Goal: Task Accomplishment & Management: Use online tool/utility

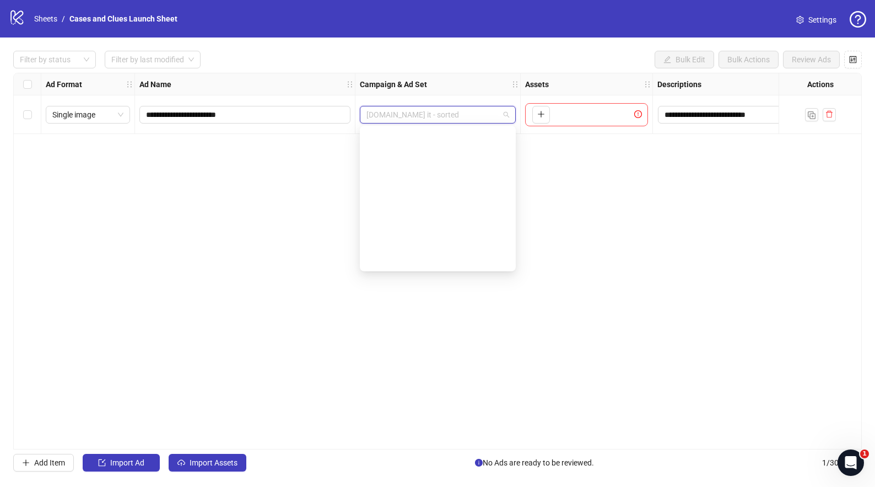
scroll to position [1310, 0]
click at [506, 116] on span "[DOMAIN_NAME] it - sorted" at bounding box center [438, 114] width 143 height 17
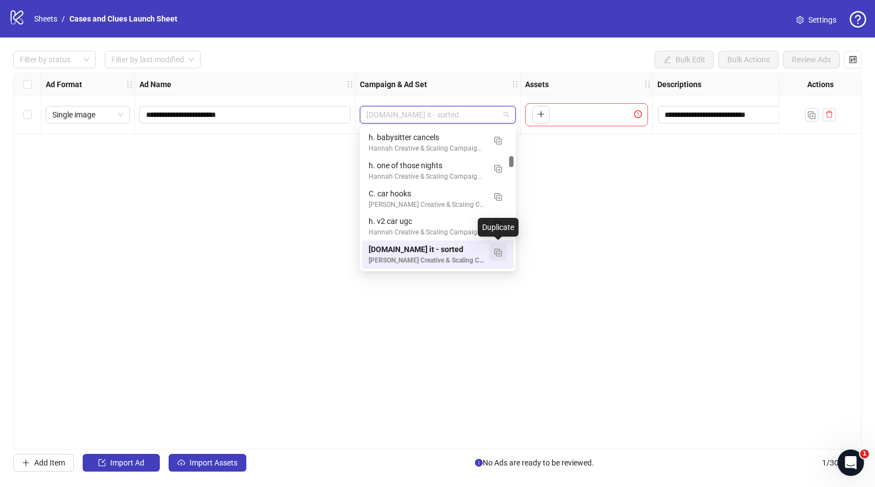
click at [500, 252] on img "button" at bounding box center [499, 253] width 8 height 8
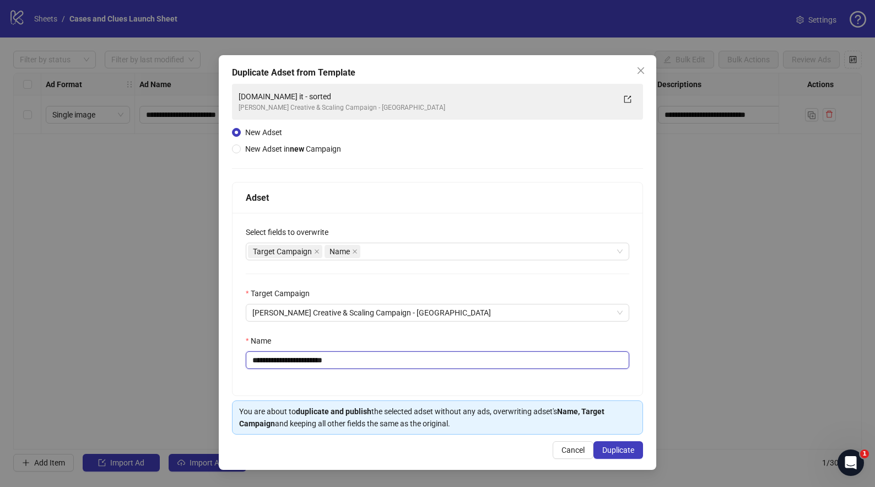
drag, startPoint x: 330, startPoint y: 361, endPoint x: 260, endPoint y: 363, distance: 69.5
click at [260, 363] on input "**********" at bounding box center [438, 360] width 384 height 18
type input "**********"
click at [612, 449] on span "Duplicate" at bounding box center [619, 449] width 32 height 9
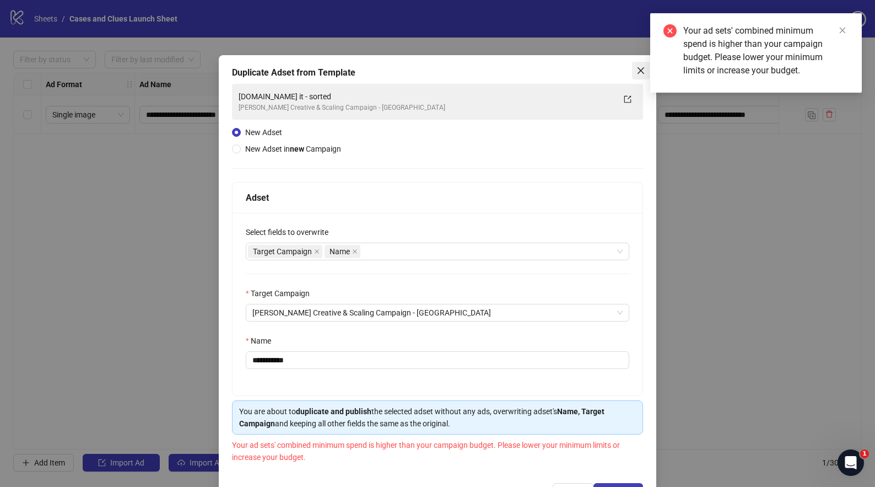
click at [637, 67] on icon "close" at bounding box center [641, 70] width 9 height 9
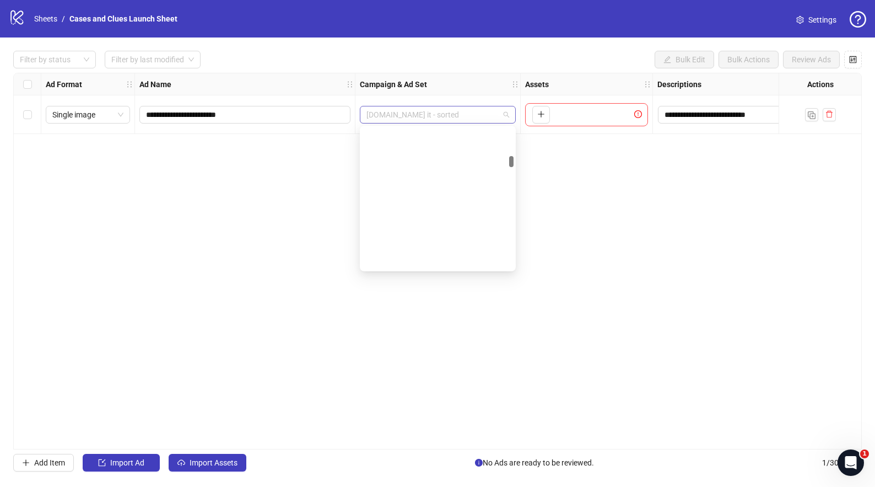
scroll to position [1310, 0]
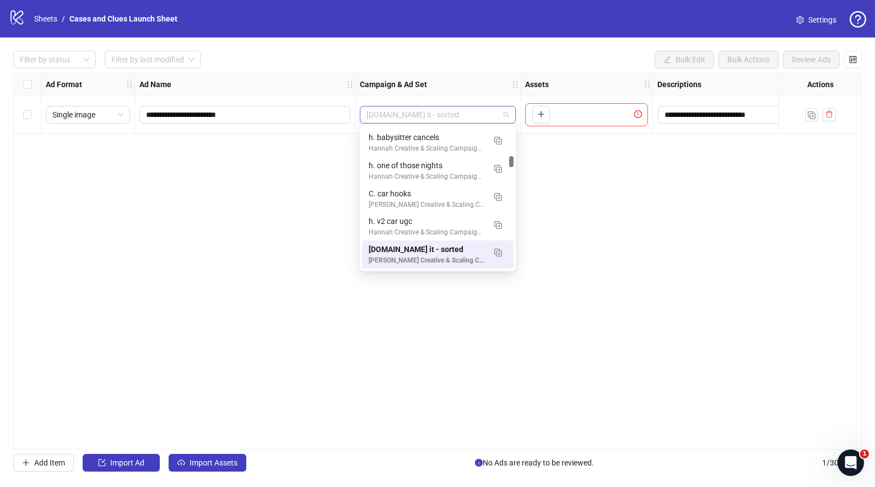
drag, startPoint x: 435, startPoint y: 115, endPoint x: 378, endPoint y: 117, distance: 56.8
click at [378, 117] on span "[DOMAIN_NAME] it - sorted" at bounding box center [438, 114] width 143 height 17
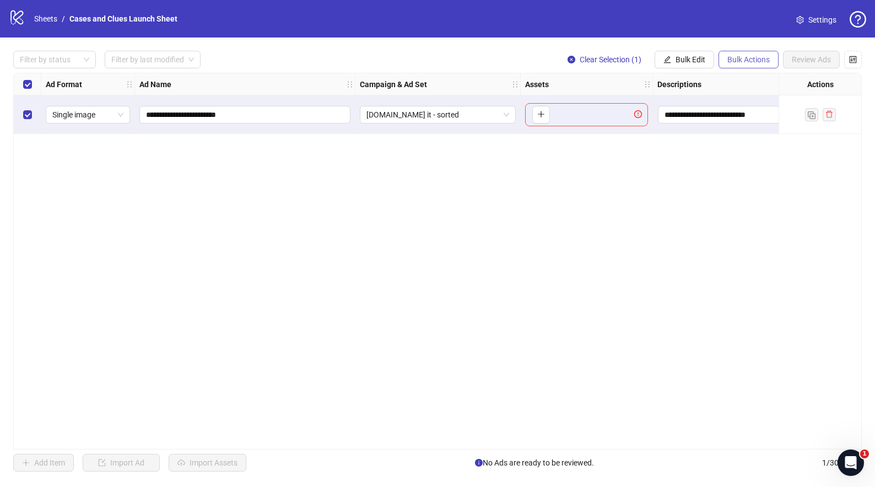
click at [735, 53] on button "Bulk Actions" at bounding box center [749, 60] width 60 height 18
click at [743, 77] on span "Delete" at bounding box center [765, 82] width 76 height 12
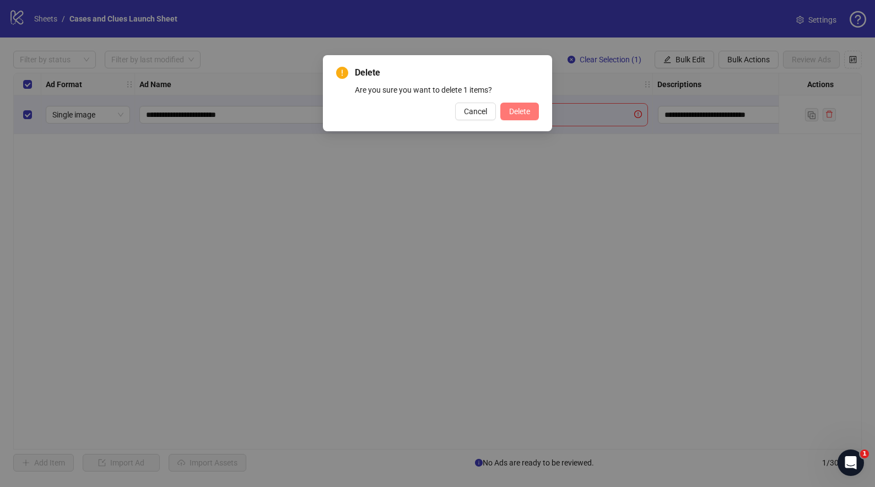
click at [520, 110] on span "Delete" at bounding box center [519, 111] width 21 height 9
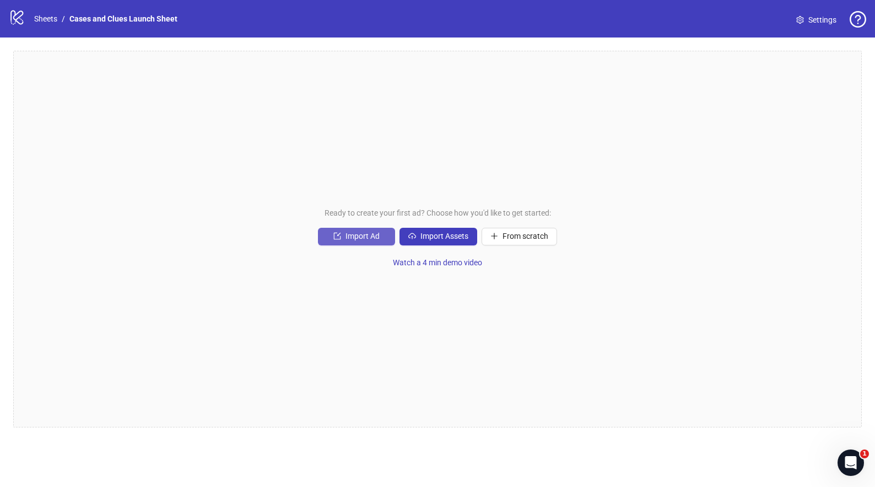
click at [361, 237] on span "Import Ad" at bounding box center [363, 236] width 34 height 9
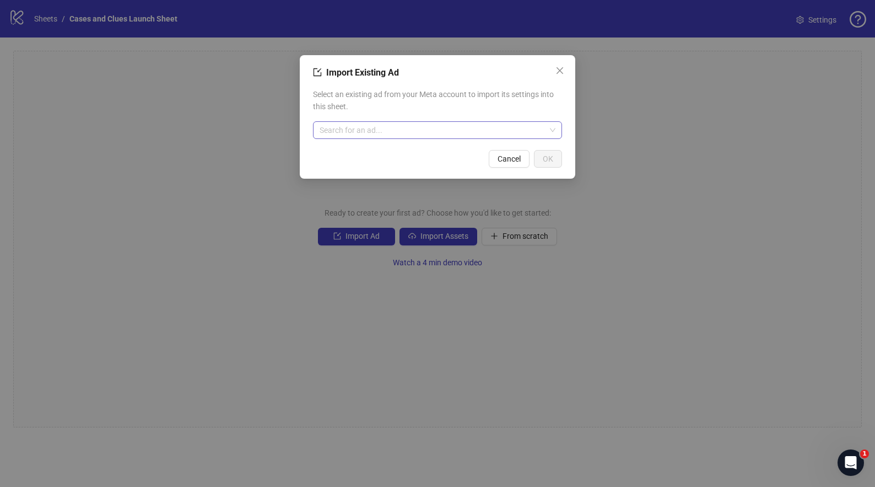
click at [369, 122] on input "search" at bounding box center [433, 130] width 226 height 17
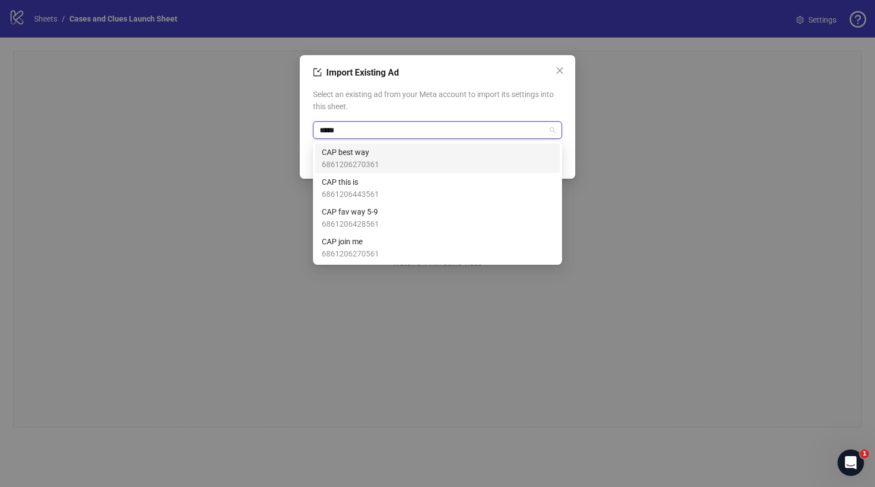
type input "******"
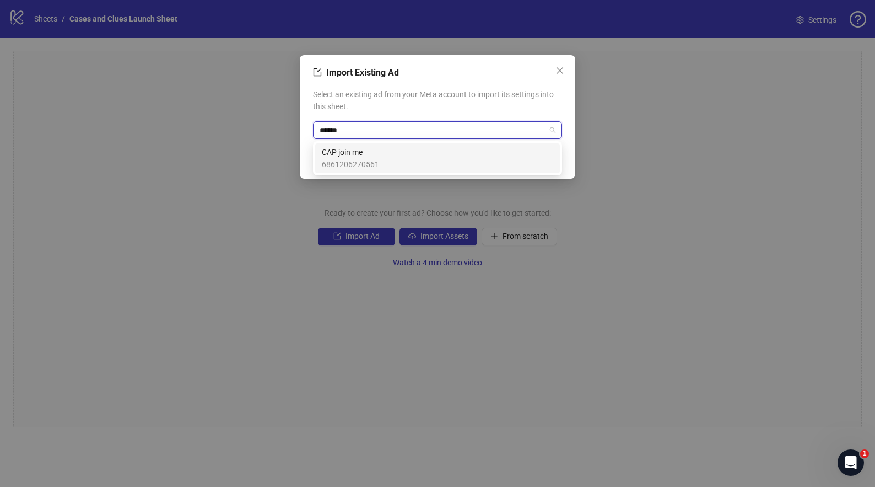
click at [349, 166] on span "6861206270561" at bounding box center [350, 164] width 57 height 12
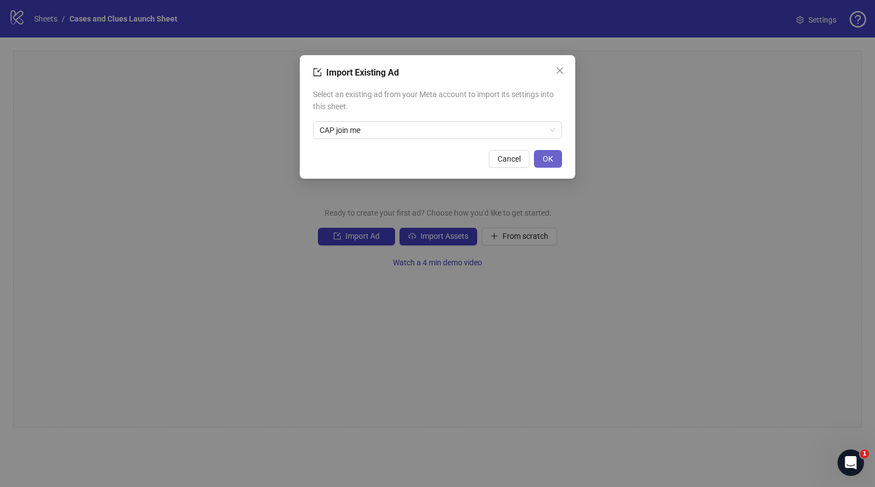
click at [553, 158] on button "OK" at bounding box center [548, 159] width 28 height 18
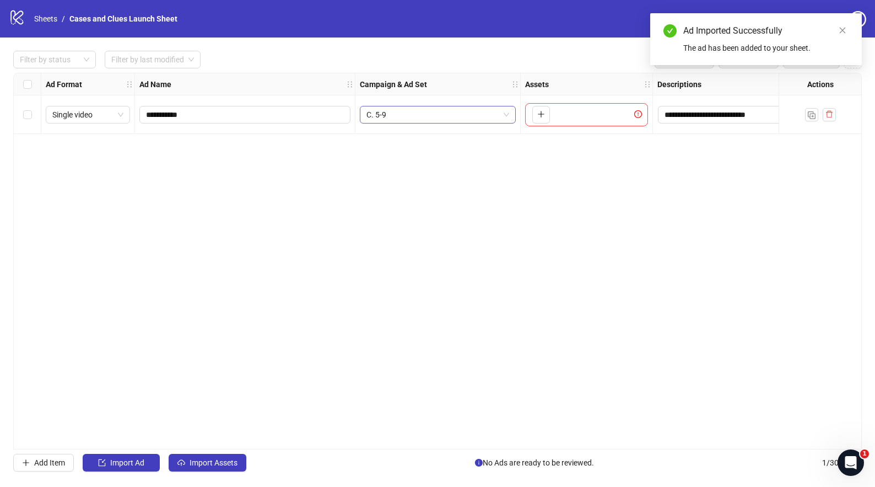
click at [507, 115] on span "C. 5-9" at bounding box center [438, 114] width 143 height 17
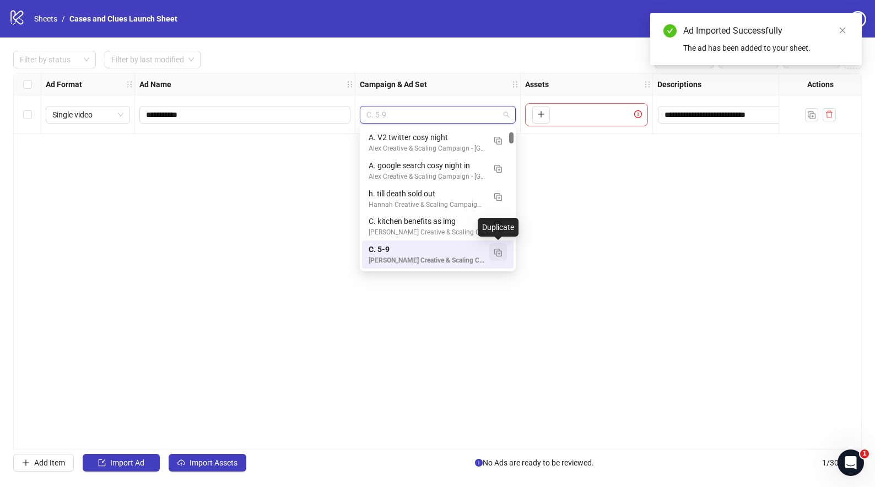
click at [498, 249] on img "button" at bounding box center [499, 253] width 8 height 8
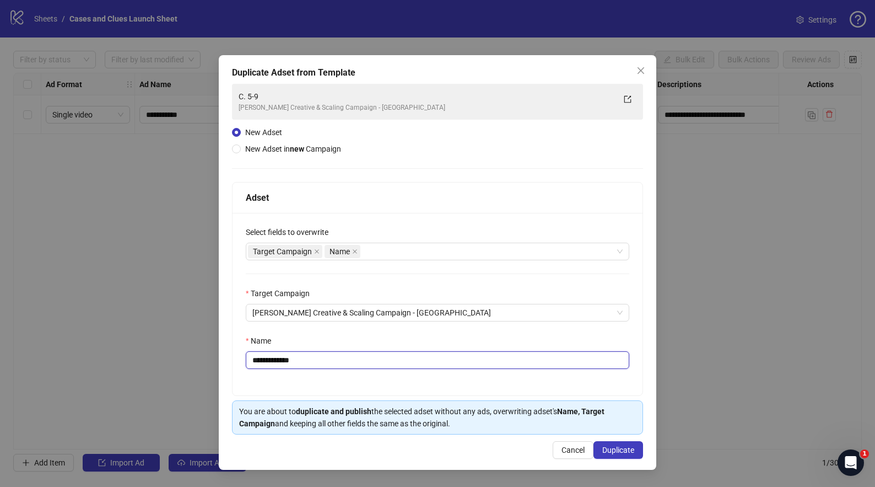
drag, startPoint x: 305, startPoint y: 358, endPoint x: 288, endPoint y: 362, distance: 17.0
click at [288, 362] on input "**********" at bounding box center [438, 360] width 384 height 18
click at [297, 364] on input "**********" at bounding box center [438, 360] width 384 height 18
drag, startPoint x: 296, startPoint y: 363, endPoint x: 262, endPoint y: 360, distance: 34.3
click at [262, 360] on input "**********" at bounding box center [438, 360] width 384 height 18
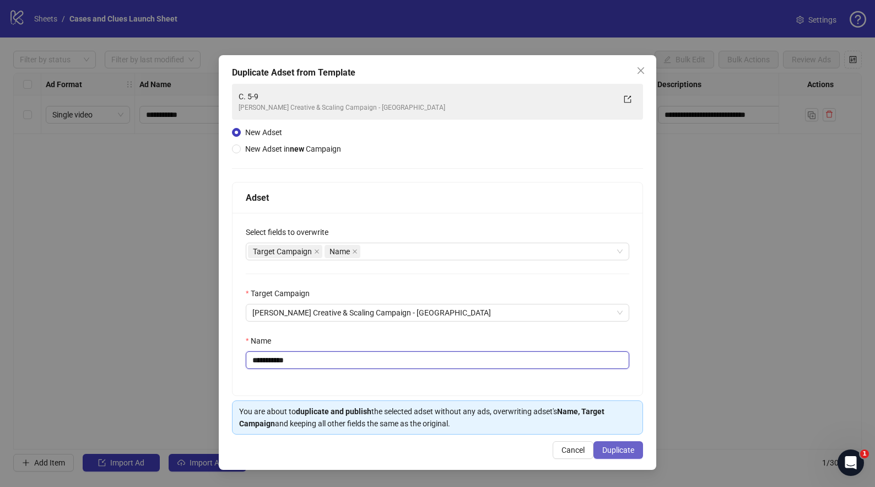
type input "**********"
click at [613, 446] on span "Duplicate" at bounding box center [619, 449] width 32 height 9
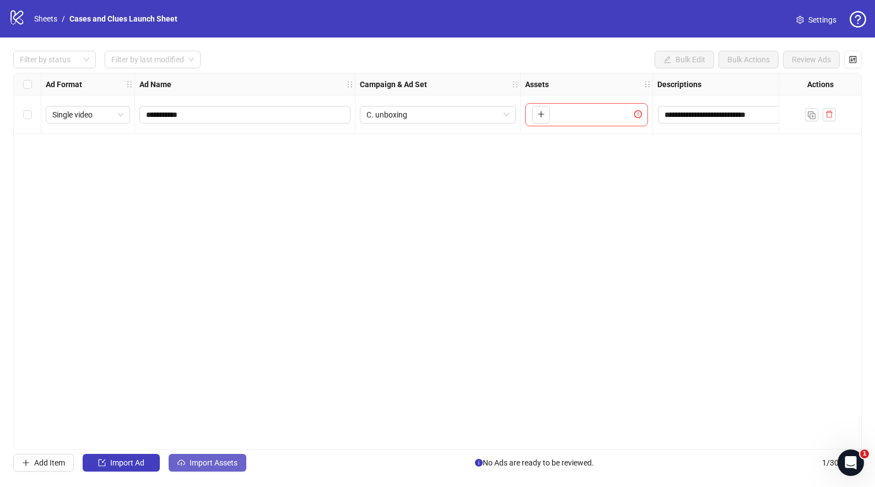
click at [203, 457] on button "Import Assets" at bounding box center [208, 463] width 78 height 18
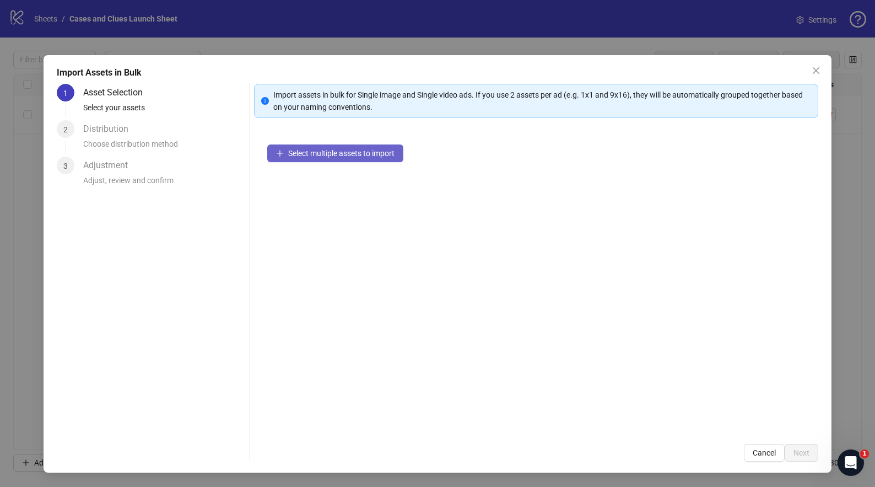
click at [318, 149] on span "Select multiple assets to import" at bounding box center [341, 153] width 106 height 9
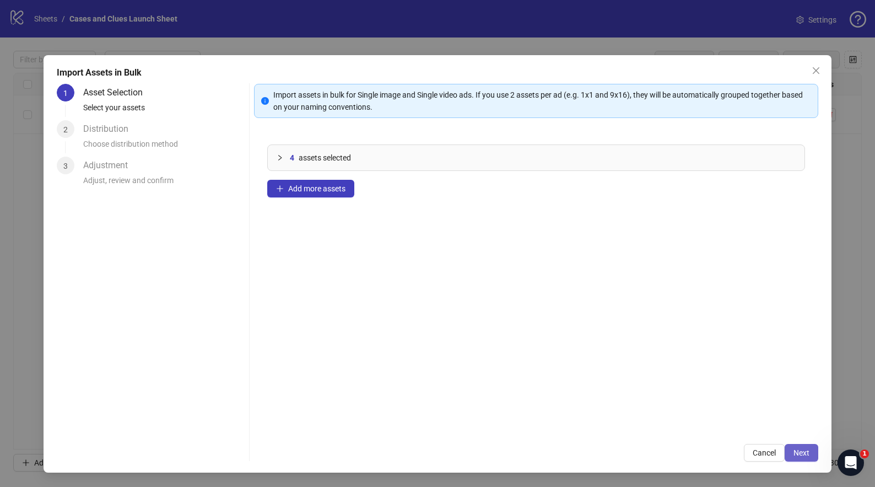
click at [800, 448] on span "Next" at bounding box center [802, 452] width 16 height 9
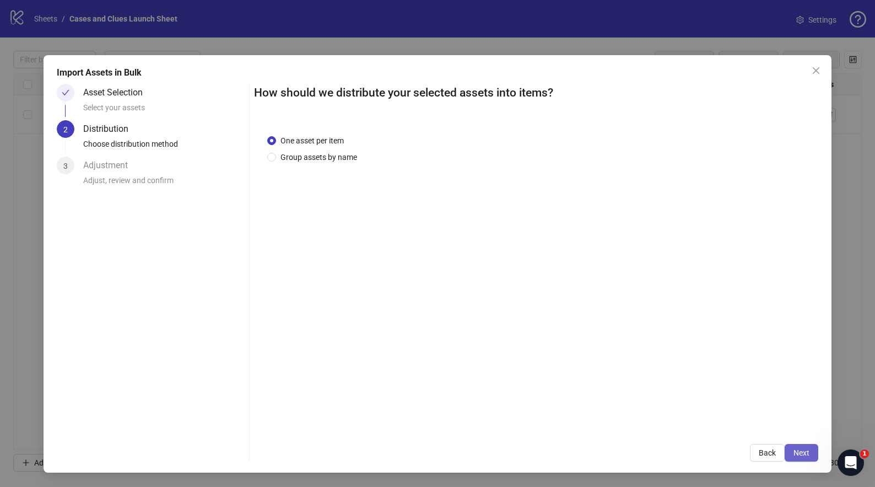
click at [805, 452] on span "Next" at bounding box center [802, 452] width 16 height 9
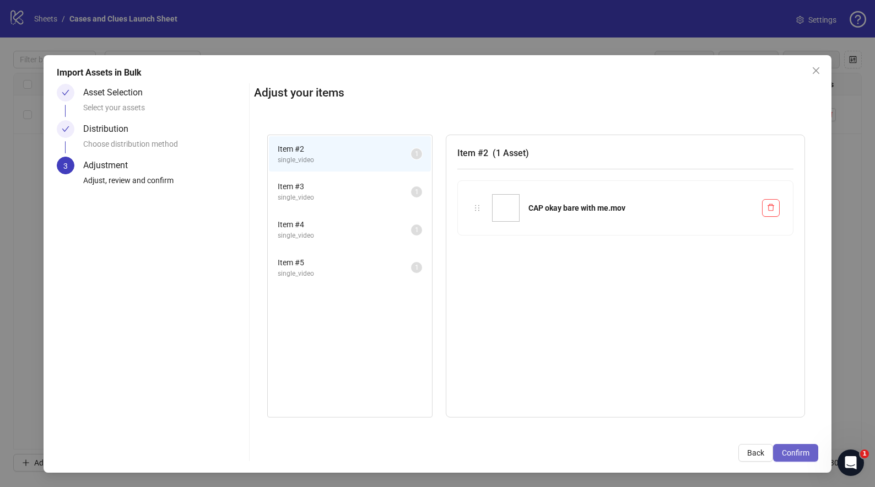
click at [808, 453] on span "Confirm" at bounding box center [796, 452] width 28 height 9
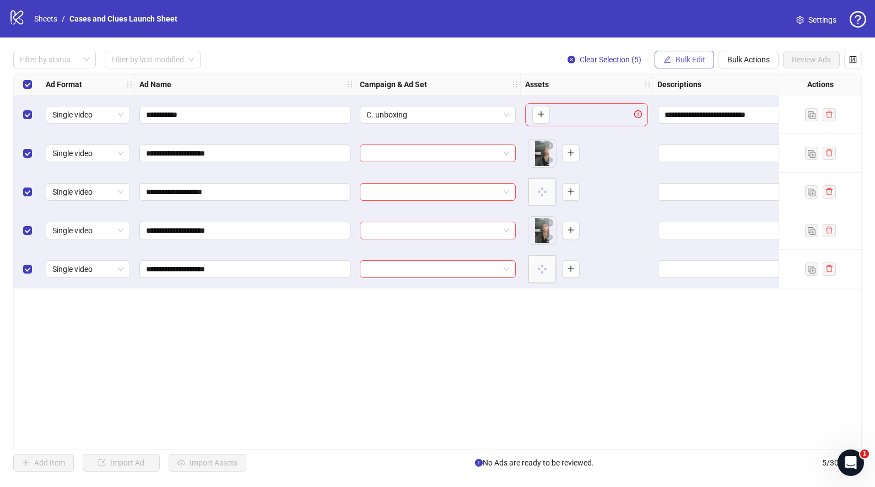
click at [701, 59] on span "Bulk Edit" at bounding box center [691, 59] width 30 height 9
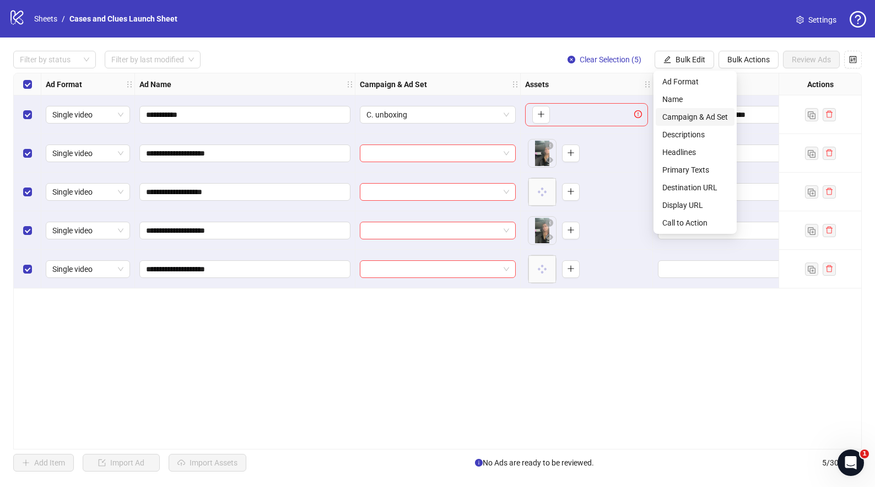
click at [695, 116] on span "Campaign & Ad Set" at bounding box center [696, 117] width 66 height 12
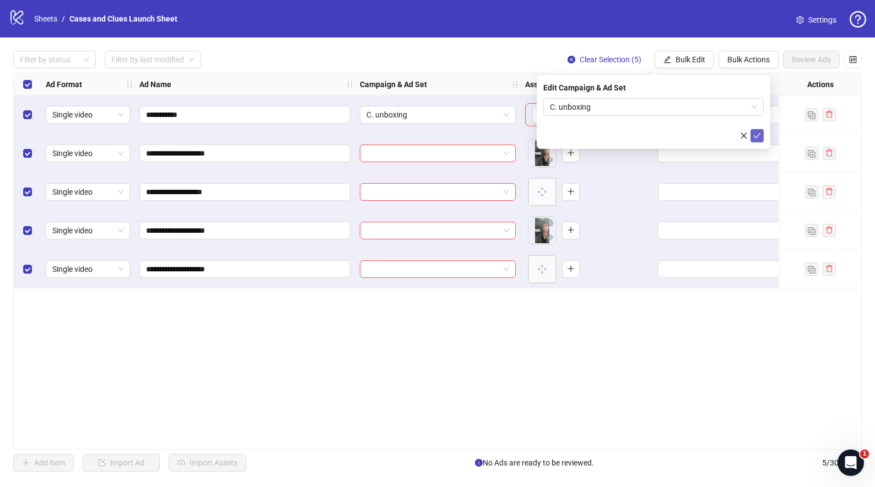
click at [758, 137] on icon "check" at bounding box center [758, 136] width 8 height 8
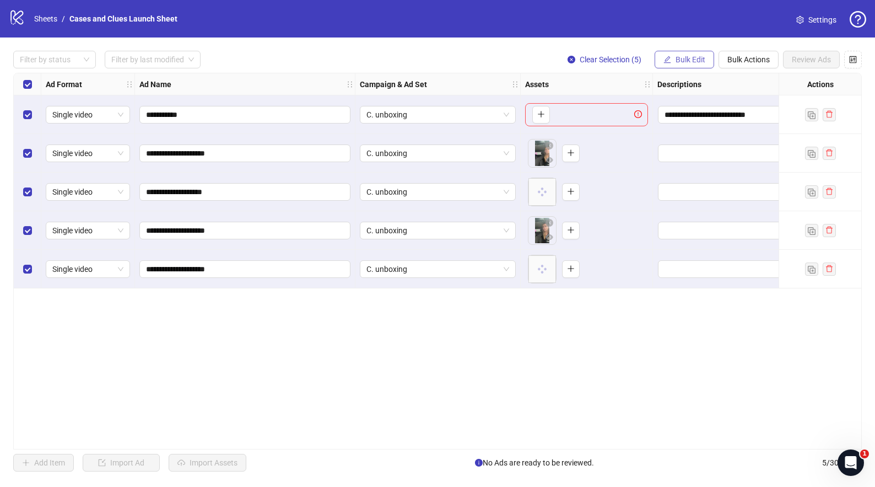
click at [690, 59] on span "Bulk Edit" at bounding box center [691, 59] width 30 height 9
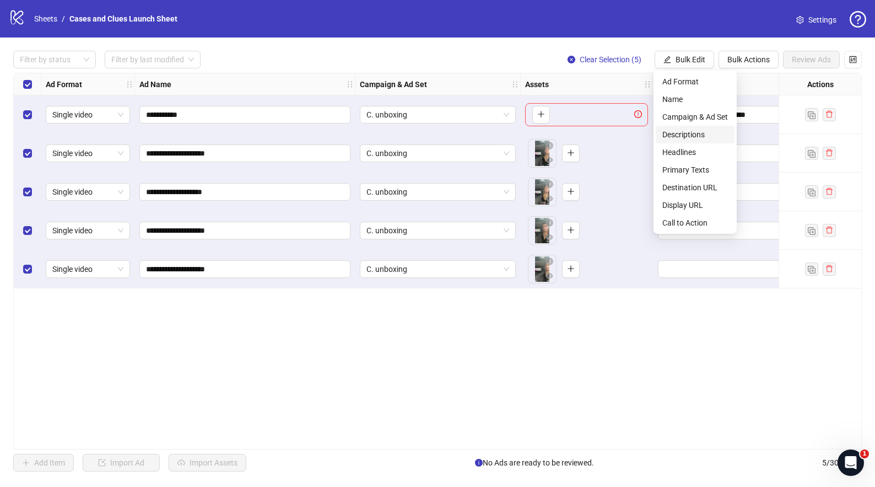
click at [691, 130] on span "Descriptions" at bounding box center [696, 134] width 66 height 12
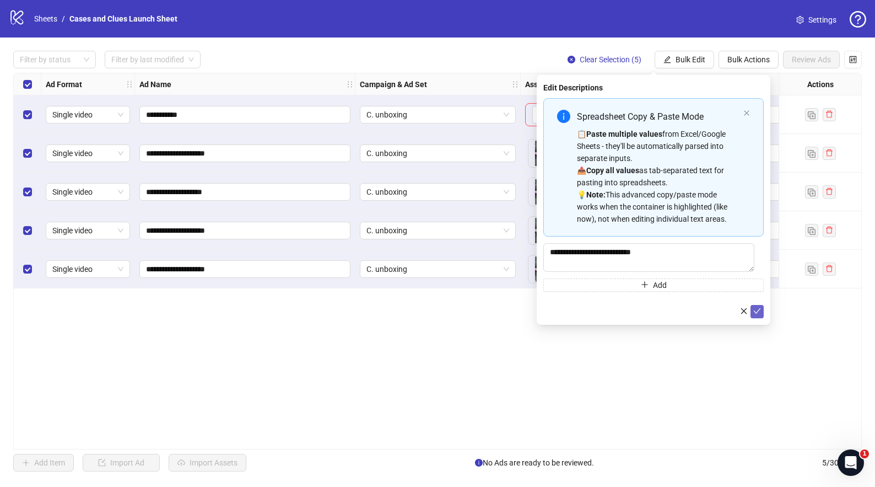
click at [760, 310] on icon "check" at bounding box center [757, 311] width 7 height 6
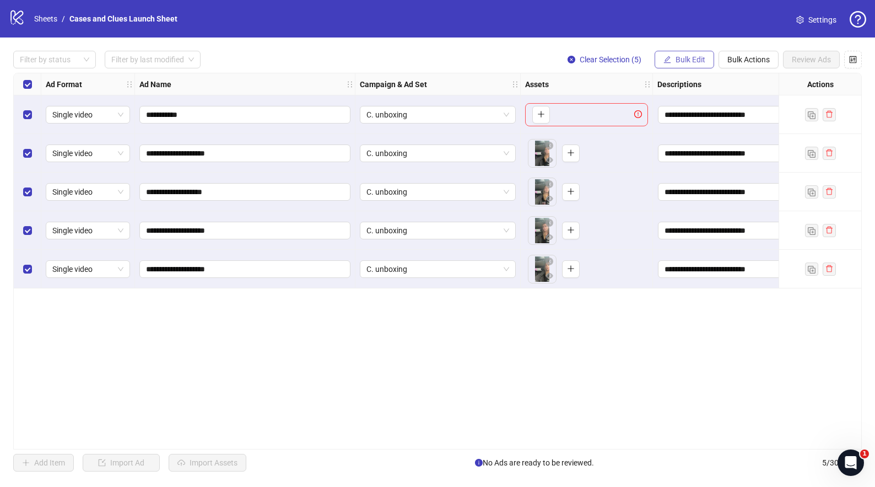
click at [683, 61] on span "Bulk Edit" at bounding box center [691, 59] width 30 height 9
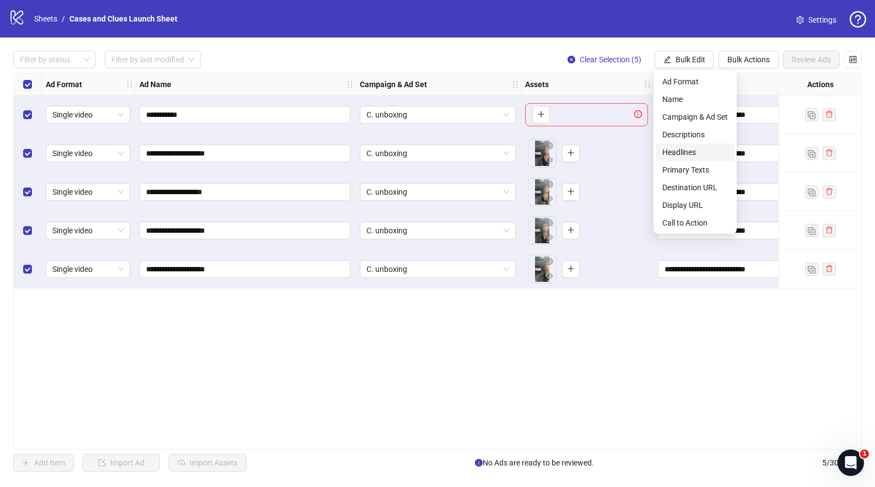
click at [692, 150] on span "Headlines" at bounding box center [696, 152] width 66 height 12
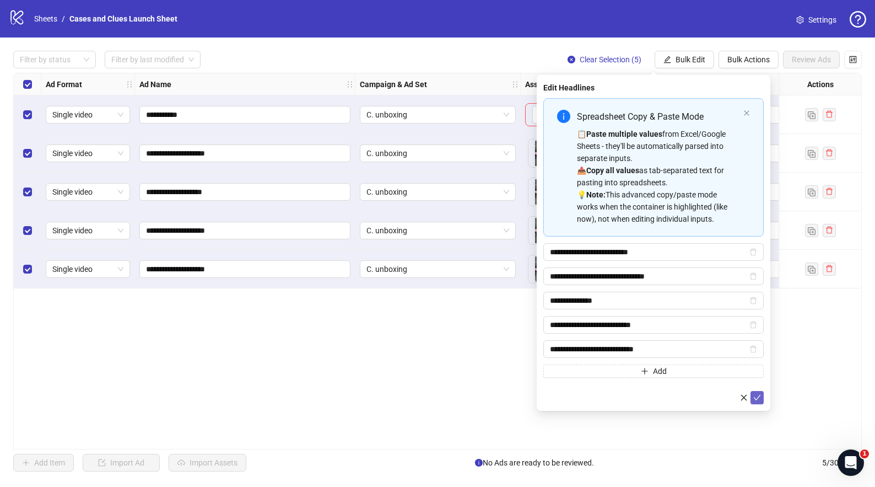
click at [757, 394] on icon "check" at bounding box center [758, 398] width 8 height 8
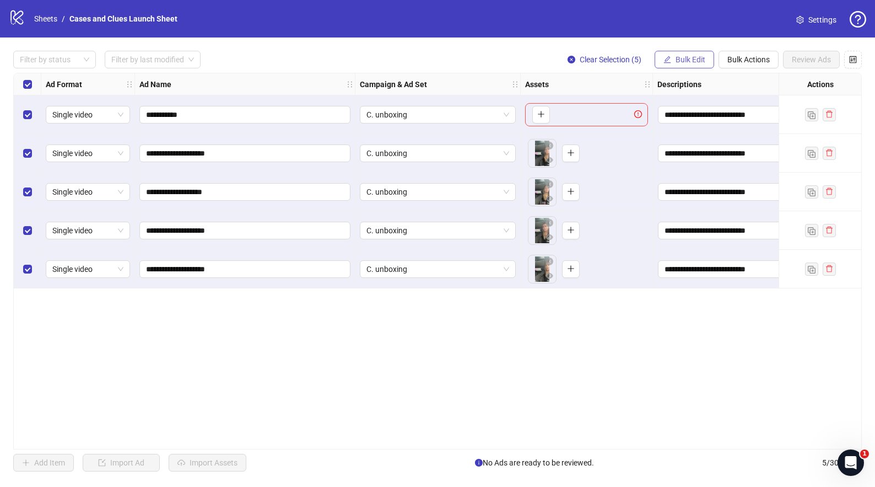
click at [678, 59] on span "Bulk Edit" at bounding box center [691, 59] width 30 height 9
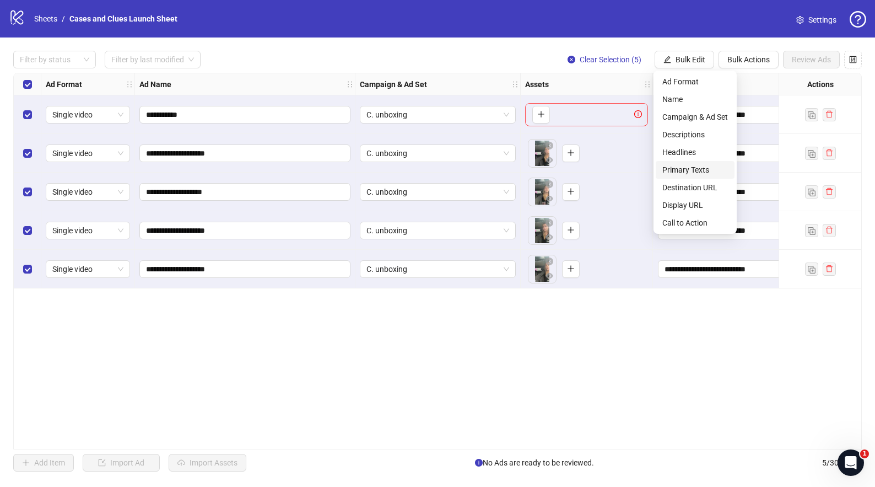
click at [691, 168] on span "Primary Texts" at bounding box center [696, 170] width 66 height 12
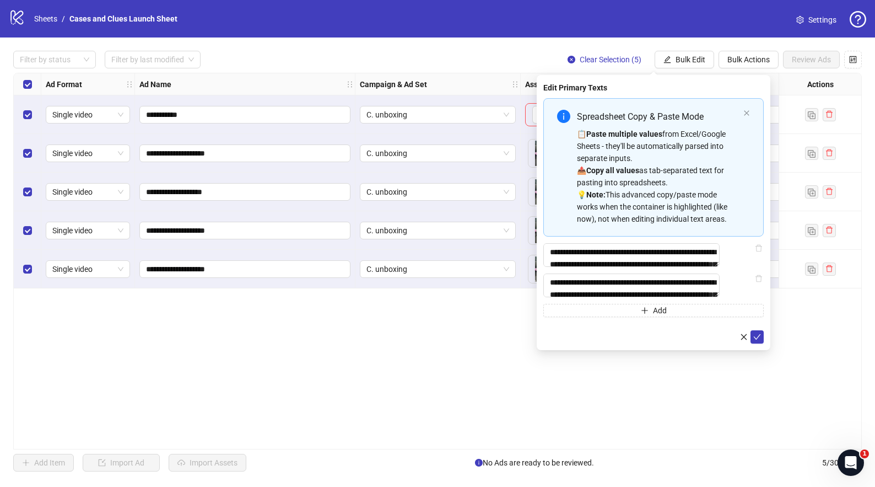
drag, startPoint x: 757, startPoint y: 346, endPoint x: 759, endPoint y: 340, distance: 6.2
click at [757, 341] on icon "check" at bounding box center [758, 337] width 8 height 8
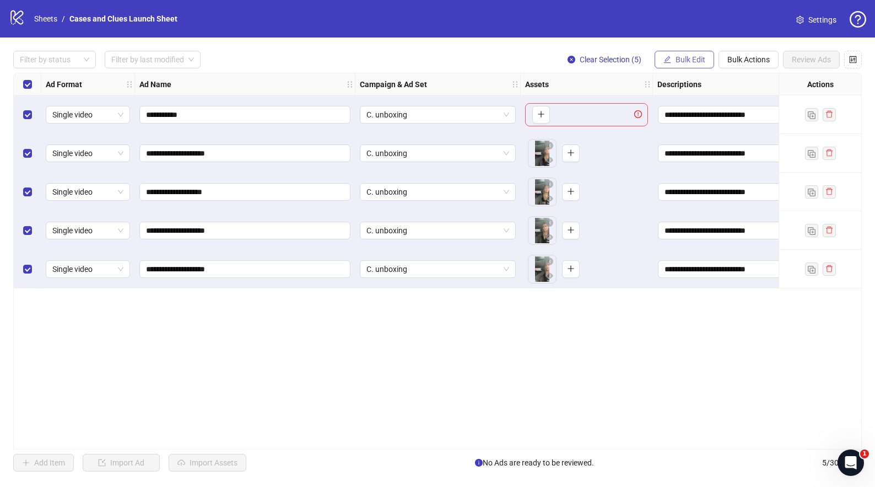
click at [690, 60] on span "Bulk Edit" at bounding box center [691, 59] width 30 height 9
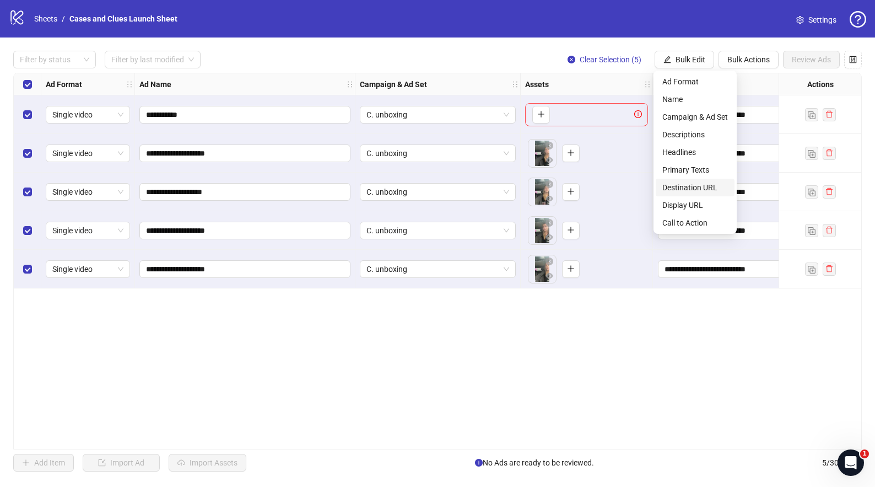
click at [694, 189] on span "Destination URL" at bounding box center [696, 187] width 66 height 12
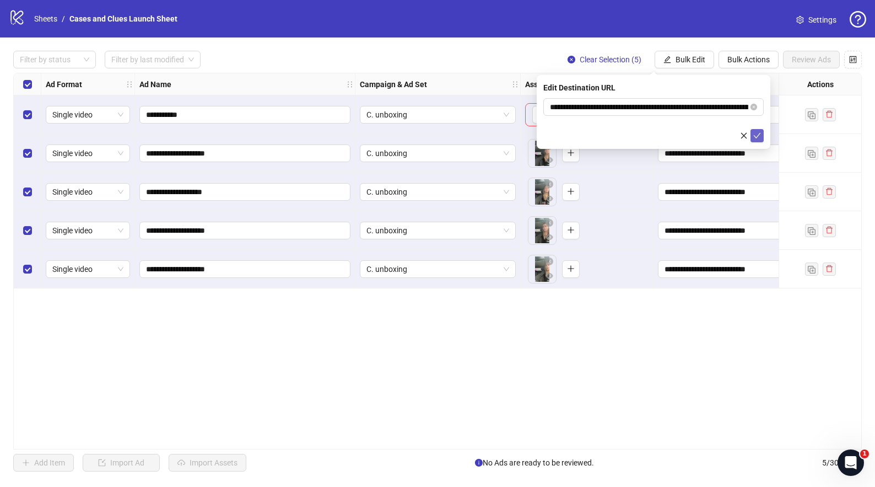
click at [755, 132] on icon "check" at bounding box center [758, 136] width 8 height 8
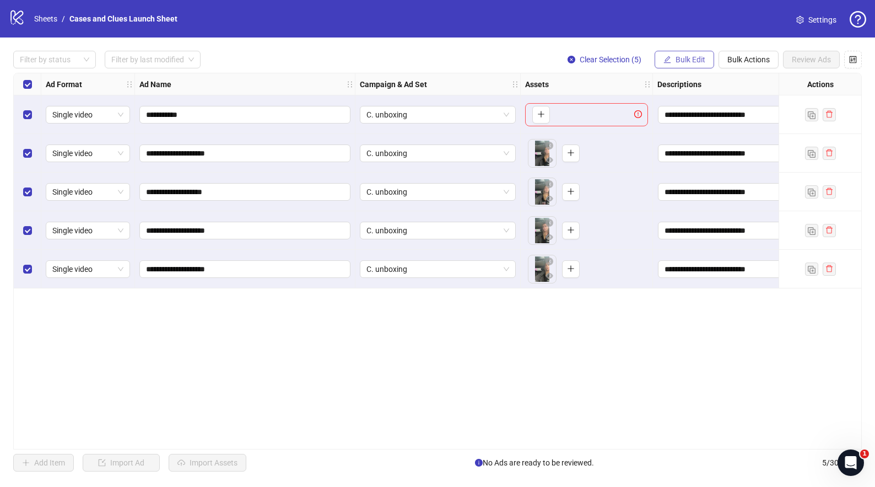
click at [679, 58] on span "Bulk Edit" at bounding box center [691, 59] width 30 height 9
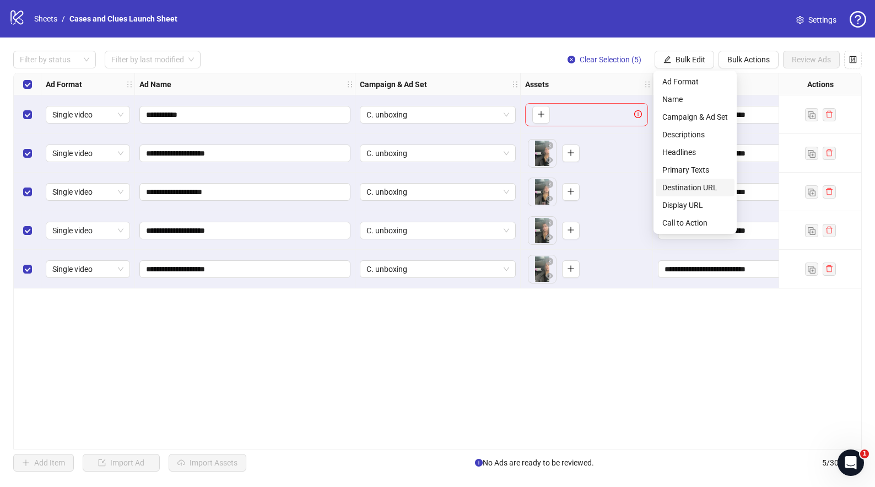
click at [689, 184] on span "Destination URL" at bounding box center [696, 187] width 66 height 12
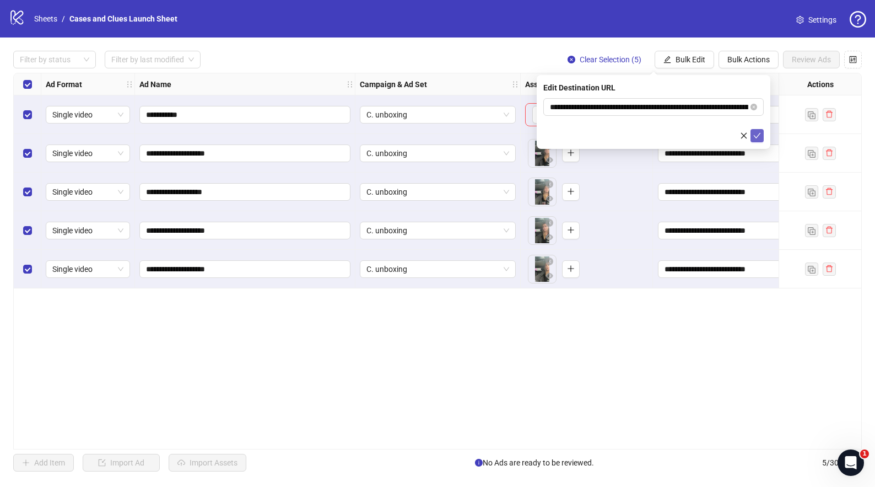
click at [760, 137] on icon "check" at bounding box center [758, 136] width 8 height 8
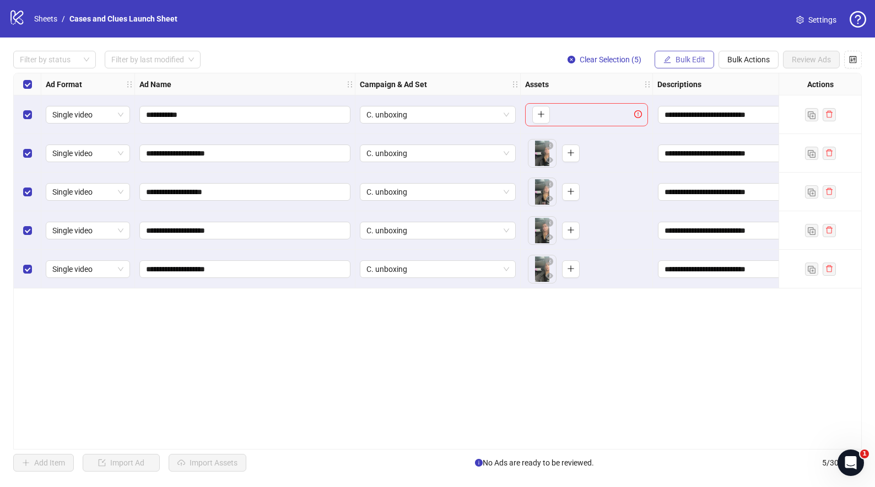
click at [676, 63] on span "Bulk Edit" at bounding box center [691, 59] width 30 height 9
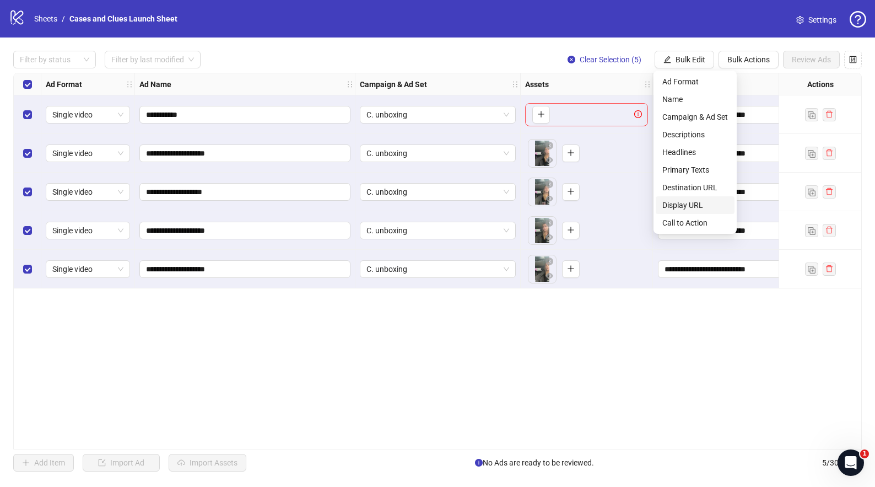
click at [691, 205] on span "Display URL" at bounding box center [696, 205] width 66 height 12
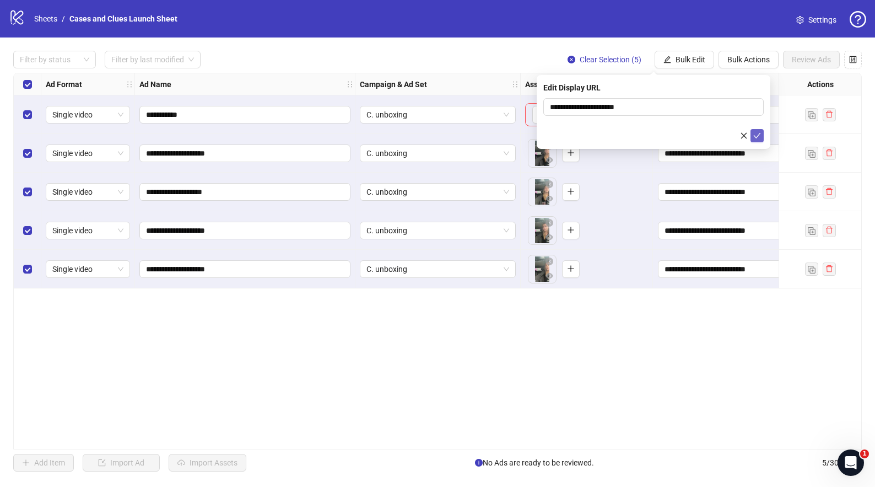
click at [756, 126] on form "**********" at bounding box center [654, 120] width 221 height 44
click at [756, 133] on icon "check" at bounding box center [758, 136] width 8 height 8
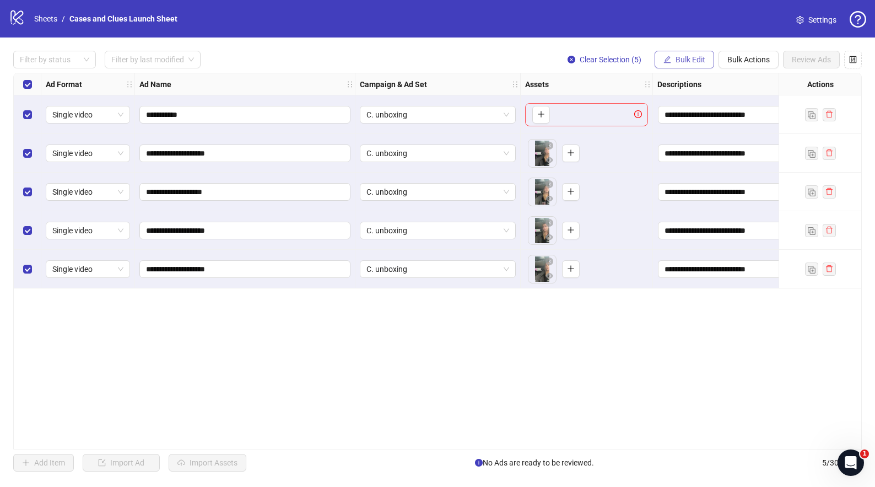
click at [690, 60] on span "Bulk Edit" at bounding box center [691, 59] width 30 height 9
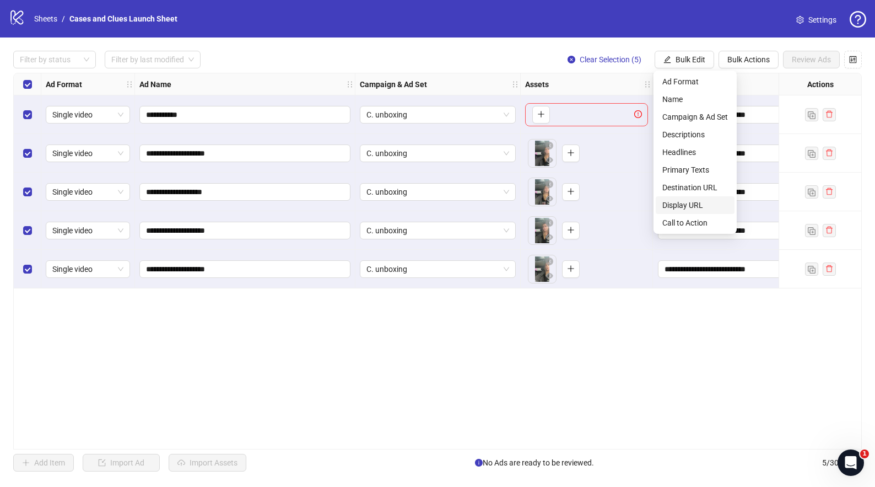
click at [693, 206] on span "Display URL" at bounding box center [696, 205] width 66 height 12
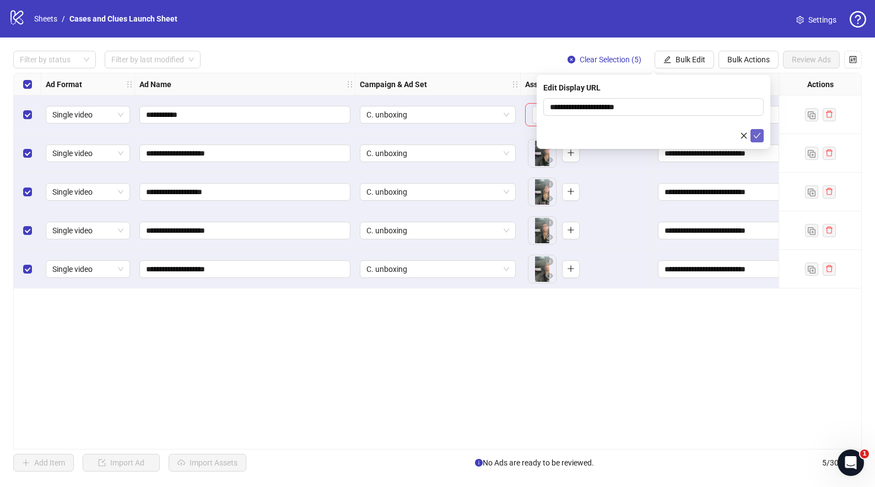
click at [760, 136] on icon "check" at bounding box center [758, 136] width 8 height 8
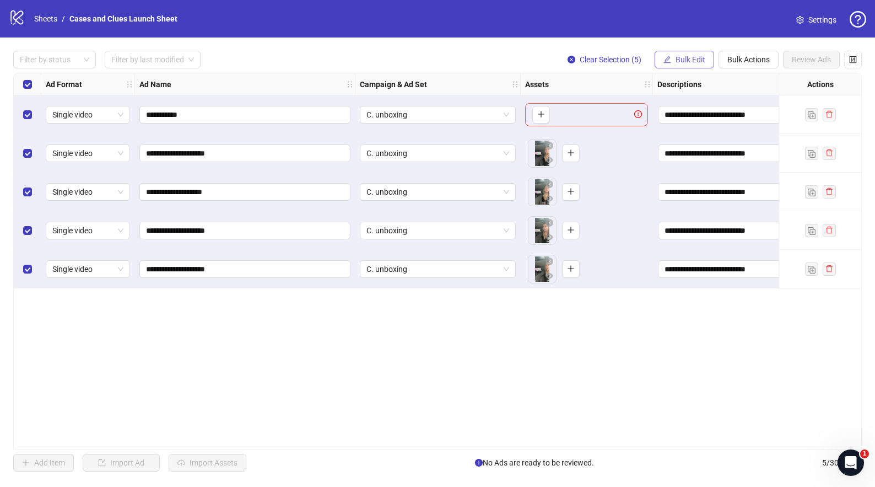
click at [693, 63] on span "Bulk Edit" at bounding box center [691, 59] width 30 height 9
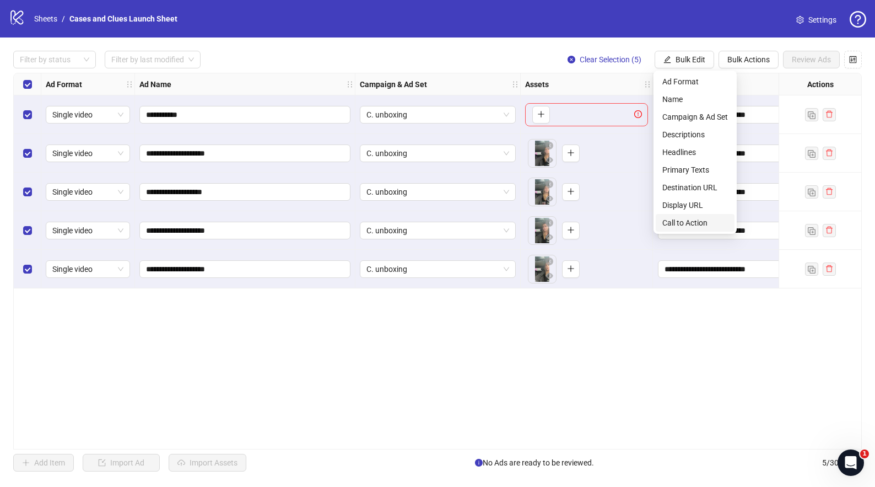
click at [691, 218] on span "Call to Action" at bounding box center [696, 223] width 66 height 12
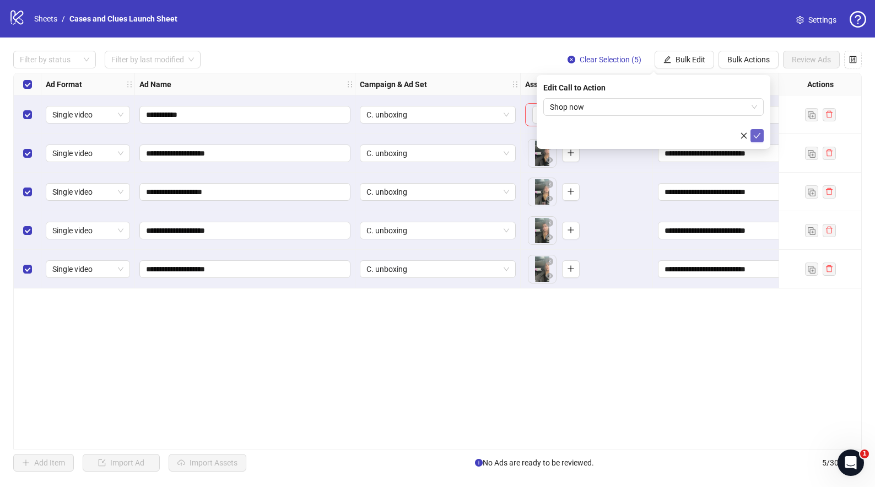
click at [757, 132] on icon "check" at bounding box center [758, 136] width 8 height 8
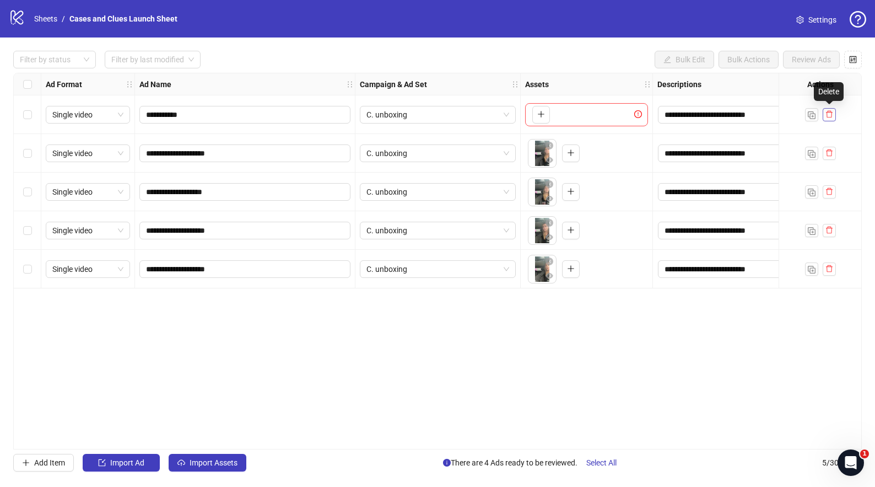
click at [832, 112] on icon "delete" at bounding box center [830, 114] width 8 height 8
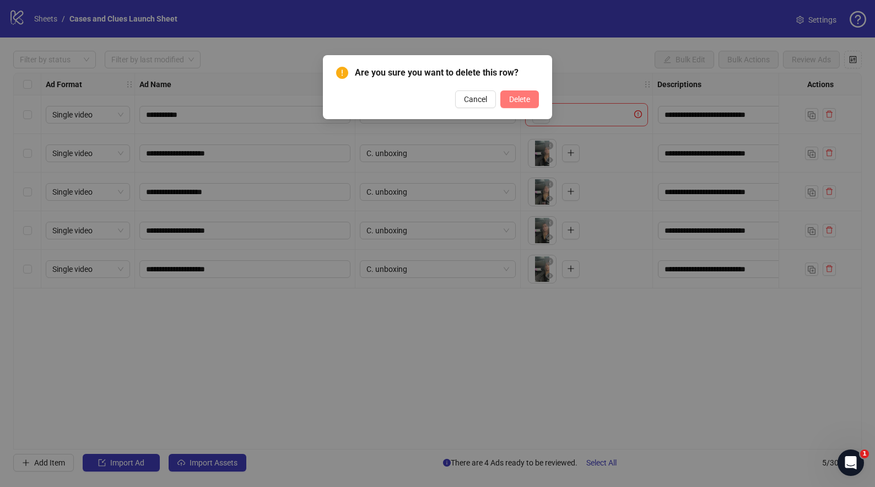
click at [524, 102] on span "Delete" at bounding box center [519, 99] width 21 height 9
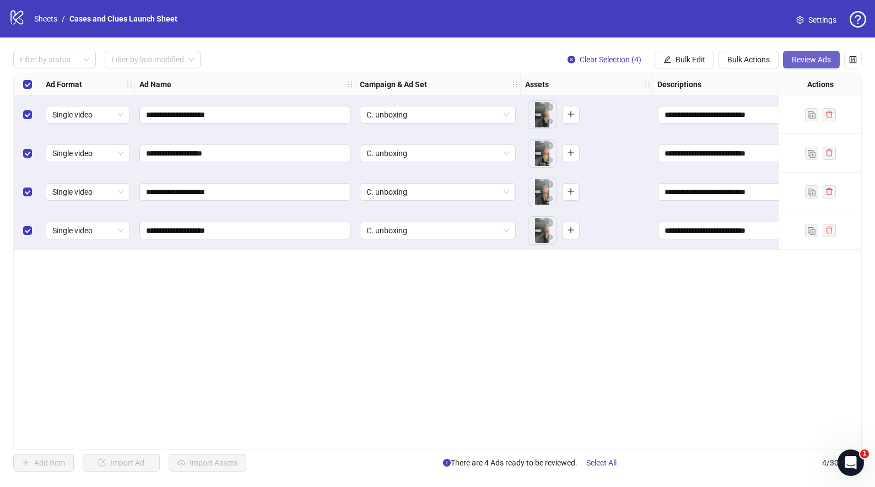
click at [809, 55] on span "Review Ads" at bounding box center [811, 59] width 39 height 9
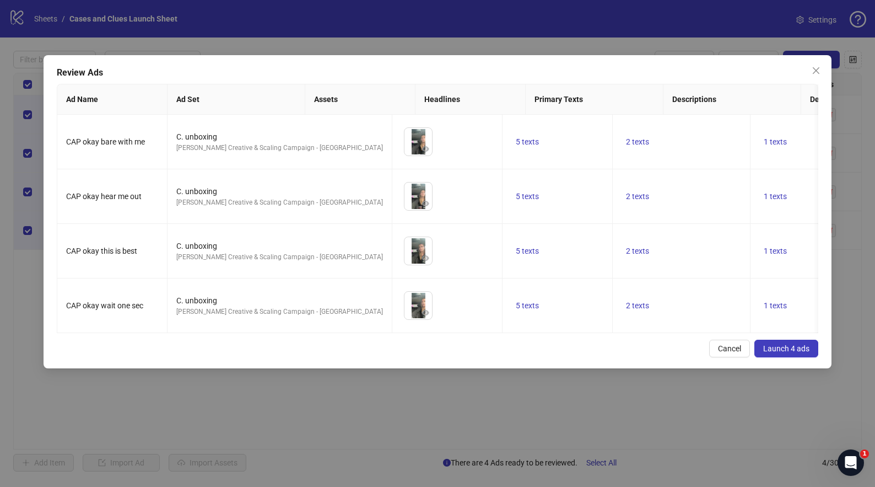
click at [788, 353] on span "Launch 4 ads" at bounding box center [787, 348] width 46 height 9
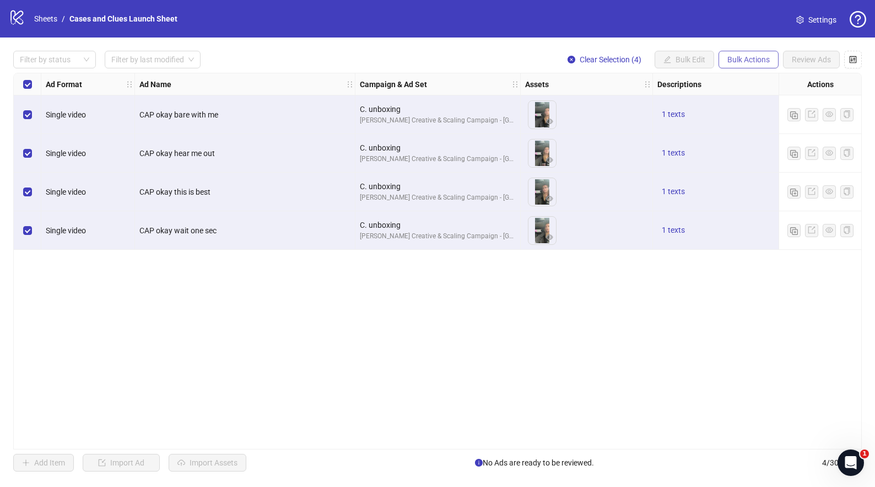
click at [739, 60] on span "Bulk Actions" at bounding box center [749, 59] width 42 height 9
click at [745, 80] on span "Delete" at bounding box center [765, 82] width 76 height 12
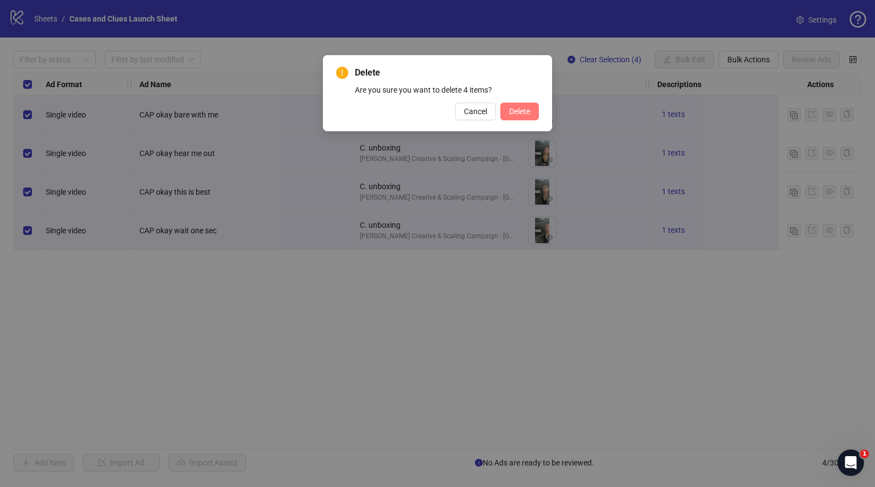
click at [518, 115] on span "Delete" at bounding box center [519, 111] width 21 height 9
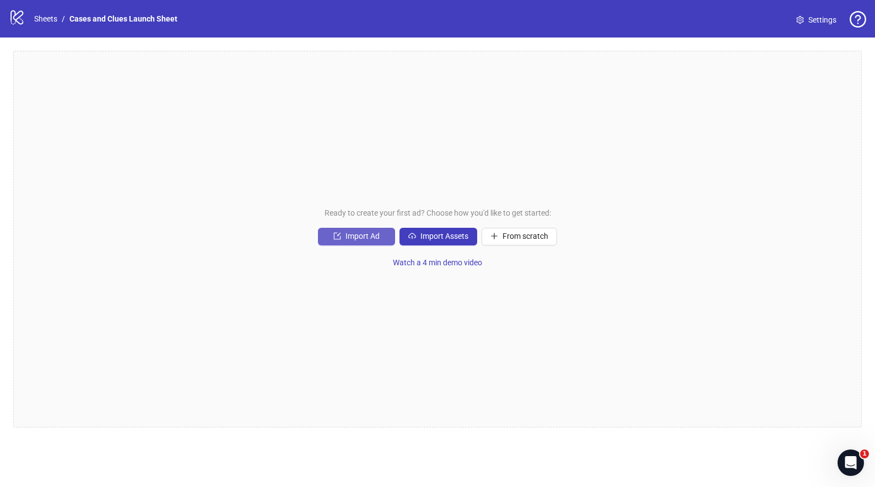
click at [368, 233] on span "Import Ad" at bounding box center [363, 236] width 34 height 9
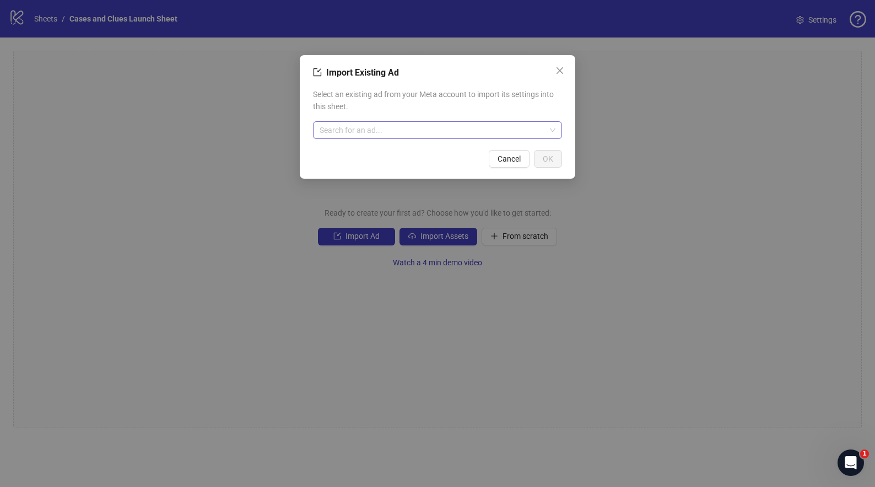
click at [364, 129] on input "search" at bounding box center [433, 130] width 226 height 17
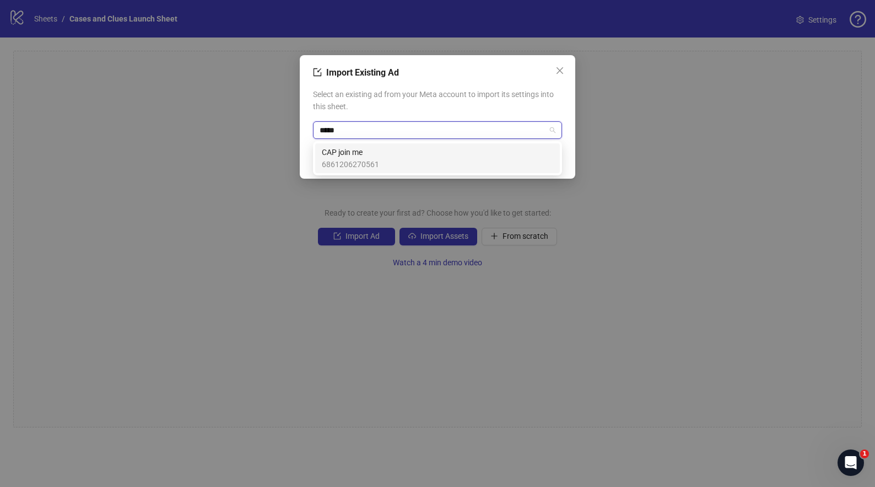
type input "******"
click at [343, 155] on span "CAP join me" at bounding box center [350, 152] width 57 height 12
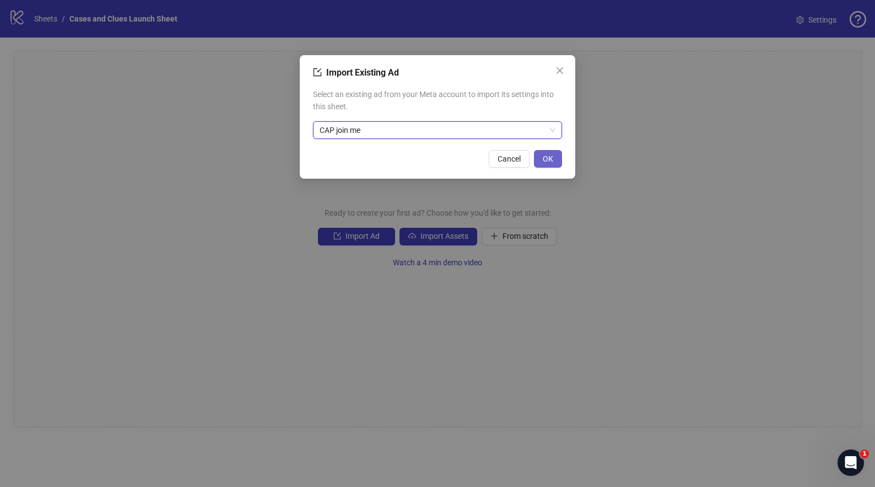
click at [552, 155] on span "OK" at bounding box center [548, 158] width 10 height 9
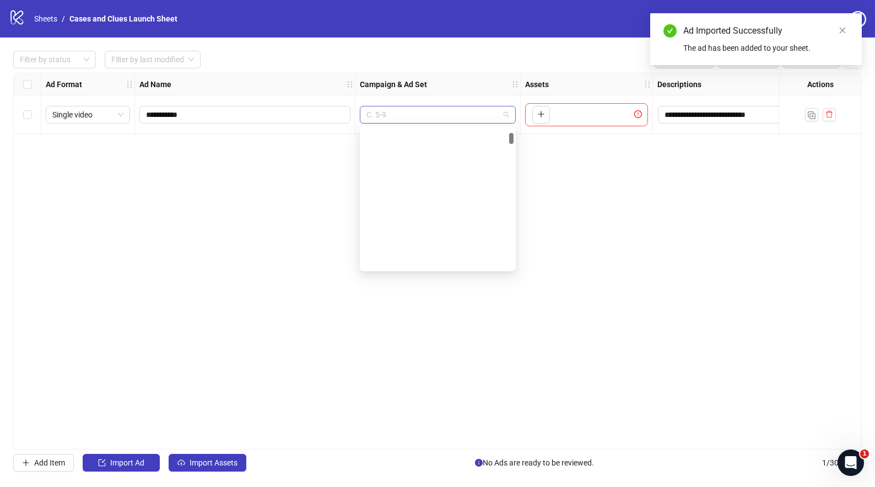
click at [507, 113] on span "C. 5-9" at bounding box center [438, 114] width 143 height 17
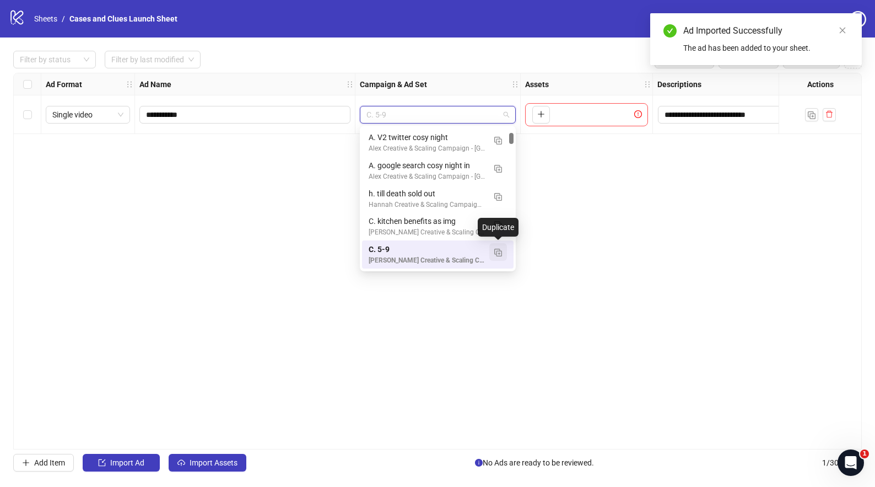
click at [499, 250] on img "button" at bounding box center [499, 253] width 8 height 8
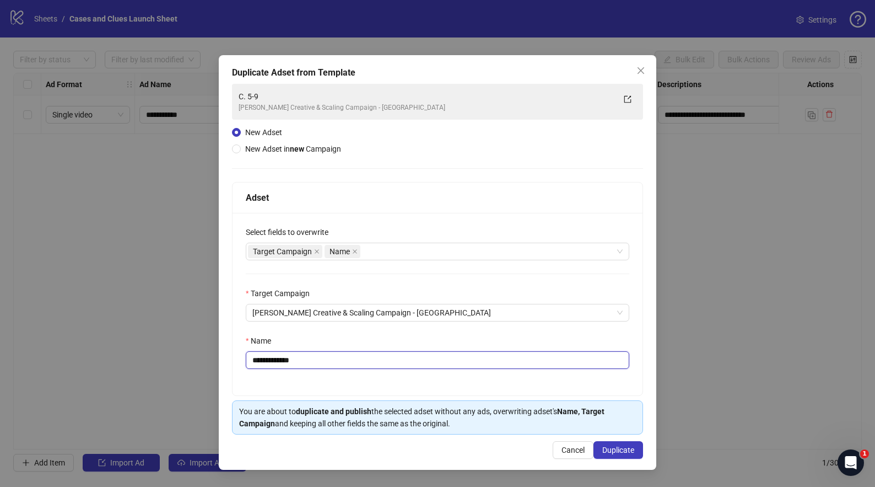
drag, startPoint x: 289, startPoint y: 354, endPoint x: 260, endPoint y: 360, distance: 30.4
click at [261, 360] on input "**********" at bounding box center [438, 360] width 384 height 18
type input "**********"
click at [620, 446] on span "Duplicate" at bounding box center [619, 449] width 32 height 9
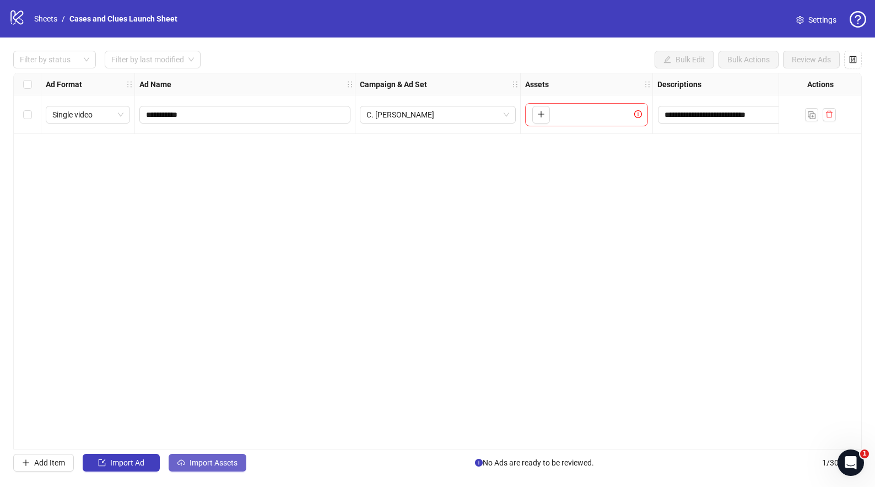
click at [220, 464] on span "Import Assets" at bounding box center [214, 462] width 48 height 9
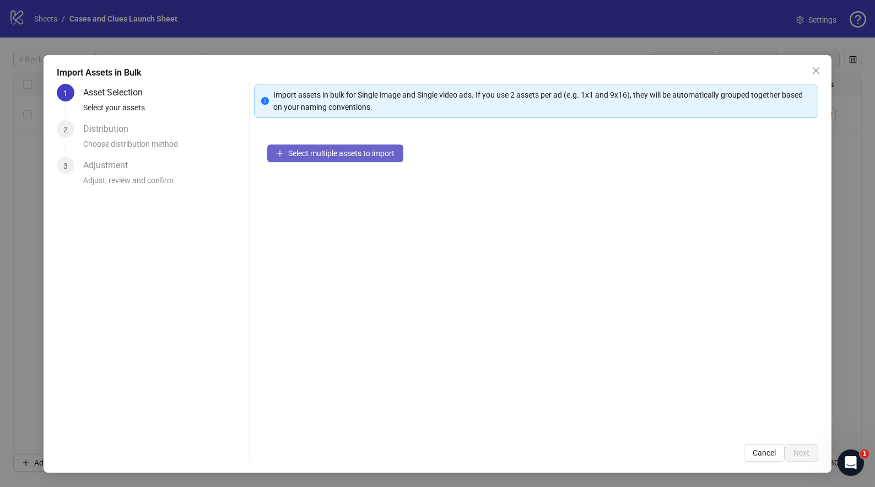
click at [315, 152] on span "Select multiple assets to import" at bounding box center [341, 153] width 106 height 9
click at [357, 155] on span "Select multiple assets to import" at bounding box center [341, 153] width 106 height 9
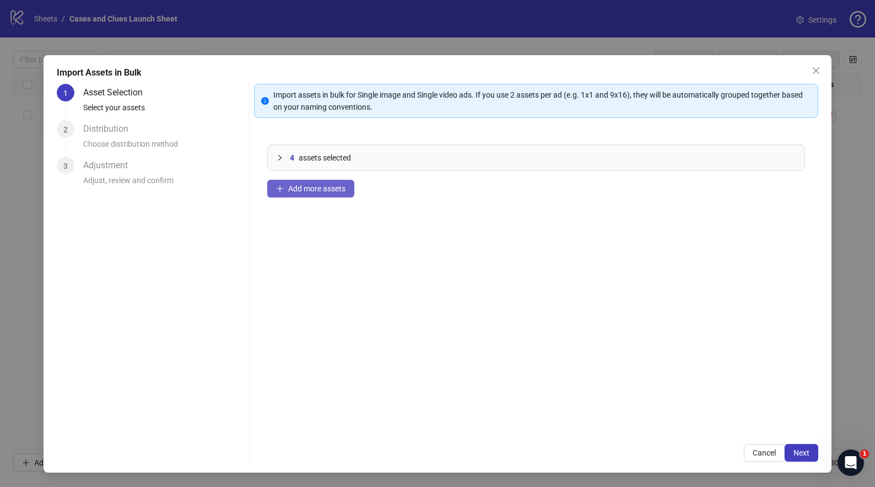
click at [302, 189] on span "Add more assets" at bounding box center [316, 188] width 57 height 9
click at [278, 155] on icon "collapsed" at bounding box center [280, 157] width 7 height 7
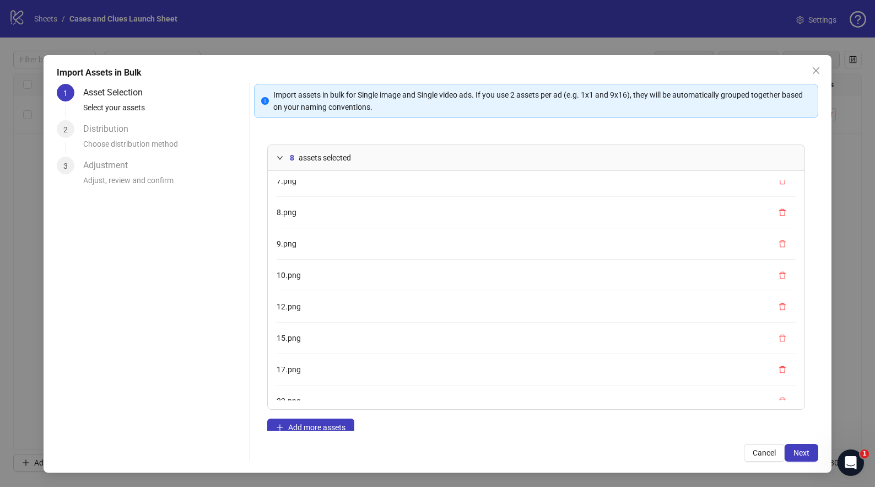
scroll to position [15, 0]
click at [774, 304] on button "button" at bounding box center [783, 306] width 18 height 18
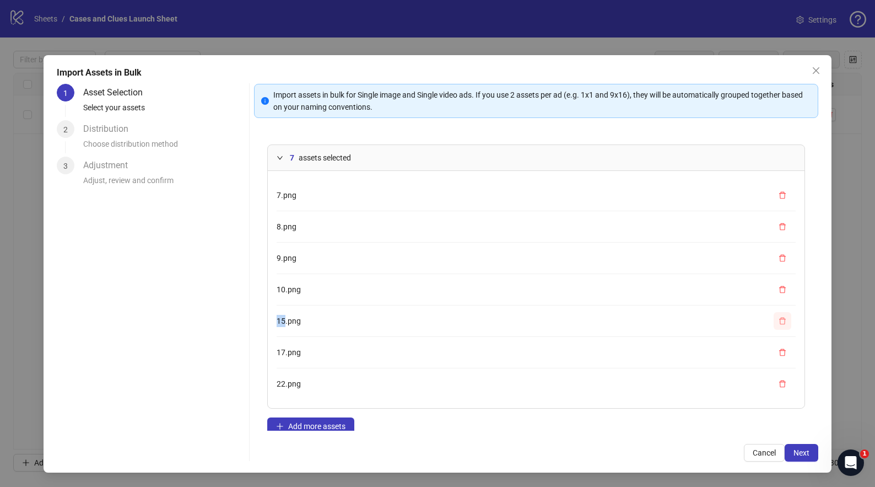
click at [770, 304] on li "10.png" at bounding box center [536, 289] width 519 height 31
click at [779, 320] on icon "delete" at bounding box center [783, 321] width 8 height 8
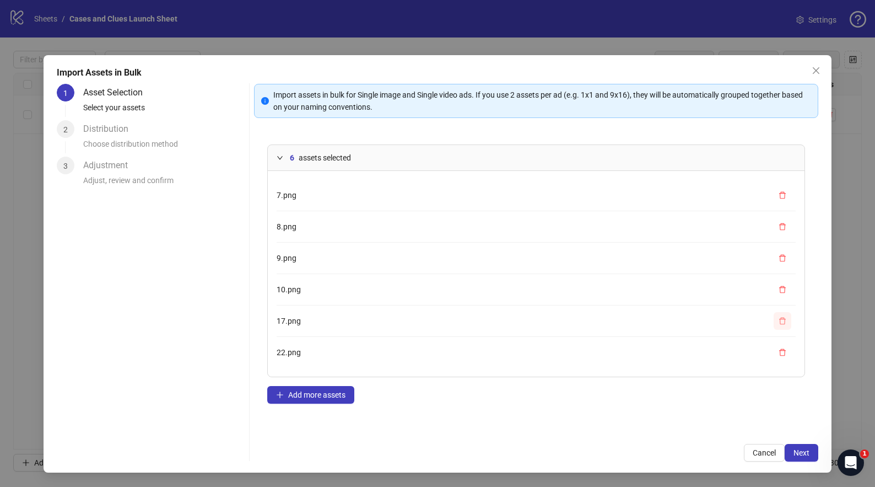
click at [779, 319] on icon "delete" at bounding box center [783, 321] width 8 height 8
click at [781, 320] on icon "delete" at bounding box center [783, 321] width 8 height 8
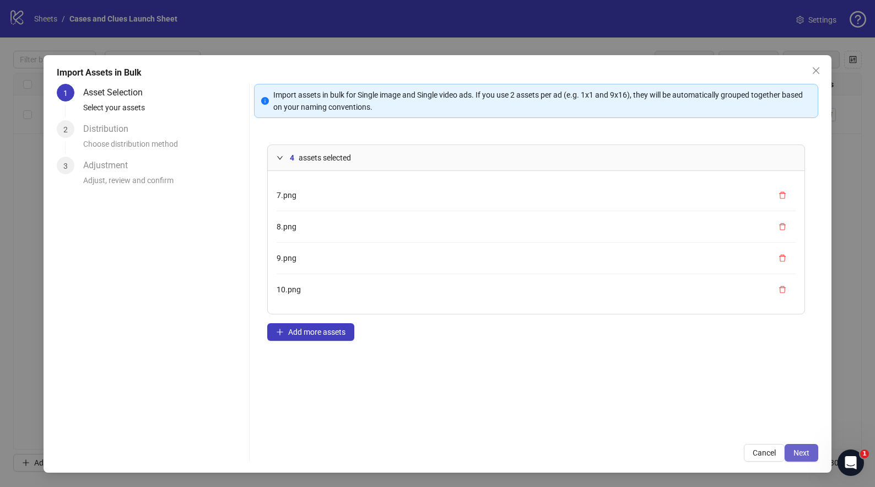
click at [804, 454] on span "Next" at bounding box center [802, 452] width 16 height 9
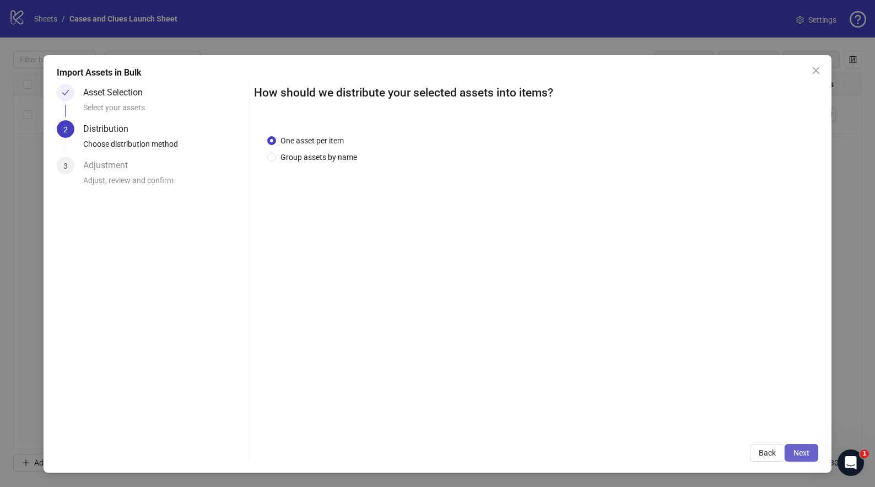
click at [809, 453] on span "Next" at bounding box center [802, 452] width 16 height 9
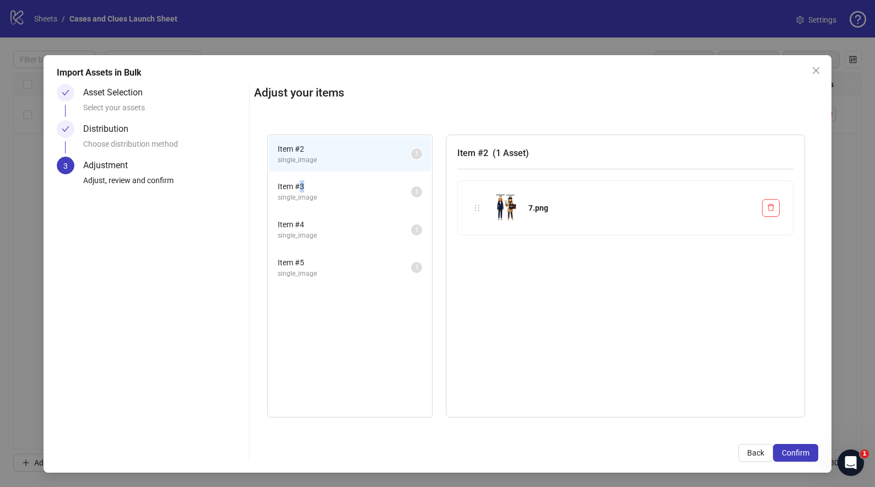
click at [303, 186] on span "Item # 3" at bounding box center [344, 186] width 133 height 12
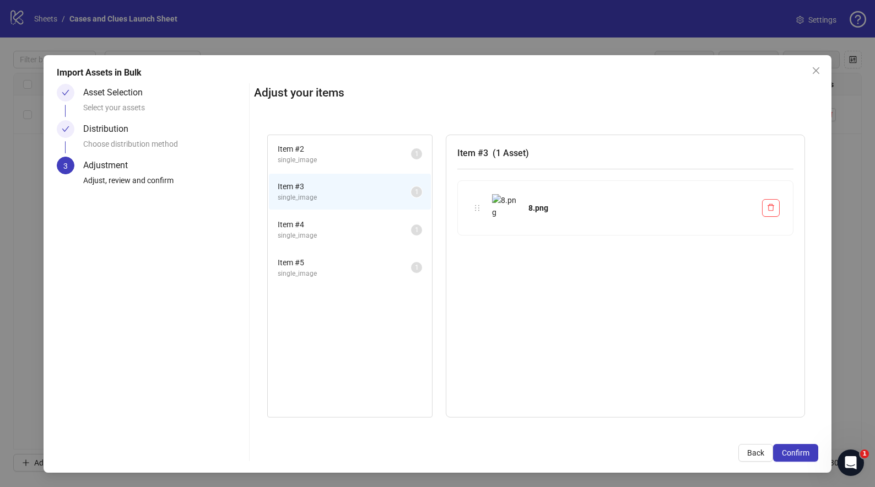
click at [310, 224] on span "Item # 4" at bounding box center [344, 224] width 133 height 12
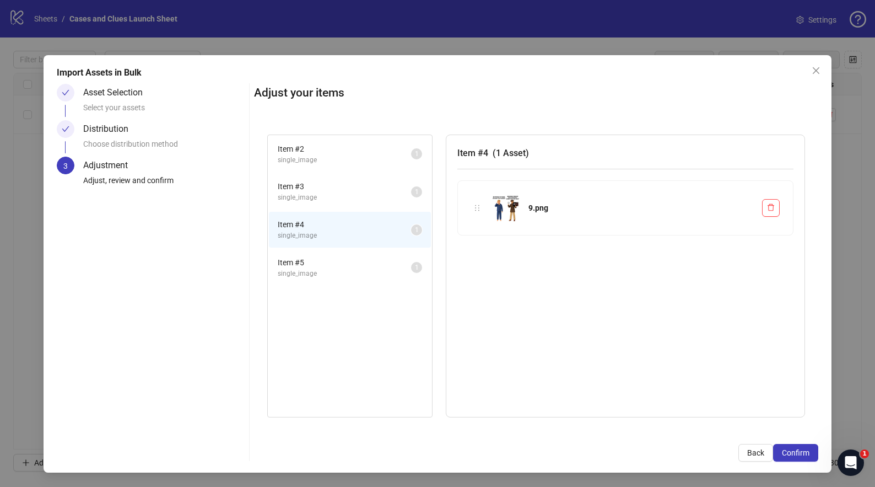
click at [340, 263] on span "Item # 5" at bounding box center [344, 262] width 133 height 12
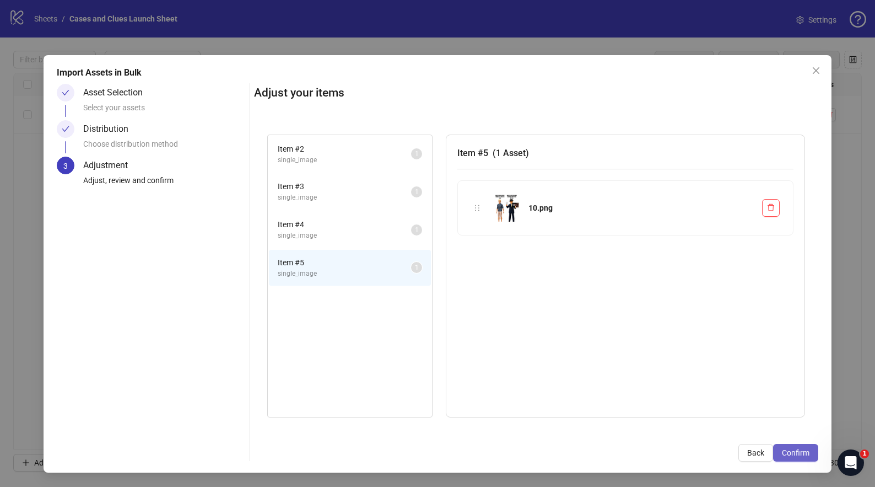
click at [797, 452] on span "Confirm" at bounding box center [796, 452] width 28 height 9
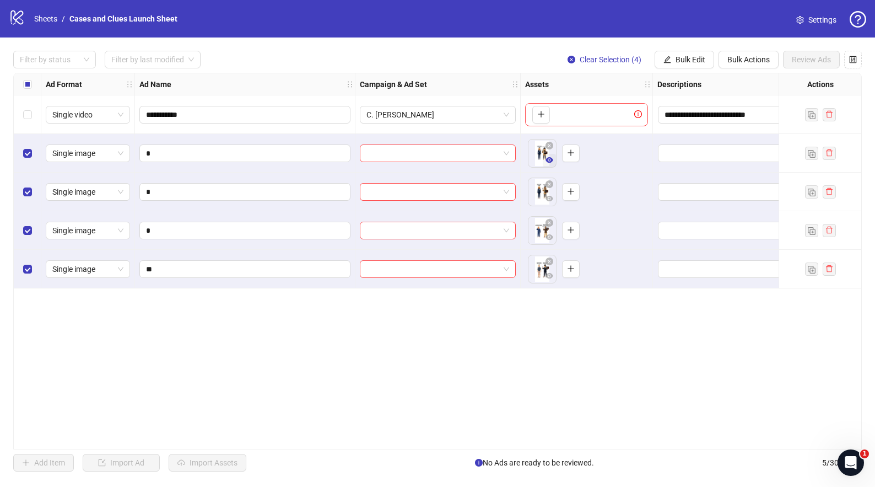
click at [546, 156] on icon "eye" at bounding box center [550, 160] width 8 height 8
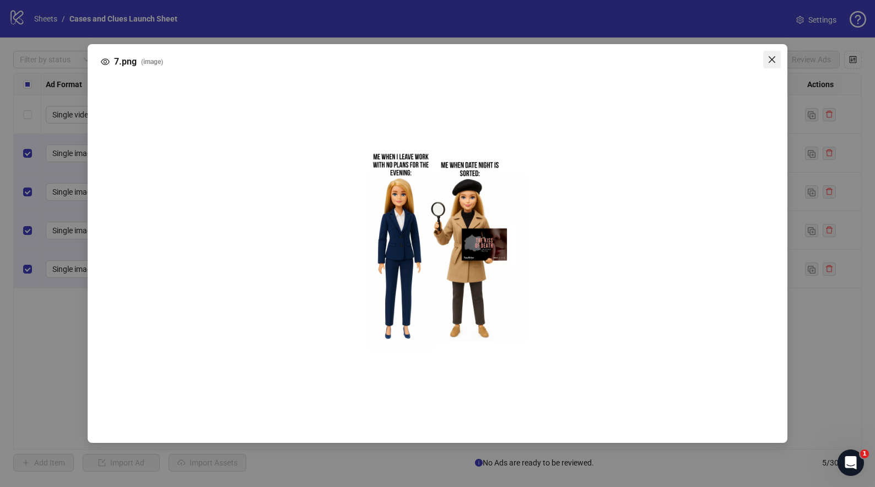
click at [772, 57] on icon "close" at bounding box center [772, 59] width 9 height 9
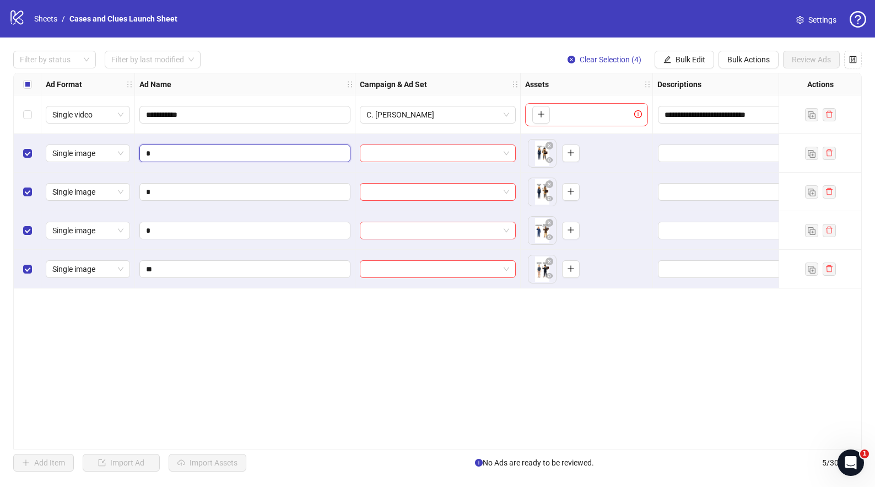
click at [155, 154] on input "*" at bounding box center [244, 153] width 196 height 12
type input "**********"
click at [546, 196] on icon "eye" at bounding box center [550, 199] width 8 height 8
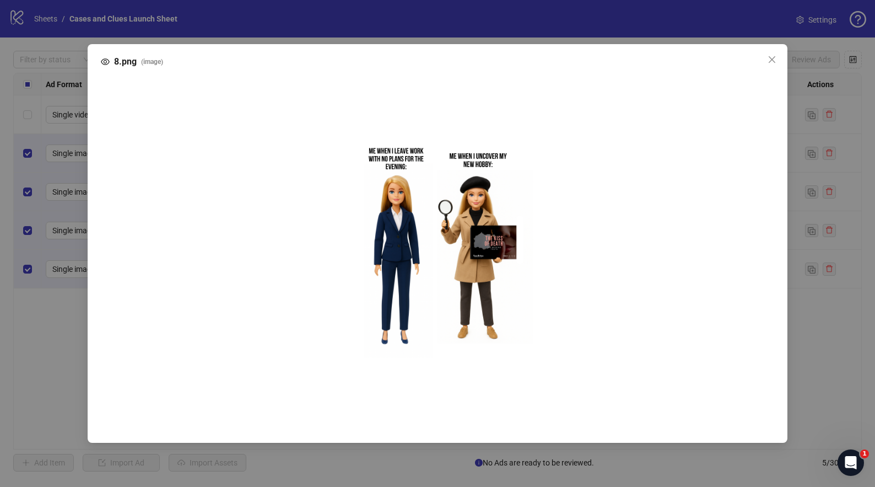
drag, startPoint x: 770, startPoint y: 56, endPoint x: 571, endPoint y: 103, distance: 204.5
click at [770, 56] on icon "close" at bounding box center [772, 59] width 9 height 9
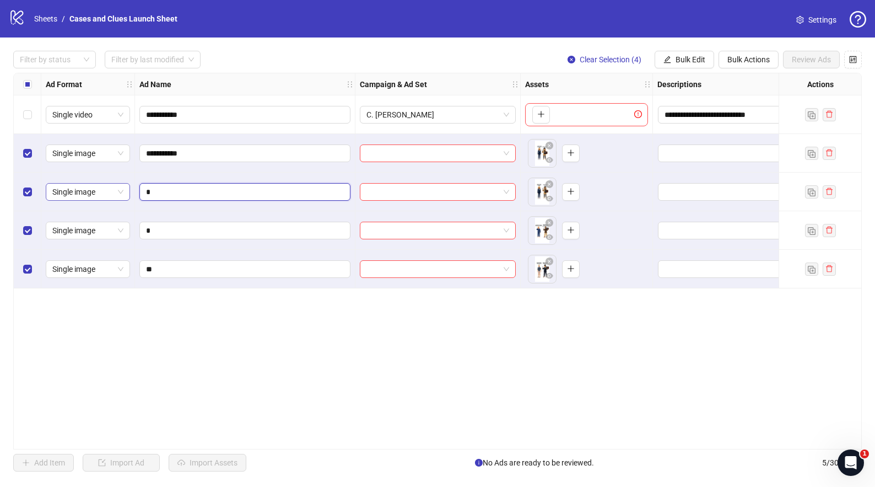
drag, startPoint x: 232, startPoint y: 190, endPoint x: 121, endPoint y: 197, distance: 111.0
click at [121, 73] on div "**********" at bounding box center [595, 73] width 1163 height 0
type input "**********"
click at [549, 239] on icon "eye" at bounding box center [550, 237] width 8 height 6
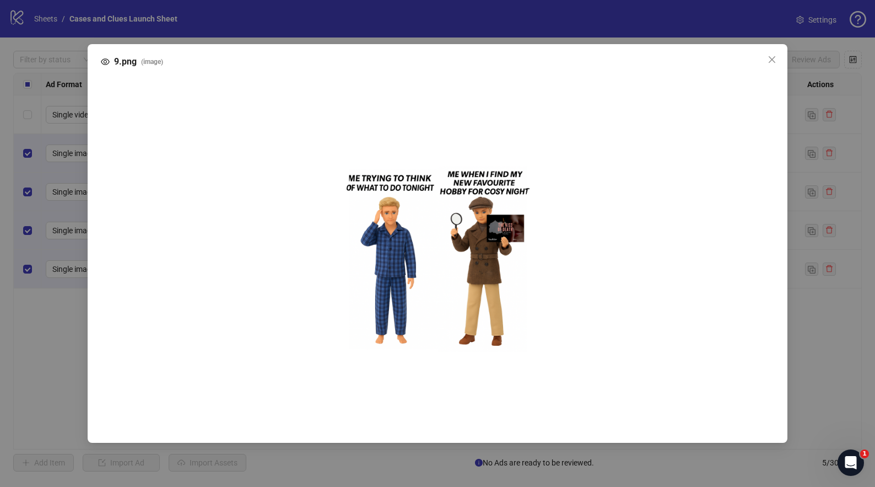
drag, startPoint x: 773, startPoint y: 55, endPoint x: 592, endPoint y: 98, distance: 186.9
click at [773, 55] on icon "close" at bounding box center [772, 59] width 9 height 9
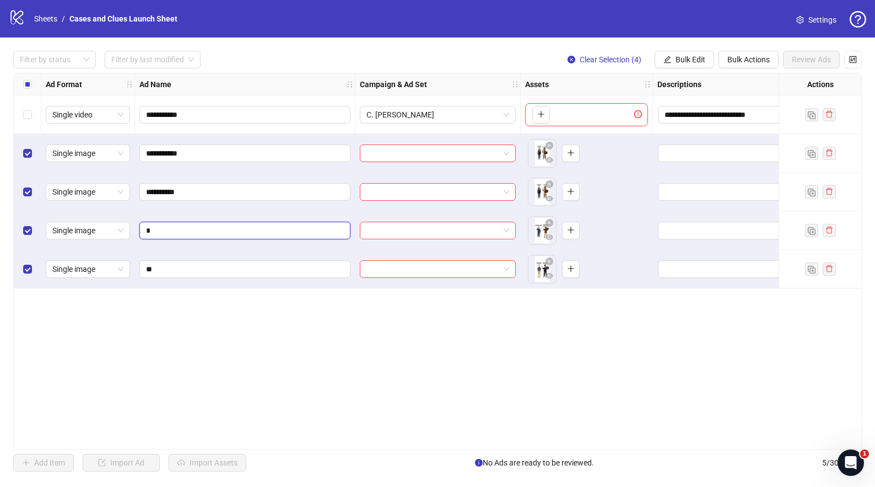
drag, startPoint x: 165, startPoint y: 232, endPoint x: 134, endPoint y: 234, distance: 30.9
click at [134, 73] on div "**********" at bounding box center [595, 73] width 1163 height 0
type input "*********"
click at [193, 268] on input "**" at bounding box center [244, 269] width 196 height 12
click at [551, 275] on icon "eye" at bounding box center [550, 276] width 8 height 6
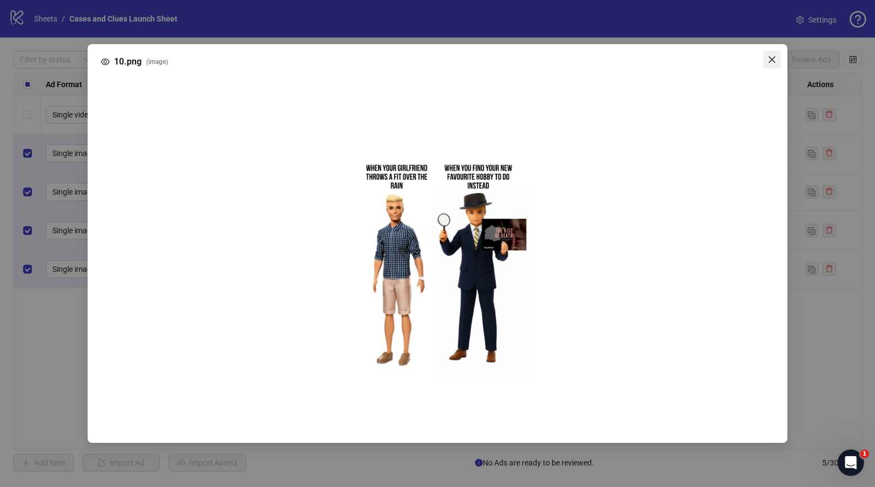
click at [775, 55] on icon "close" at bounding box center [772, 59] width 9 height 9
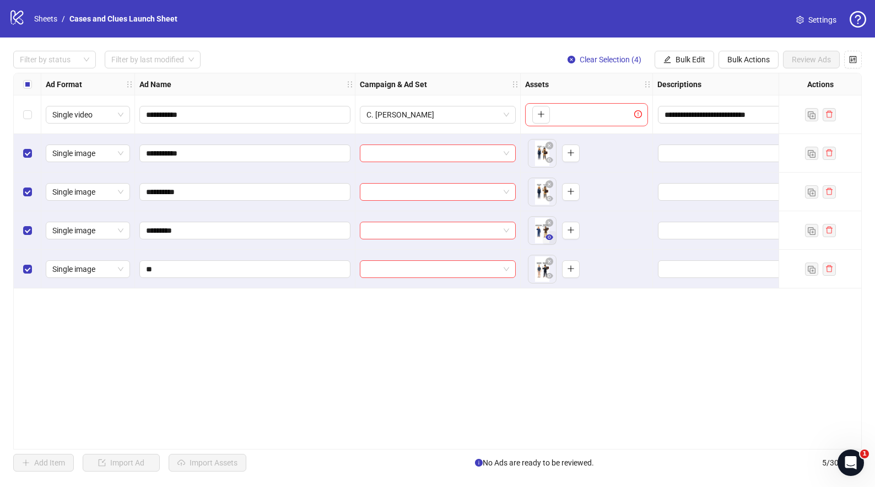
click at [549, 239] on icon "eye" at bounding box center [550, 237] width 8 height 6
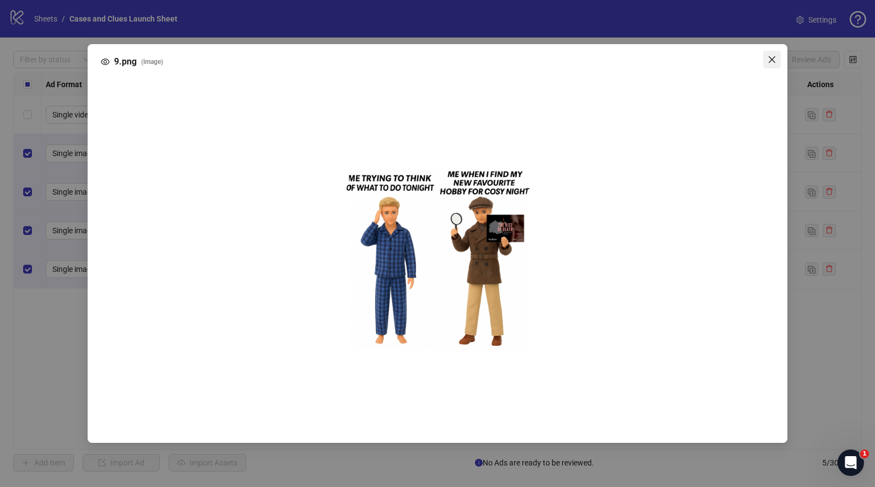
click at [775, 57] on icon "close" at bounding box center [772, 59] width 7 height 7
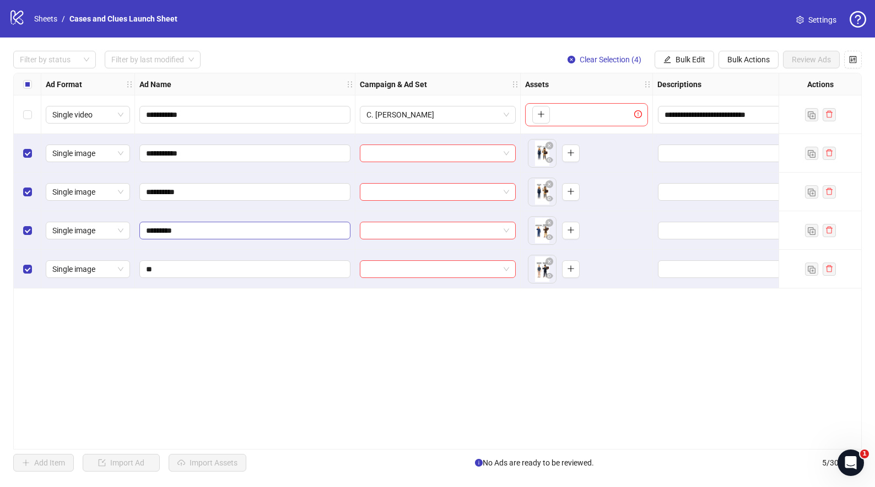
drag, startPoint x: 200, startPoint y: 232, endPoint x: 181, endPoint y: 232, distance: 19.3
click at [166, 230] on span "*********" at bounding box center [244, 231] width 211 height 18
drag, startPoint x: 181, startPoint y: 230, endPoint x: 162, endPoint y: 232, distance: 19.4
click at [162, 232] on input "*********" at bounding box center [244, 230] width 196 height 12
type input "*********"
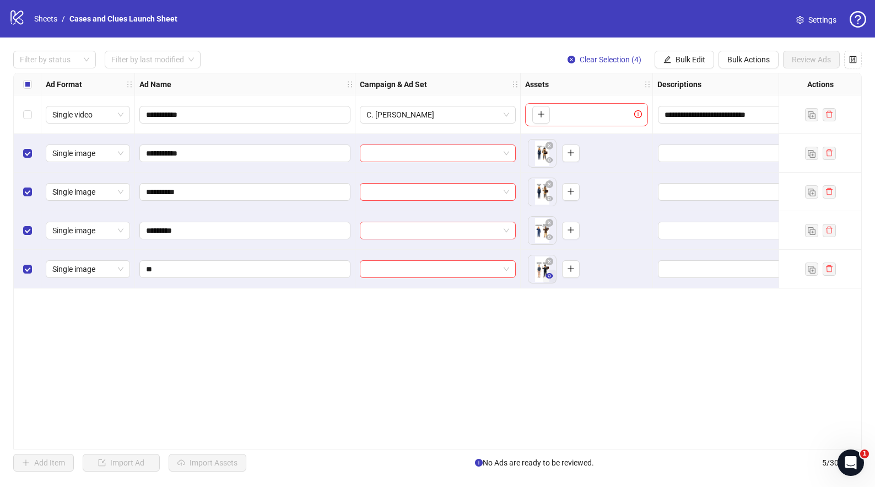
click at [550, 276] on icon "eye" at bounding box center [550, 276] width 8 height 8
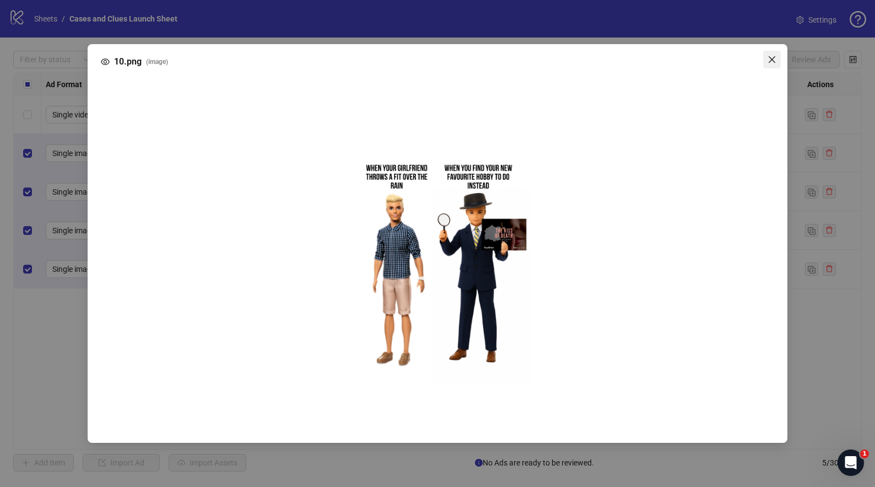
click at [775, 55] on button "Close" at bounding box center [773, 60] width 18 height 18
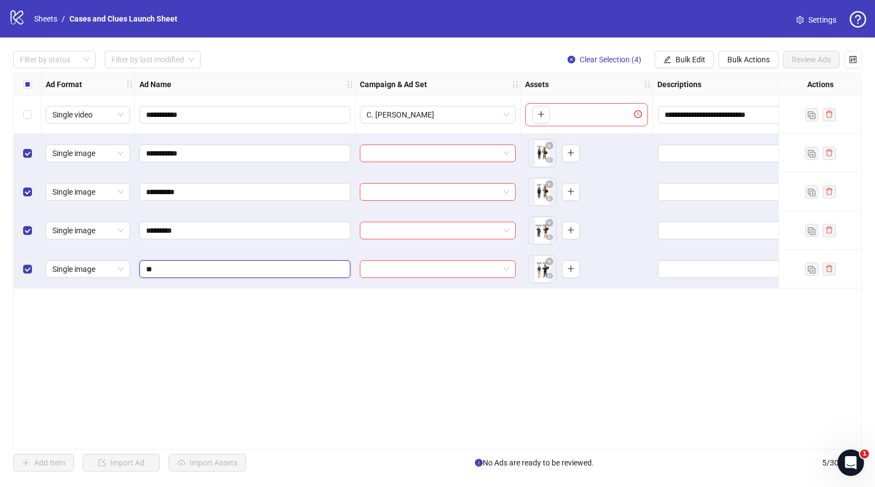
drag, startPoint x: 172, startPoint y: 271, endPoint x: 138, endPoint y: 267, distance: 33.8
click at [138, 267] on div "**" at bounding box center [245, 269] width 221 height 39
type input "**********"
click at [207, 315] on div "**********" at bounding box center [437, 261] width 849 height 377
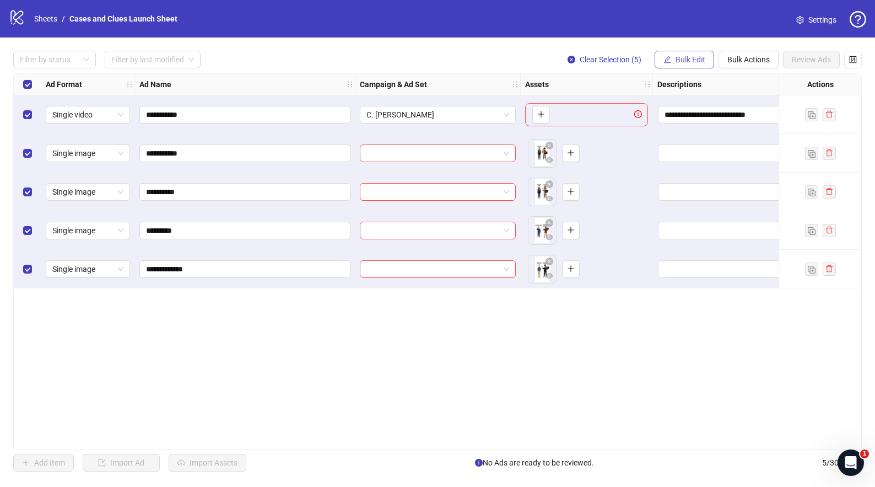
click at [697, 60] on span "Bulk Edit" at bounding box center [691, 59] width 30 height 9
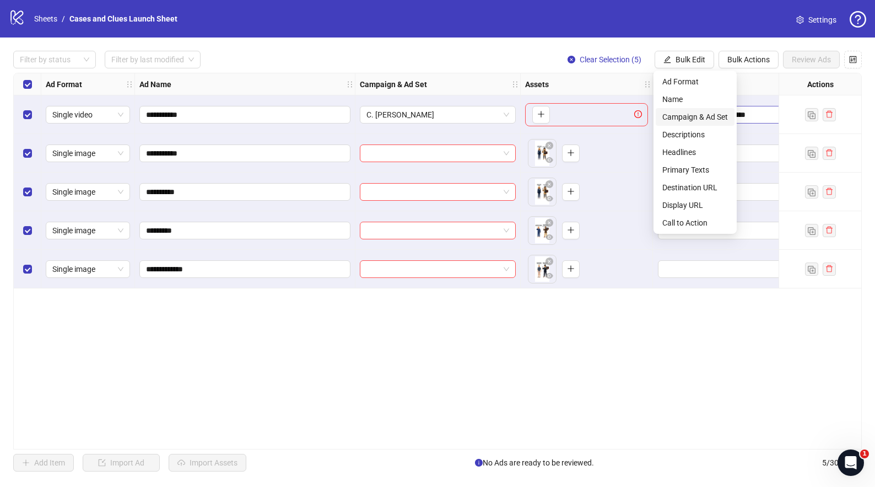
click at [680, 114] on span "Campaign & Ad Set" at bounding box center [696, 117] width 66 height 12
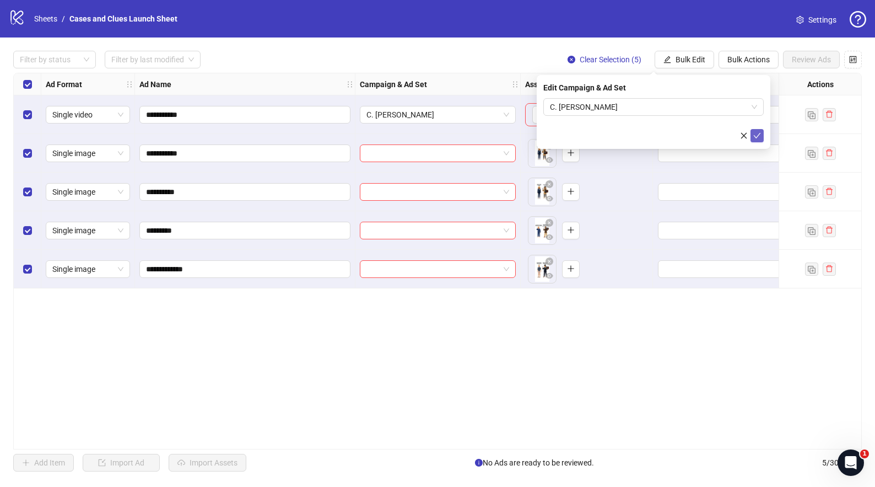
click at [759, 135] on icon "check" at bounding box center [757, 136] width 7 height 6
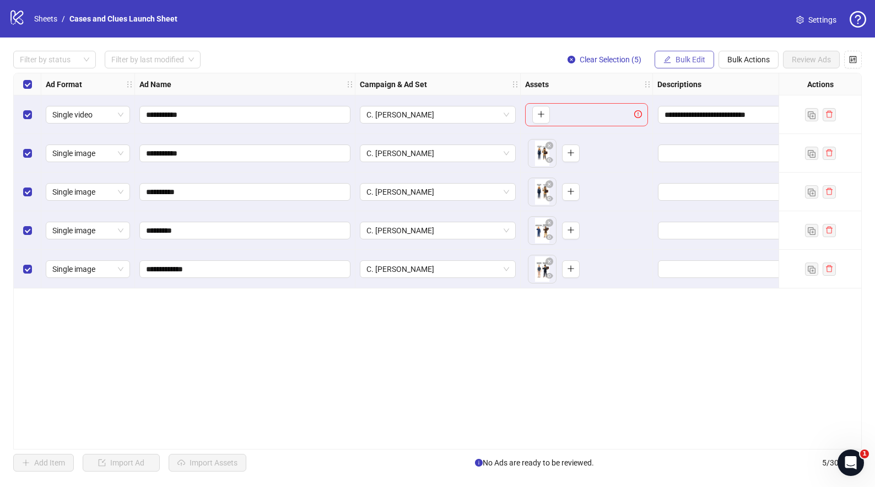
click at [693, 60] on span "Bulk Edit" at bounding box center [691, 59] width 30 height 9
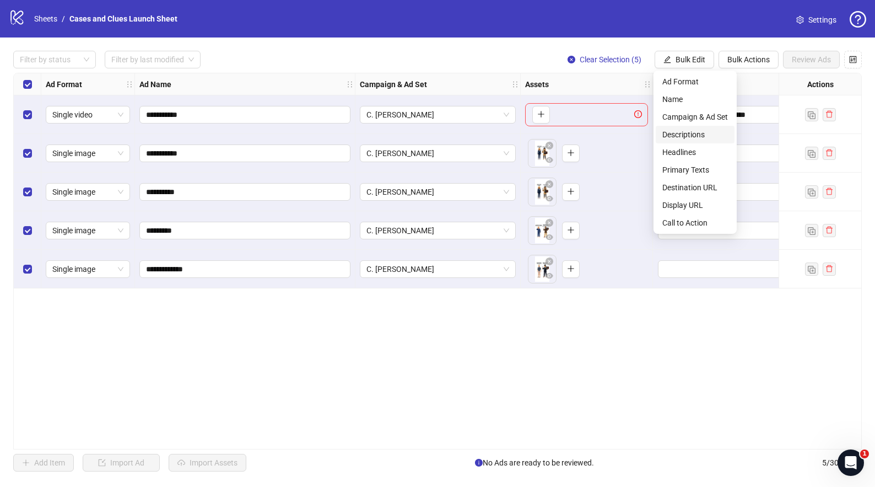
click at [693, 136] on span "Descriptions" at bounding box center [696, 134] width 66 height 12
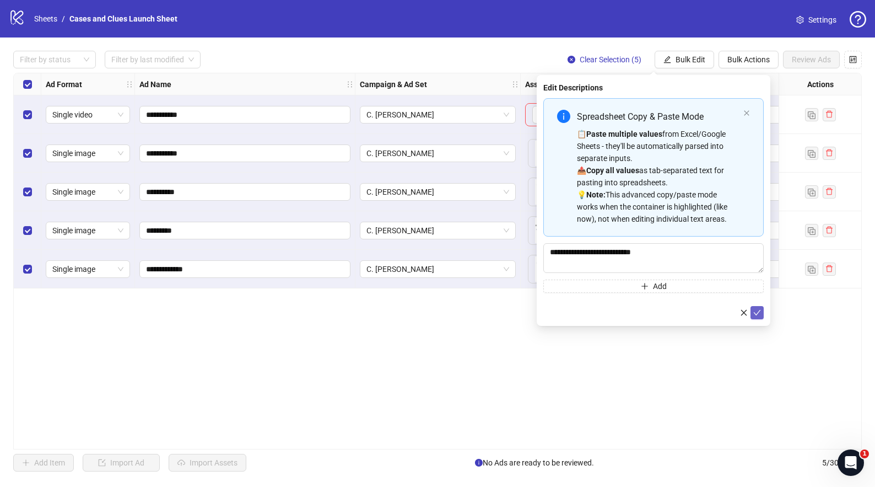
click at [754, 315] on icon "check" at bounding box center [758, 313] width 8 height 8
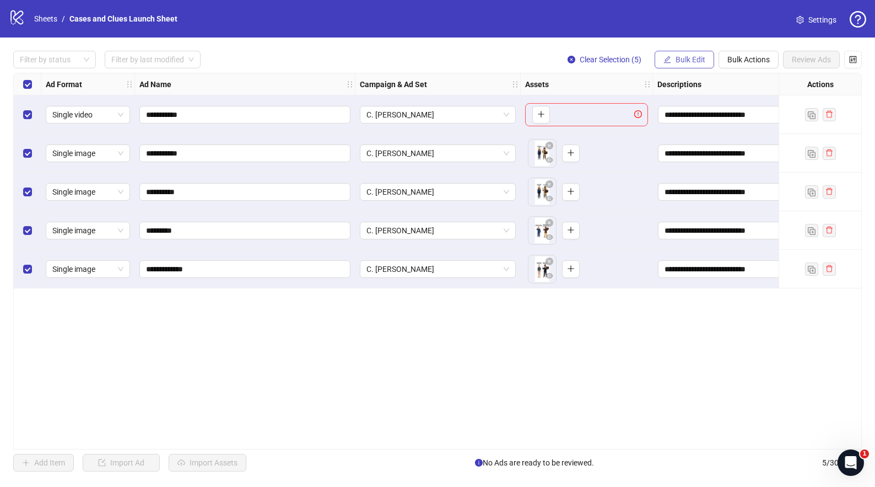
click at [678, 59] on span "Bulk Edit" at bounding box center [691, 59] width 30 height 9
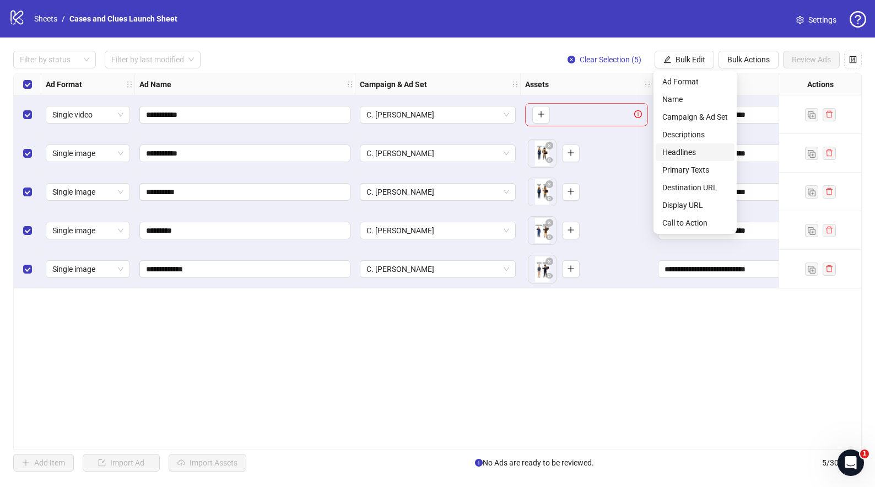
click at [680, 155] on span "Headlines" at bounding box center [696, 152] width 66 height 12
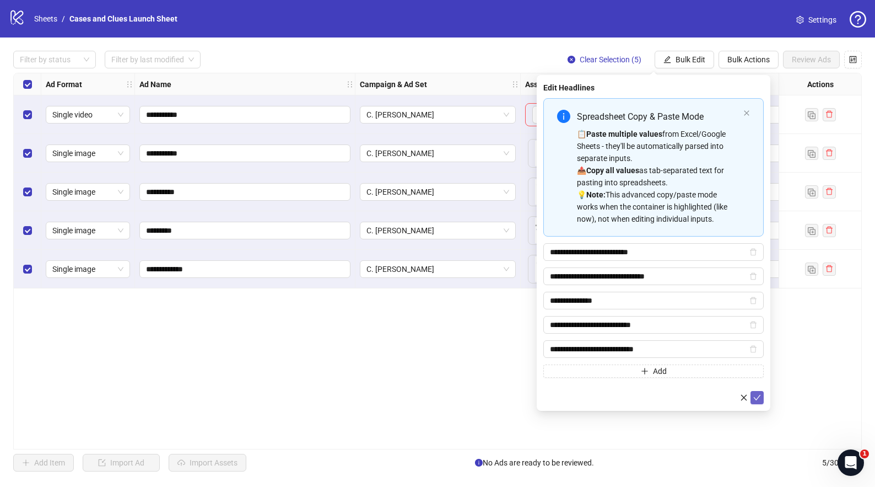
click at [757, 401] on span "submit" at bounding box center [758, 397] width 8 height 9
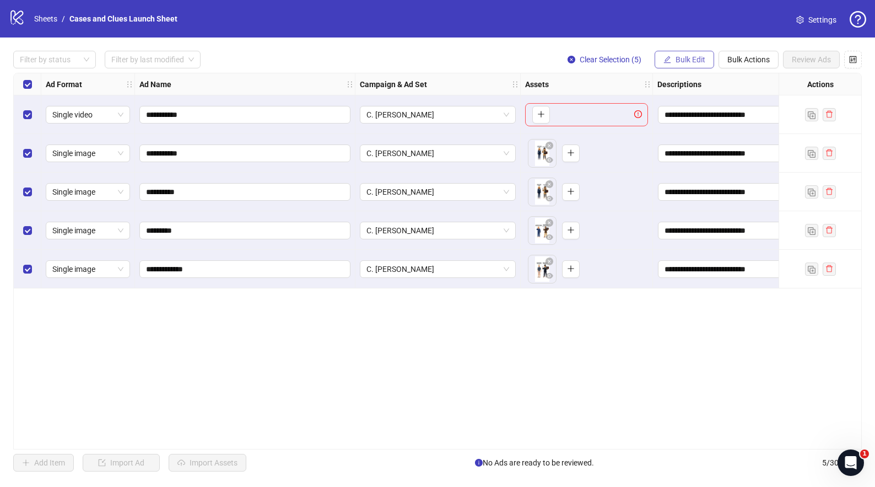
click at [681, 60] on span "Bulk Edit" at bounding box center [691, 59] width 30 height 9
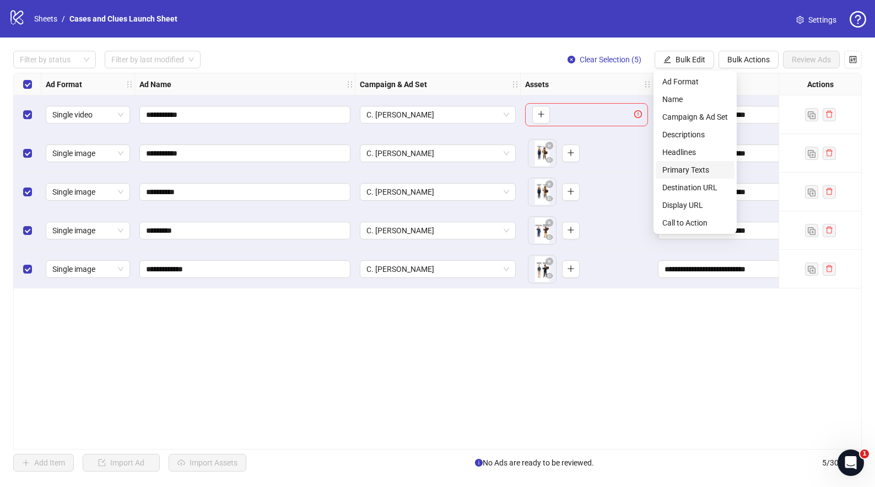
click at [690, 175] on span "Primary Texts" at bounding box center [696, 170] width 66 height 12
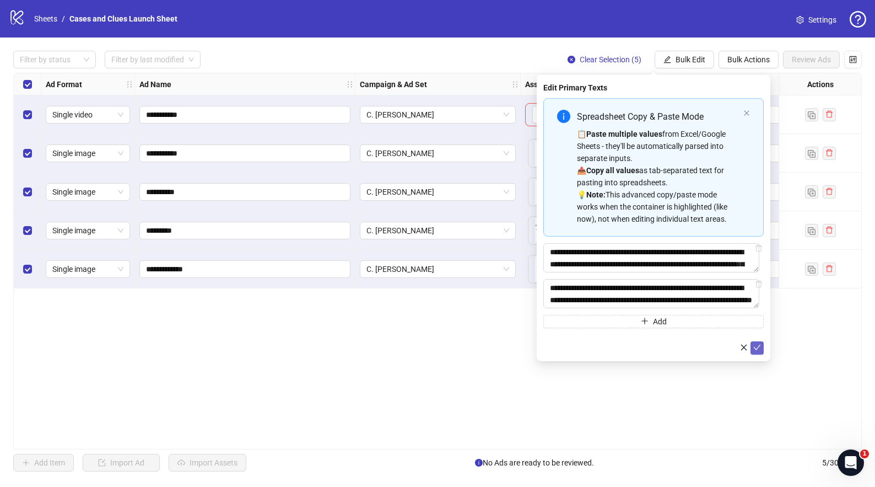
click at [757, 349] on icon "check" at bounding box center [758, 347] width 8 height 8
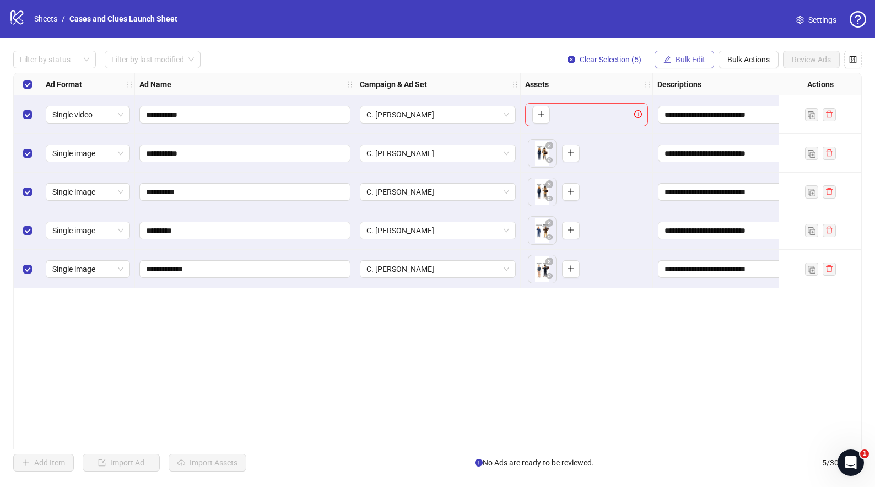
click at [698, 65] on button "Bulk Edit" at bounding box center [685, 60] width 60 height 18
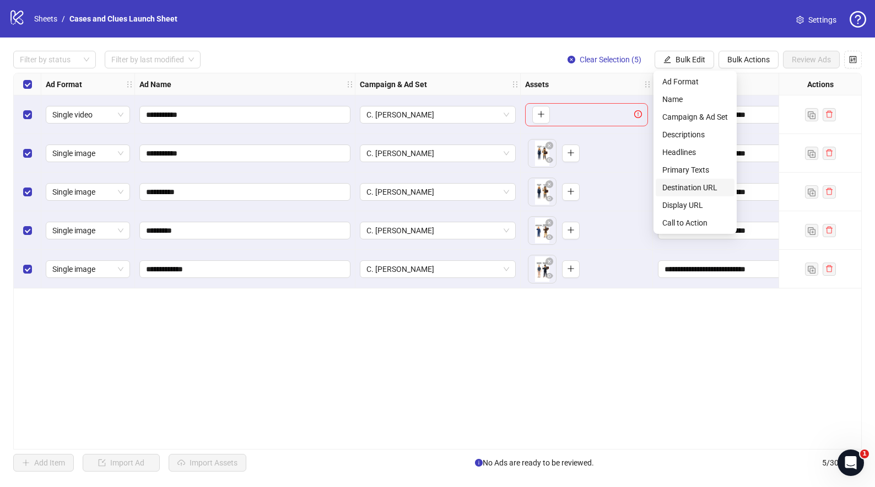
click at [707, 183] on span "Destination URL" at bounding box center [696, 187] width 66 height 12
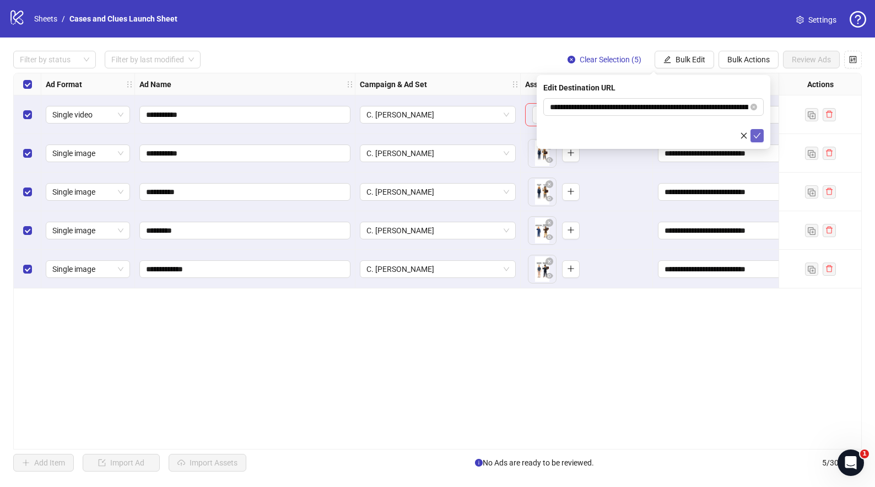
click at [755, 132] on icon "check" at bounding box center [758, 136] width 8 height 8
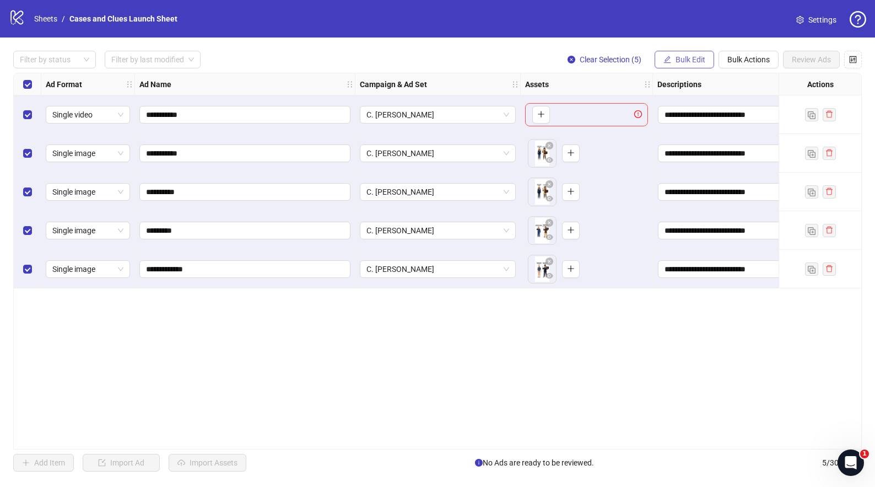
click at [691, 59] on span "Bulk Edit" at bounding box center [691, 59] width 30 height 9
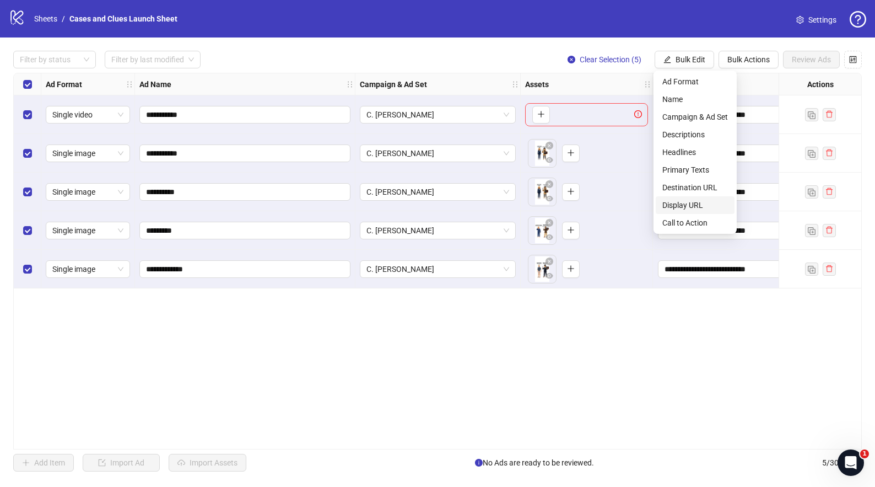
click at [707, 203] on span "Display URL" at bounding box center [696, 205] width 66 height 12
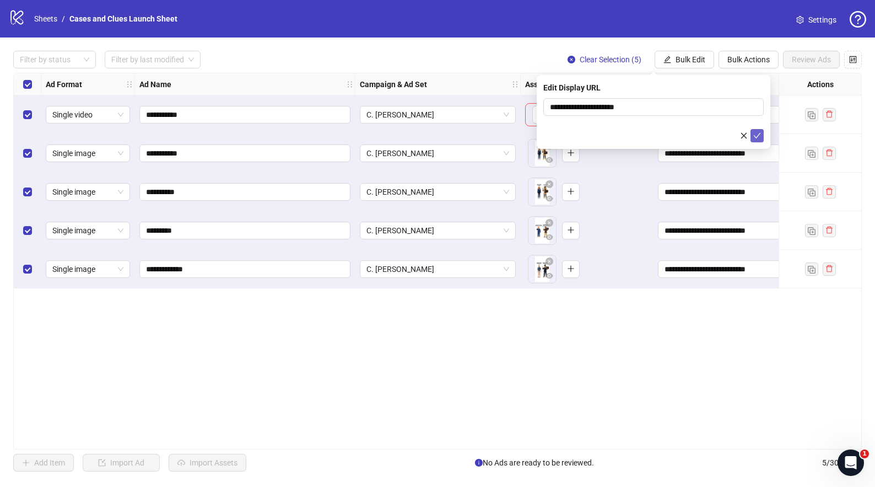
click at [759, 139] on span "submit" at bounding box center [758, 135] width 8 height 9
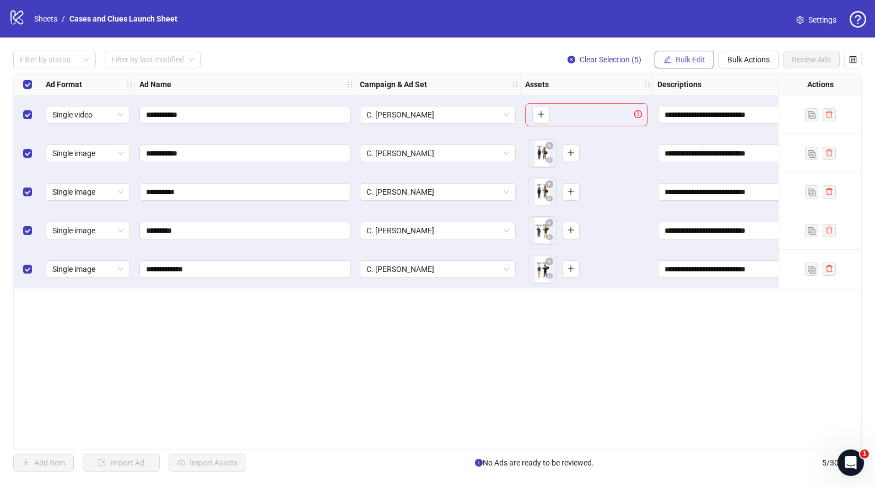
click at [678, 52] on button "Bulk Edit" at bounding box center [685, 60] width 60 height 18
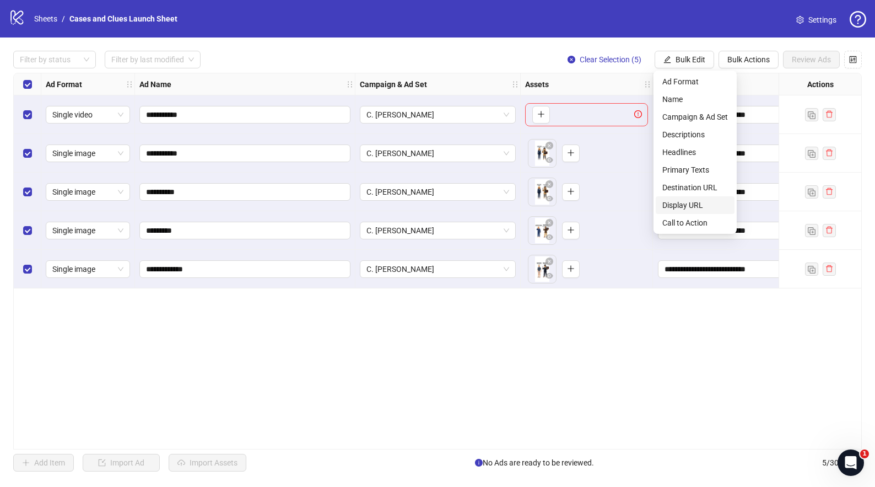
click at [705, 202] on span "Display URL" at bounding box center [696, 205] width 66 height 12
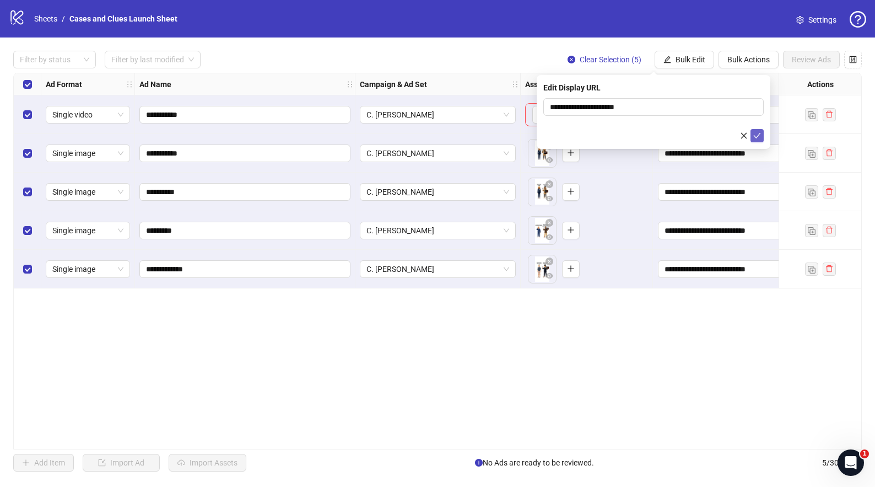
click at [756, 132] on icon "check" at bounding box center [758, 136] width 8 height 8
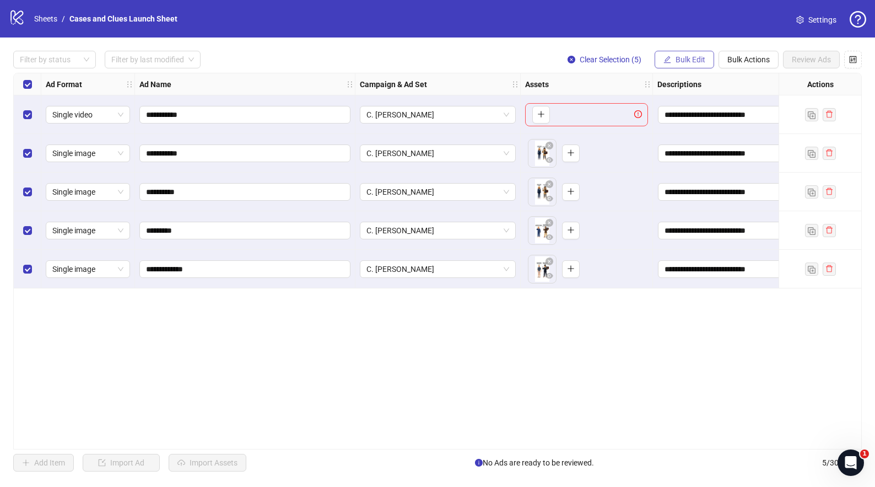
click at [692, 66] on button "Bulk Edit" at bounding box center [685, 60] width 60 height 18
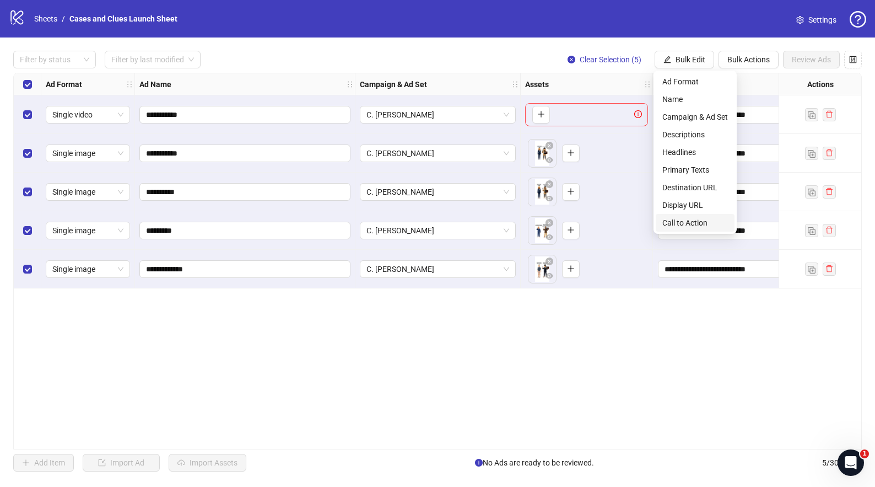
click at [696, 219] on span "Call to Action" at bounding box center [696, 223] width 66 height 12
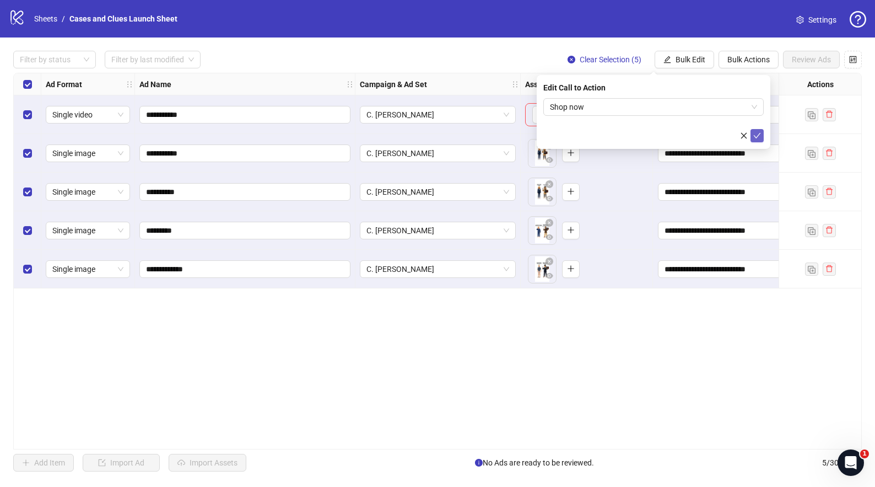
click at [756, 133] on icon "check" at bounding box center [758, 136] width 8 height 8
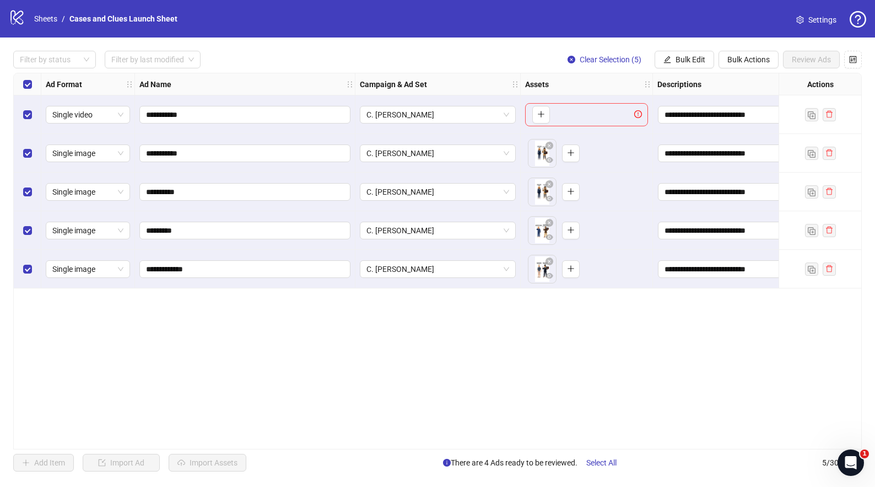
drag, startPoint x: 470, startPoint y: 450, endPoint x: 516, endPoint y: 437, distance: 47.5
click at [517, 437] on div "**********" at bounding box center [437, 260] width 875 height 447
click at [493, 448] on div "**********" at bounding box center [437, 260] width 875 height 447
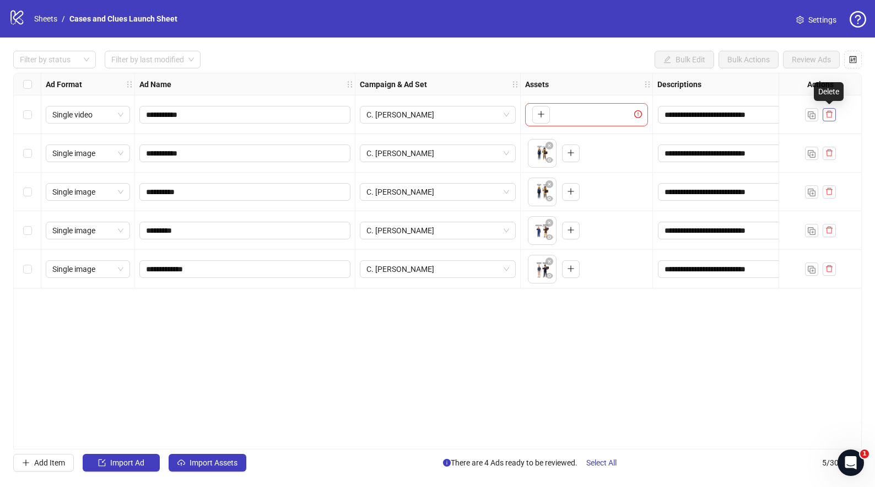
click at [830, 111] on icon "delete" at bounding box center [829, 114] width 7 height 7
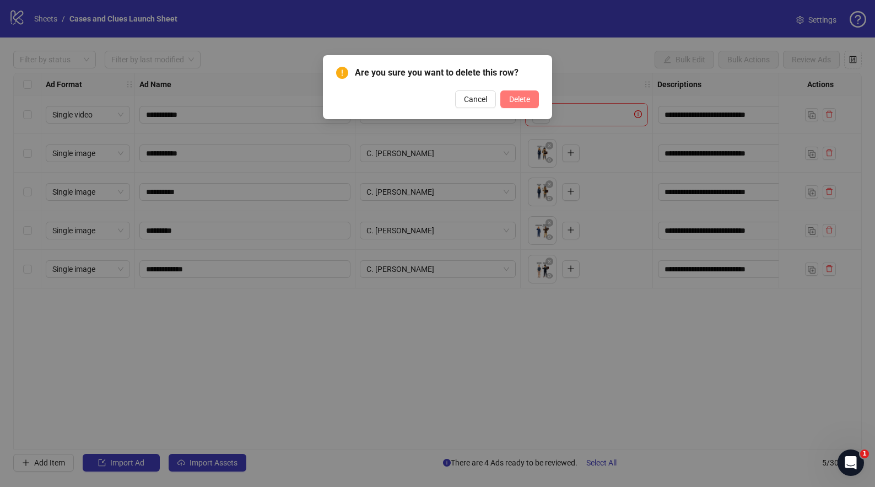
click at [521, 96] on span "Delete" at bounding box center [519, 99] width 21 height 9
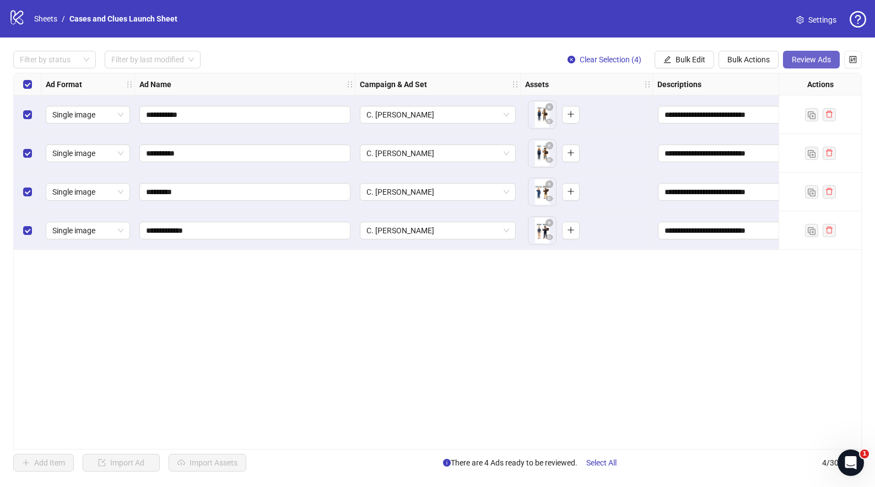
click at [814, 56] on span "Review Ads" at bounding box center [811, 59] width 39 height 9
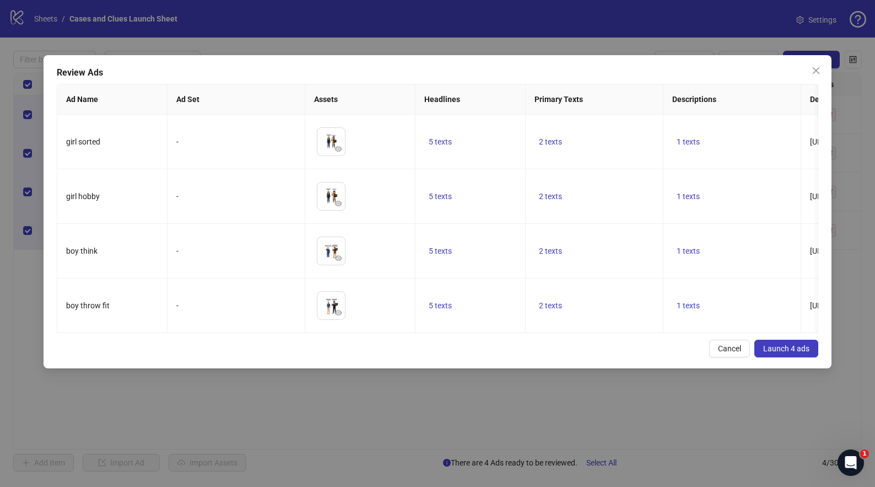
click at [793, 353] on span "Launch 4 ads" at bounding box center [787, 348] width 46 height 9
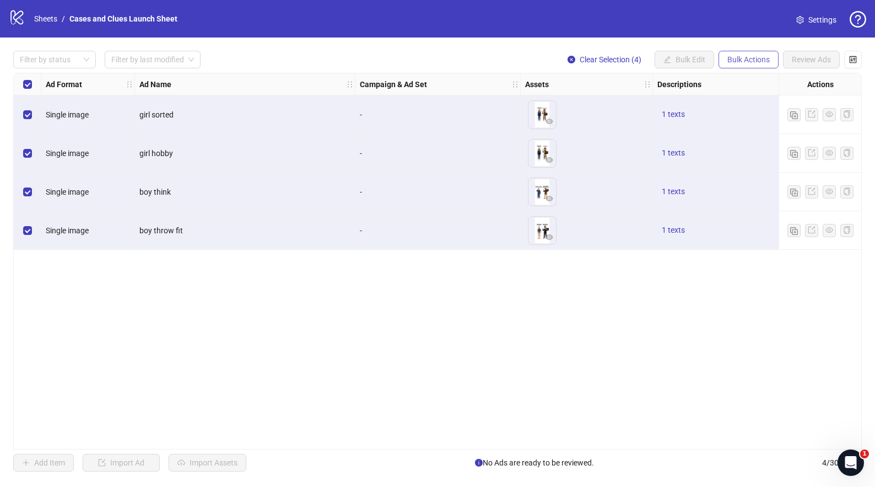
click at [747, 62] on span "Bulk Actions" at bounding box center [749, 59] width 42 height 9
click at [741, 82] on span "Delete" at bounding box center [765, 82] width 76 height 12
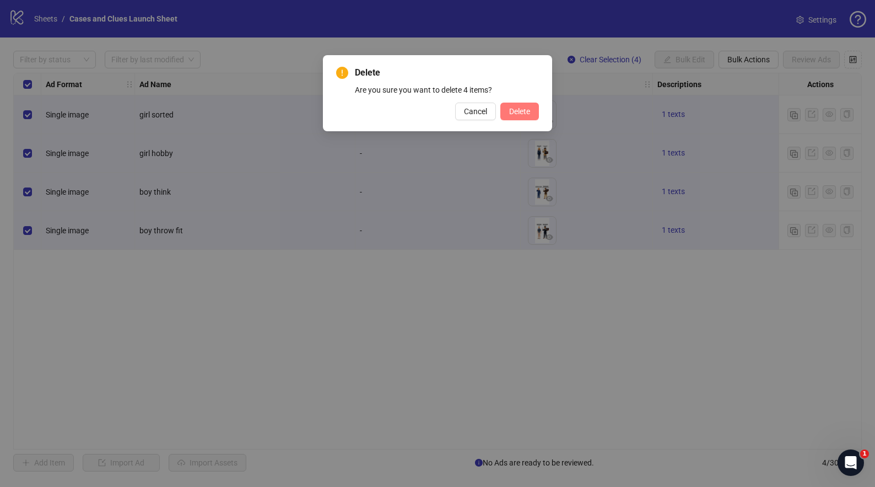
click at [522, 112] on span "Delete" at bounding box center [519, 111] width 21 height 9
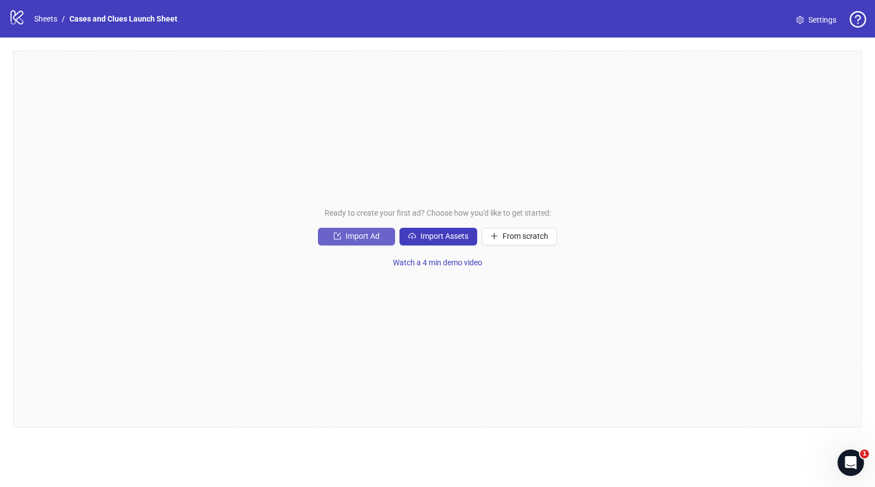
click at [361, 236] on span "Import Ad" at bounding box center [363, 236] width 34 height 9
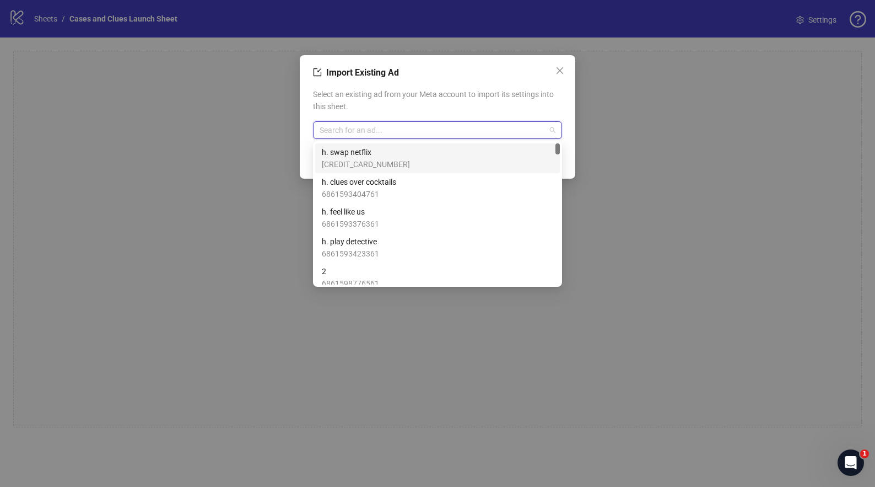
click at [380, 132] on input "search" at bounding box center [433, 130] width 226 height 17
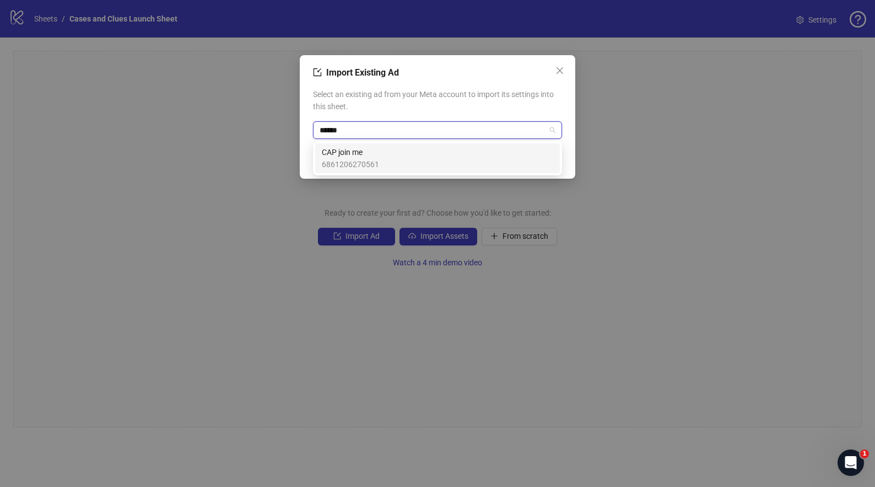
type input "*******"
click at [358, 153] on span "CAP join me" at bounding box center [350, 152] width 57 height 12
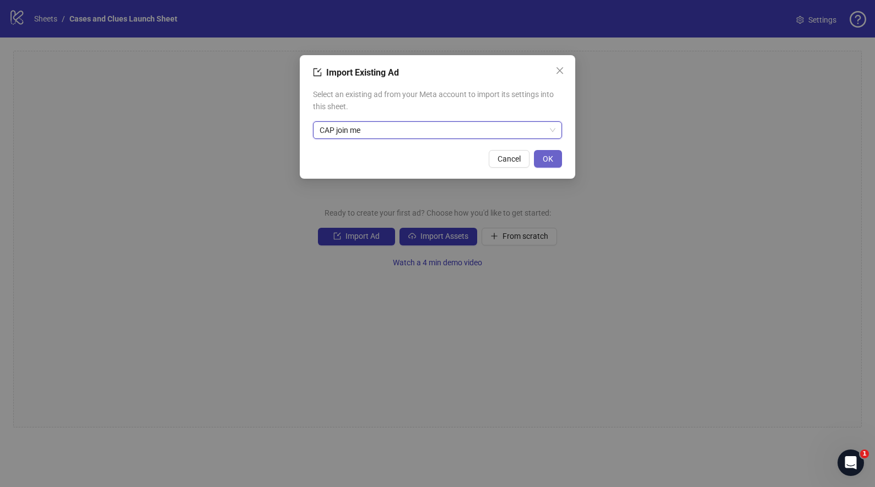
click at [547, 154] on span "OK" at bounding box center [548, 158] width 10 height 9
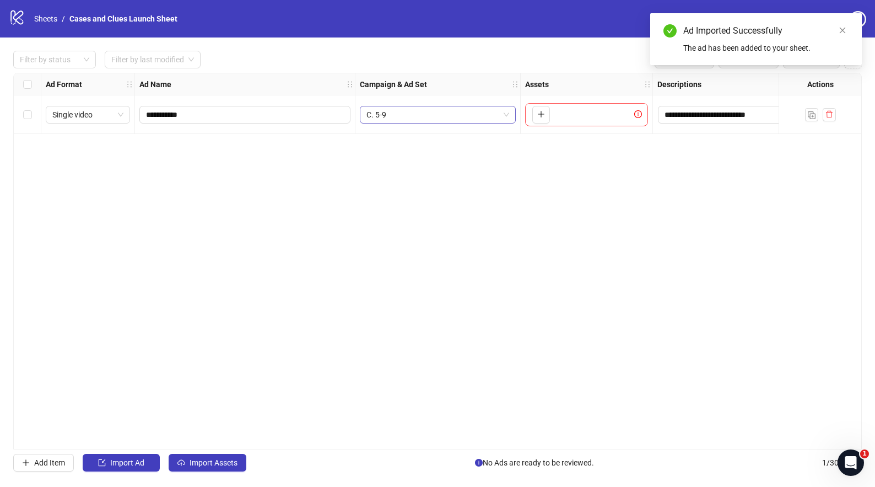
click at [504, 114] on span "C. 5-9" at bounding box center [438, 114] width 143 height 17
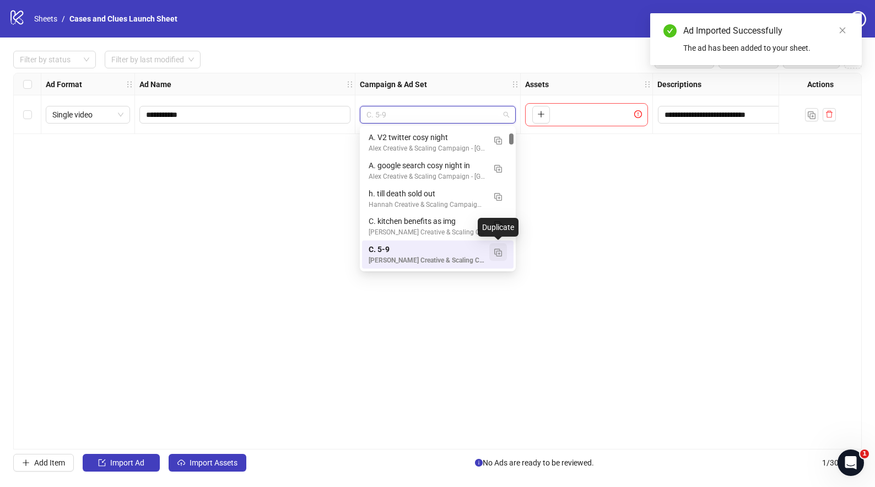
click at [500, 254] on img "button" at bounding box center [499, 253] width 8 height 8
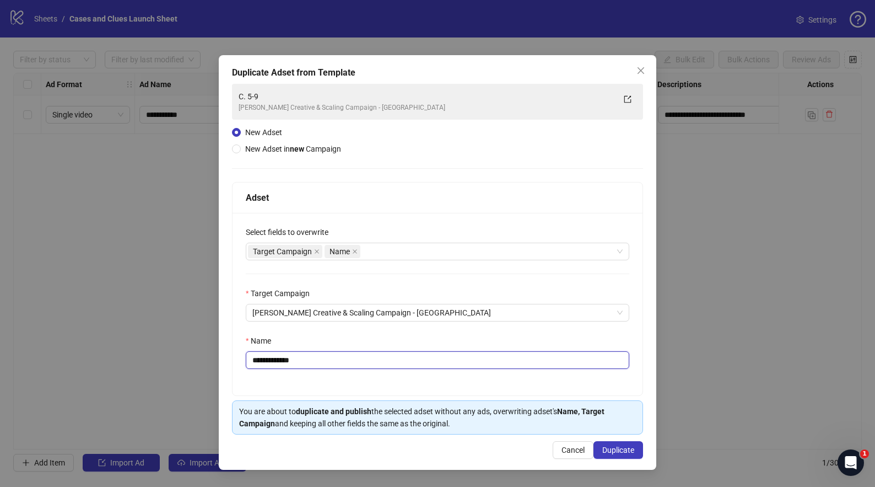
drag, startPoint x: 315, startPoint y: 362, endPoint x: 260, endPoint y: 365, distance: 54.6
click at [260, 365] on input "**********" at bounding box center [438, 360] width 384 height 18
click at [410, 358] on input "**********" at bounding box center [438, 360] width 384 height 18
click at [258, 357] on input "**********" at bounding box center [438, 360] width 384 height 18
click at [261, 361] on input "**********" at bounding box center [438, 360] width 384 height 18
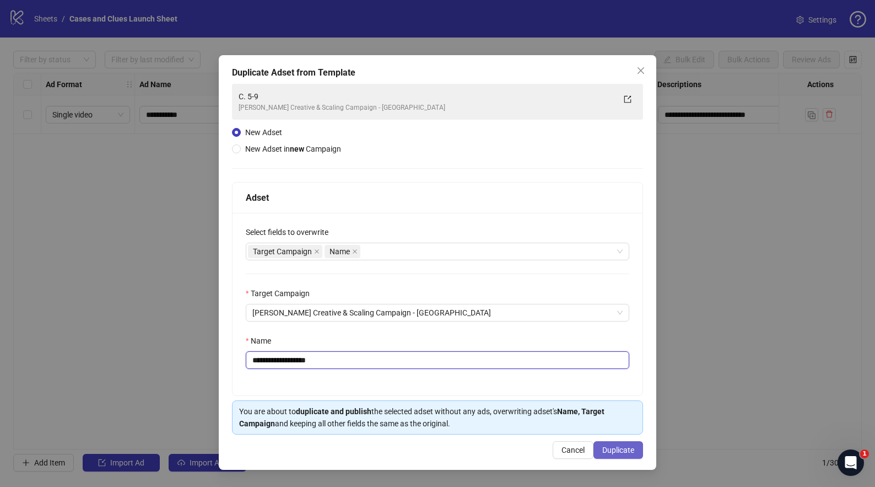
type input "**********"
click at [624, 451] on span "Duplicate" at bounding box center [619, 449] width 32 height 9
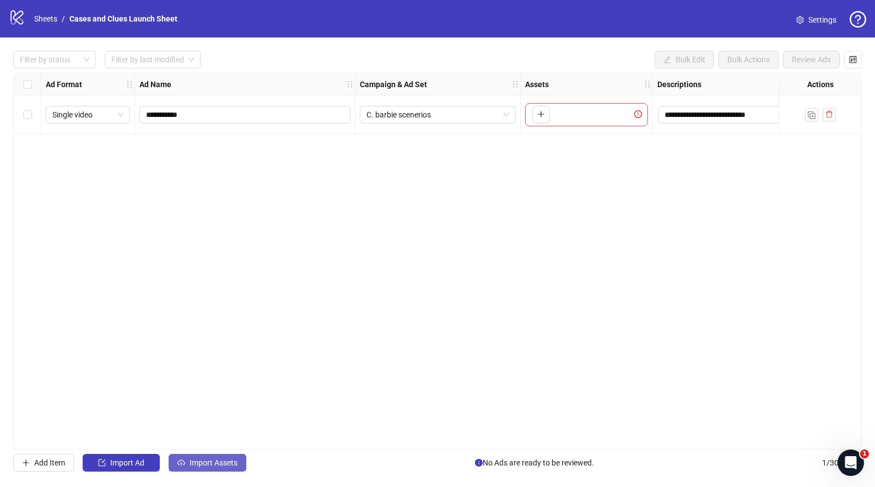
click at [198, 461] on span "Import Assets" at bounding box center [214, 462] width 48 height 9
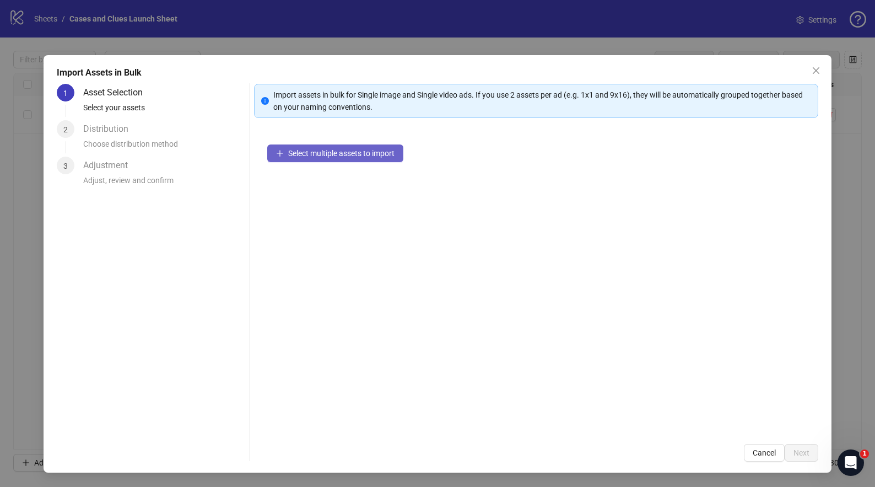
click at [322, 154] on span "Select multiple assets to import" at bounding box center [341, 153] width 106 height 9
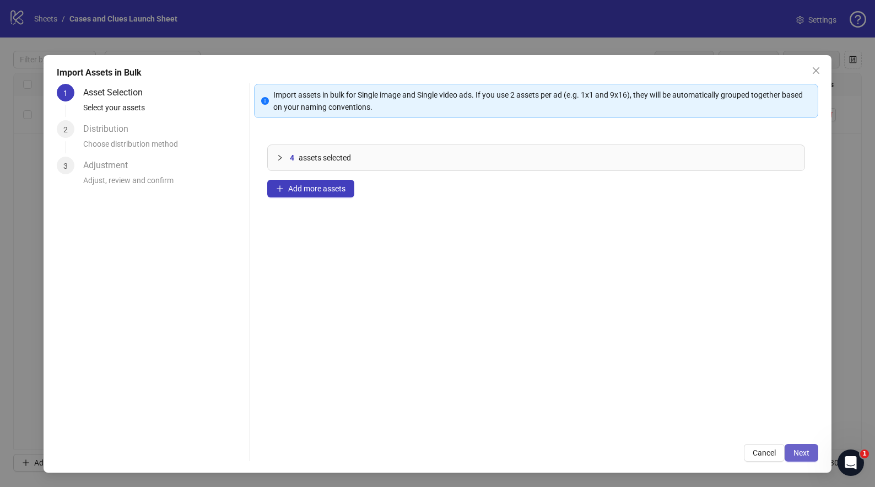
click at [804, 453] on span "Next" at bounding box center [802, 452] width 16 height 9
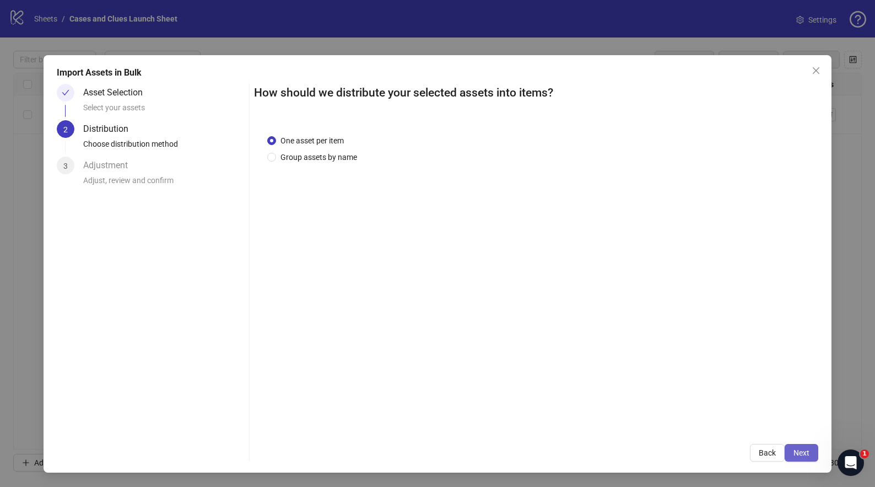
click at [805, 455] on span "Next" at bounding box center [802, 452] width 16 height 9
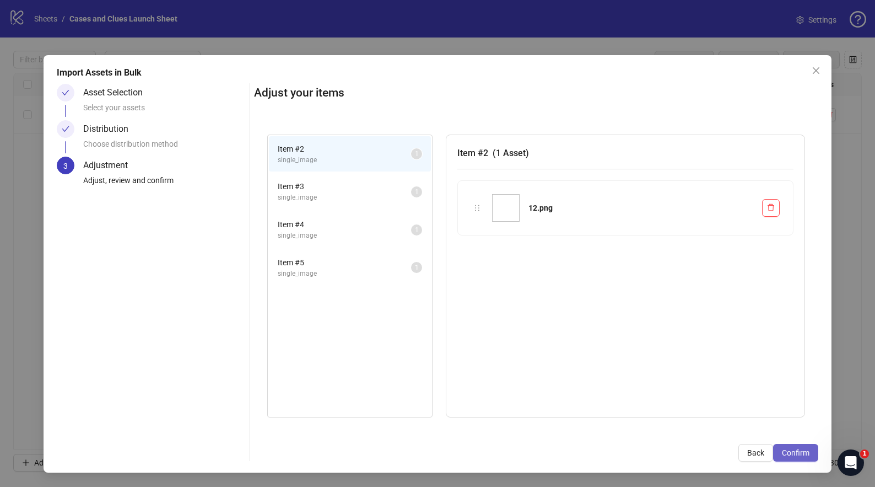
click at [804, 454] on span "Confirm" at bounding box center [796, 452] width 28 height 9
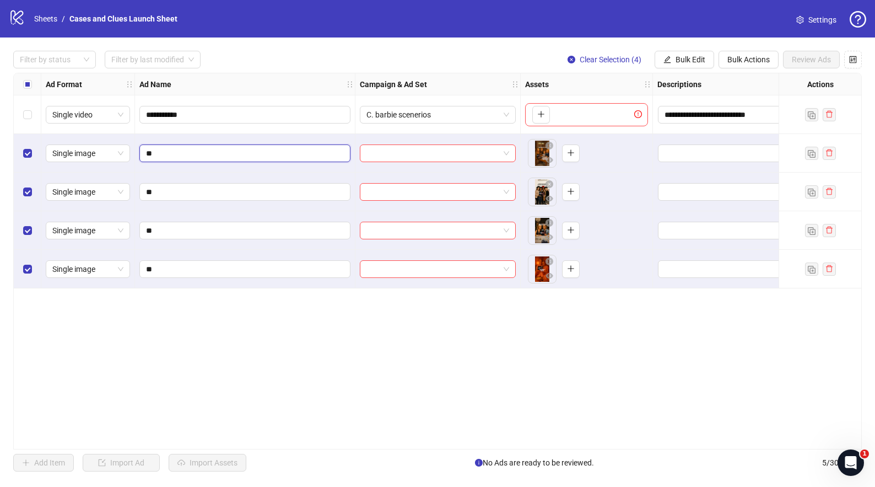
drag, startPoint x: 284, startPoint y: 151, endPoint x: 176, endPoint y: 130, distance: 109.5
click at [176, 73] on div "**********" at bounding box center [595, 73] width 1163 height 0
type input "***"
click at [194, 186] on input "**" at bounding box center [244, 192] width 196 height 12
type input "*"
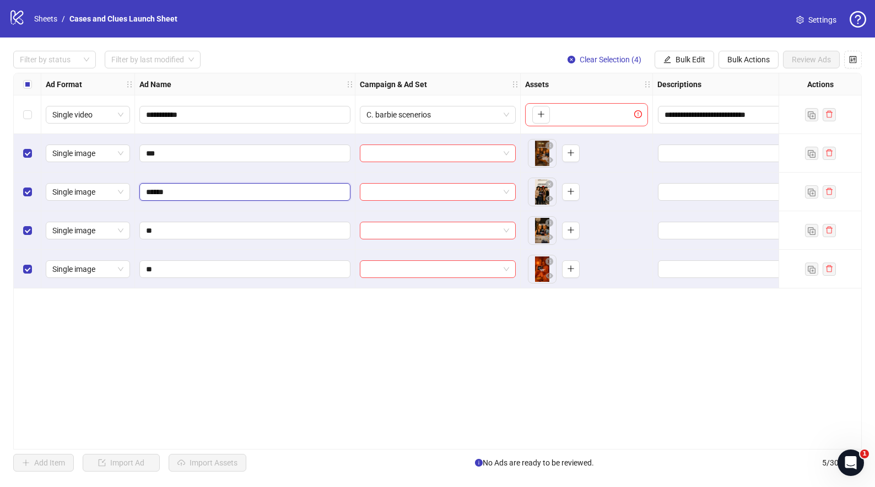
type input "*******"
click at [189, 223] on span "**" at bounding box center [244, 231] width 211 height 18
type input "*"
type input "******"
click at [220, 266] on input "**" at bounding box center [244, 269] width 196 height 12
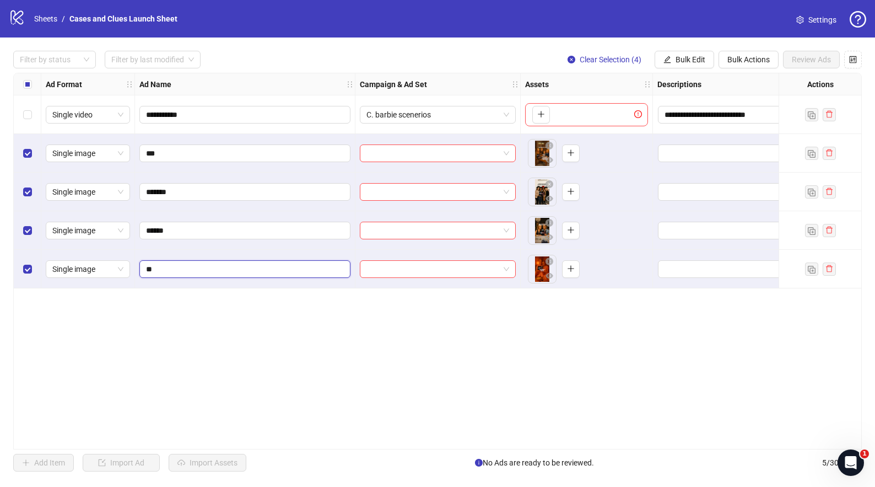
type input "*"
click at [169, 266] on input "******" at bounding box center [244, 269] width 196 height 12
drag, startPoint x: 164, startPoint y: 269, endPoint x: 133, endPoint y: 271, distance: 31.0
click at [133, 73] on div "**********" at bounding box center [595, 73] width 1163 height 0
type input "**********"
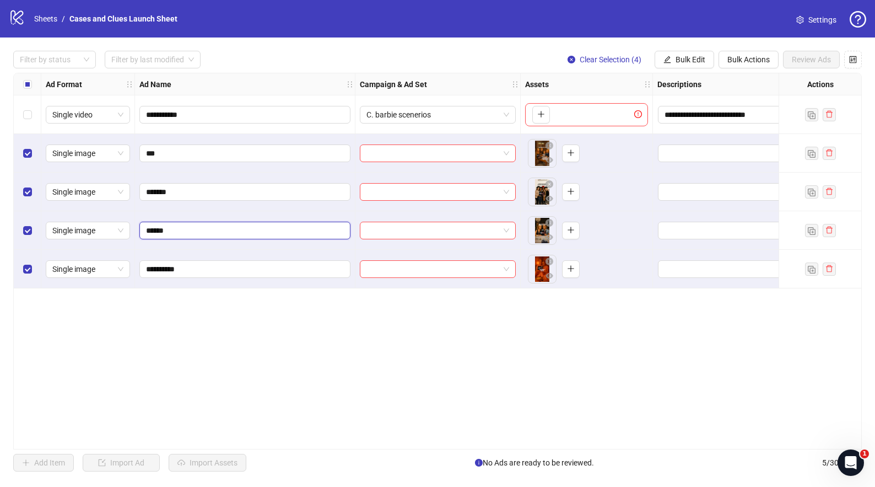
click at [175, 227] on input "******" at bounding box center [244, 230] width 196 height 12
type input "****"
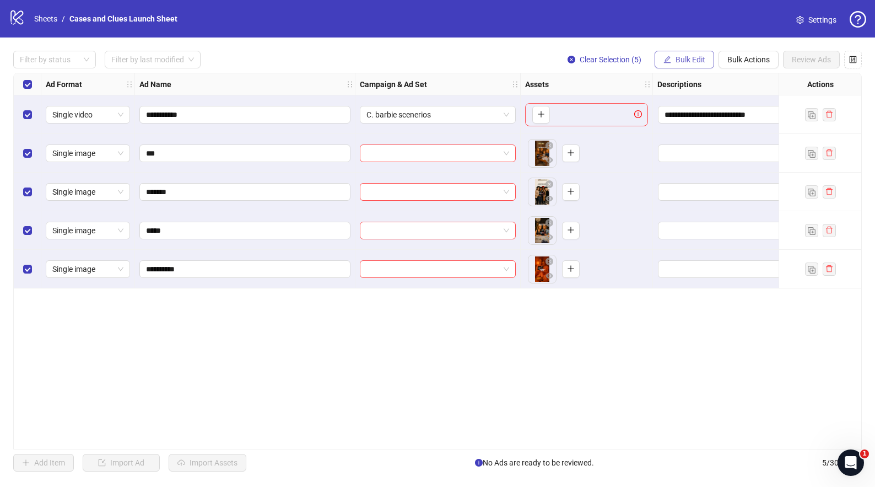
click at [678, 56] on span "Bulk Edit" at bounding box center [691, 59] width 30 height 9
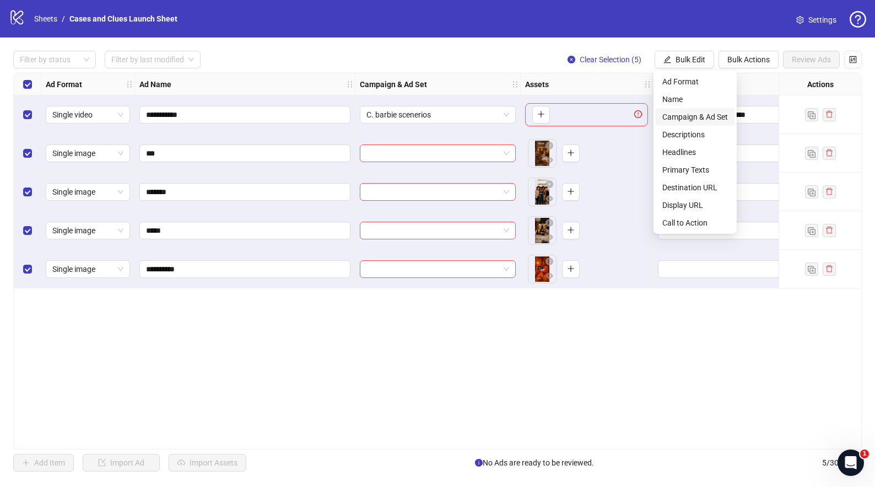
click at [684, 114] on span "Campaign & Ad Set" at bounding box center [696, 117] width 66 height 12
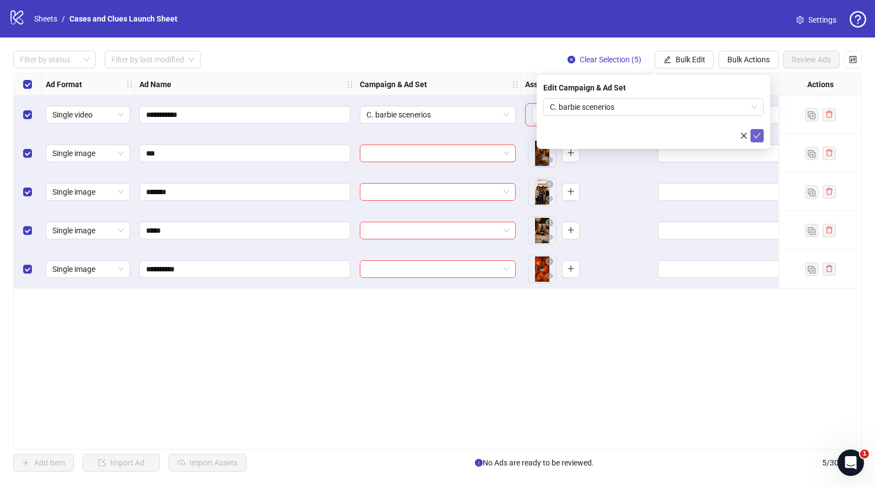
click at [754, 137] on icon "check" at bounding box center [758, 136] width 8 height 8
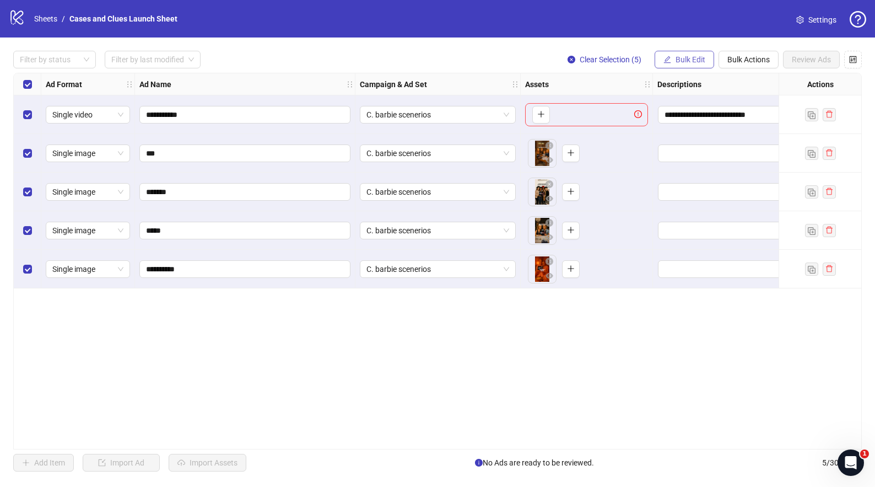
click at [680, 53] on button "Bulk Edit" at bounding box center [685, 60] width 60 height 18
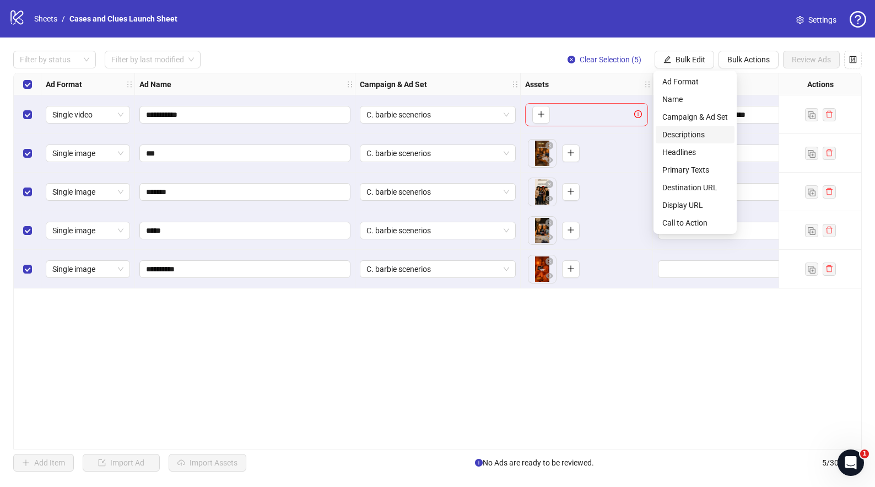
click at [691, 133] on span "Descriptions" at bounding box center [696, 134] width 66 height 12
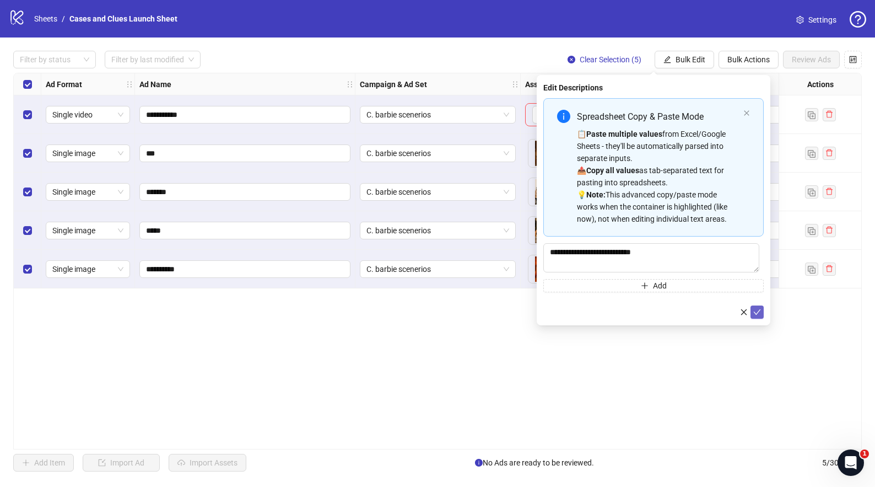
click at [759, 311] on icon "check" at bounding box center [757, 312] width 7 height 6
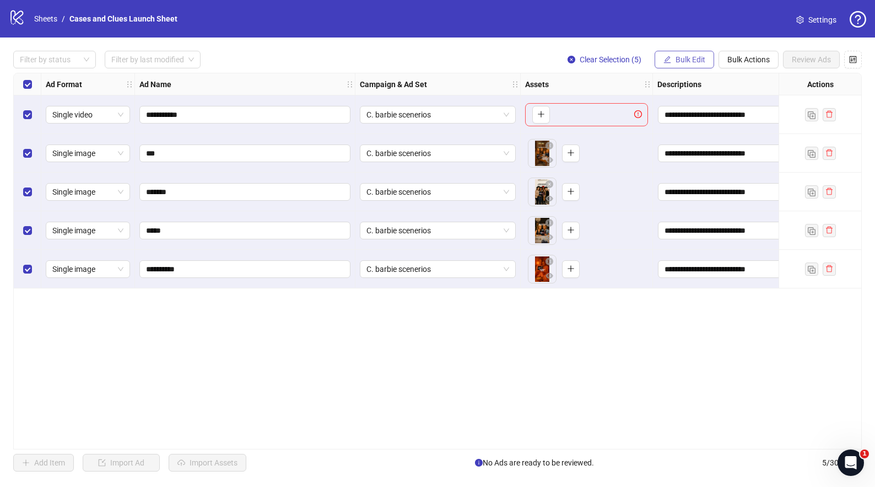
click at [691, 59] on span "Bulk Edit" at bounding box center [691, 59] width 30 height 9
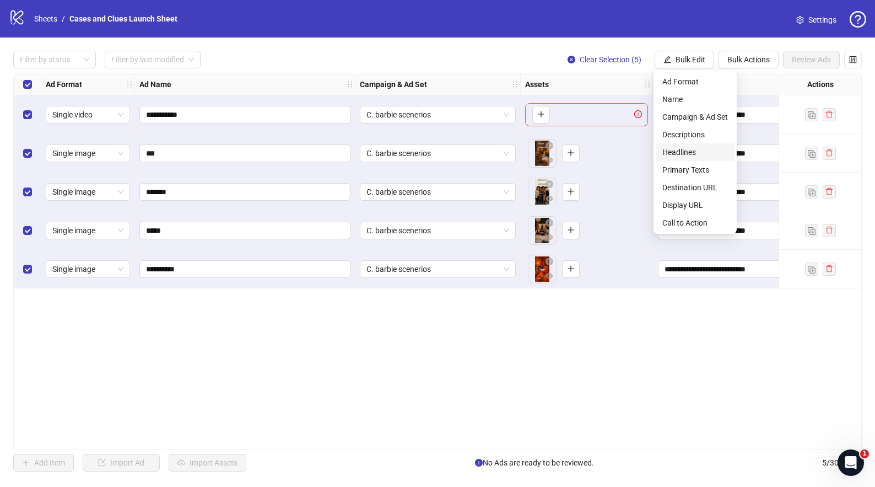
click at [682, 151] on span "Headlines" at bounding box center [696, 152] width 66 height 12
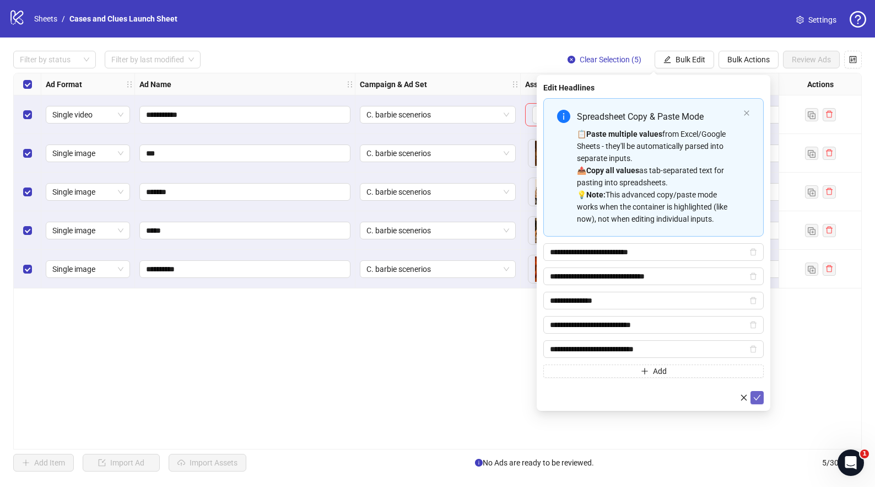
click at [757, 395] on icon "check" at bounding box center [758, 398] width 8 height 8
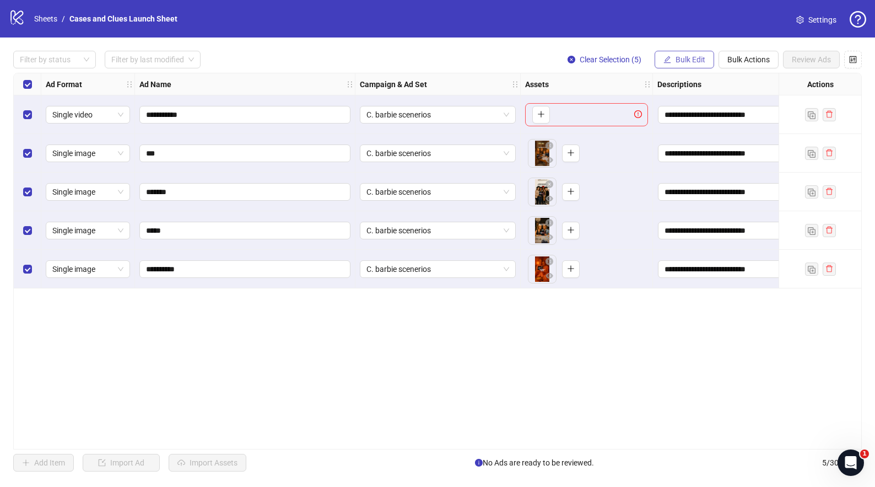
click at [672, 58] on button "Bulk Edit" at bounding box center [685, 60] width 60 height 18
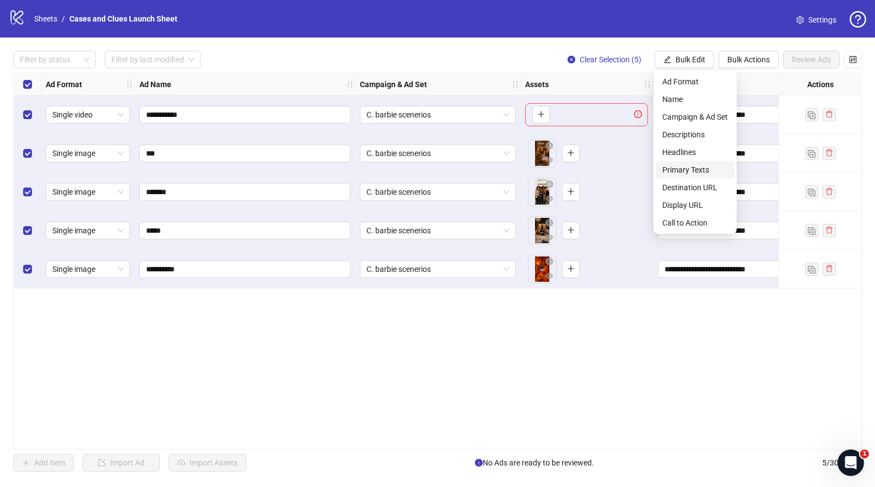
click at [678, 165] on span "Primary Texts" at bounding box center [696, 170] width 66 height 12
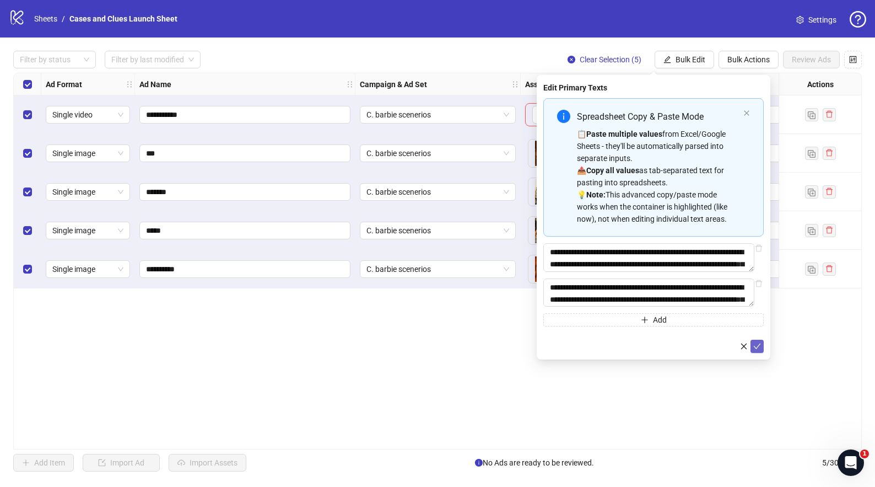
click at [757, 349] on icon "check" at bounding box center [758, 346] width 8 height 8
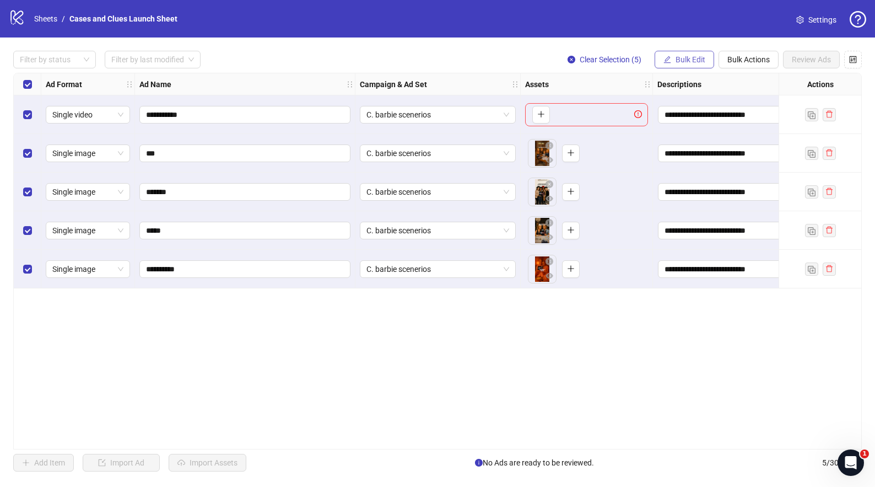
click at [686, 56] on span "Bulk Edit" at bounding box center [691, 59] width 30 height 9
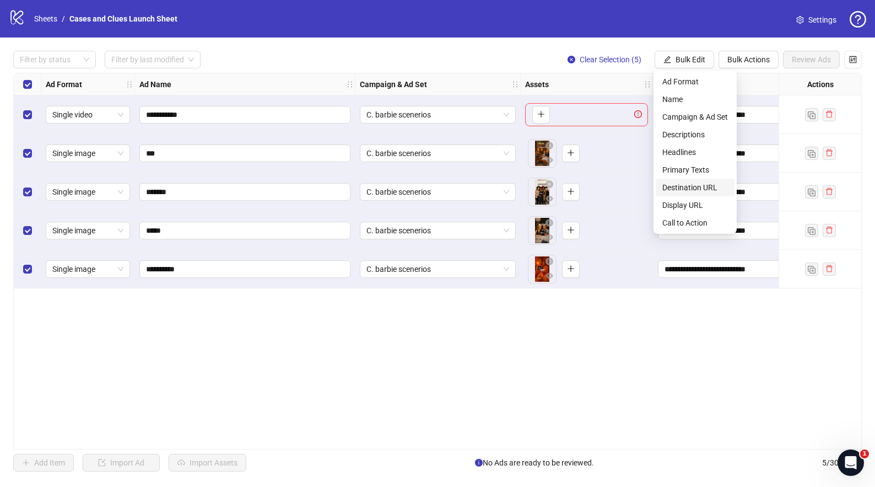
click at [694, 185] on span "Destination URL" at bounding box center [696, 187] width 66 height 12
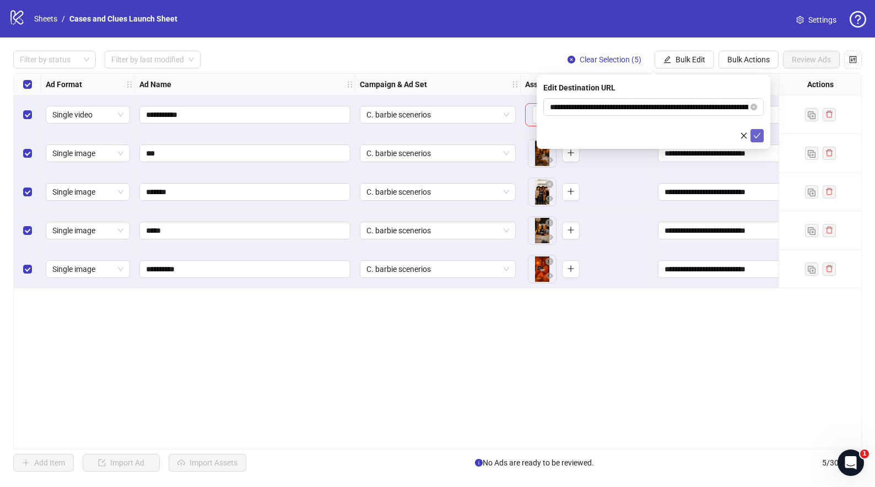
click at [759, 136] on icon "check" at bounding box center [758, 136] width 8 height 8
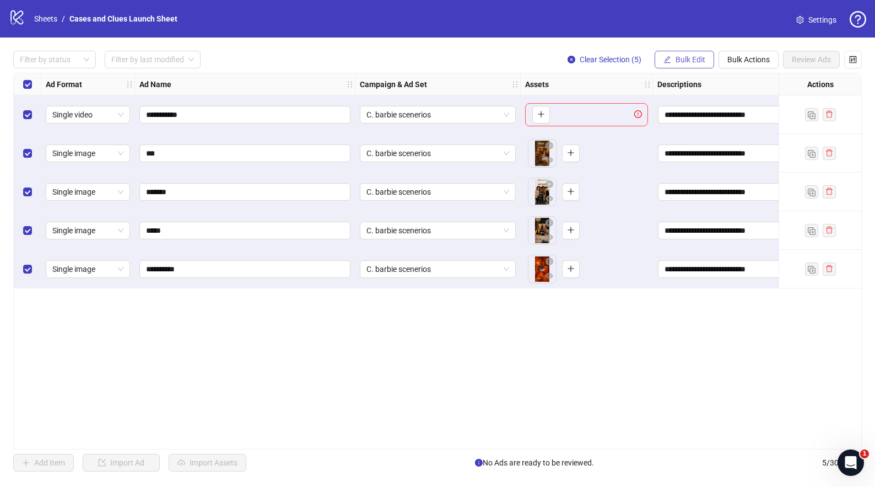
click at [672, 61] on button "Bulk Edit" at bounding box center [685, 60] width 60 height 18
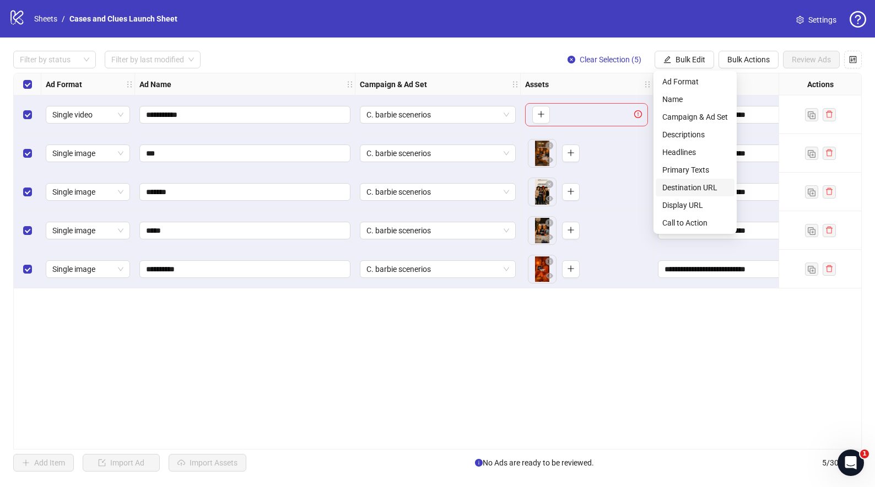
click at [703, 187] on span "Destination URL" at bounding box center [696, 187] width 66 height 12
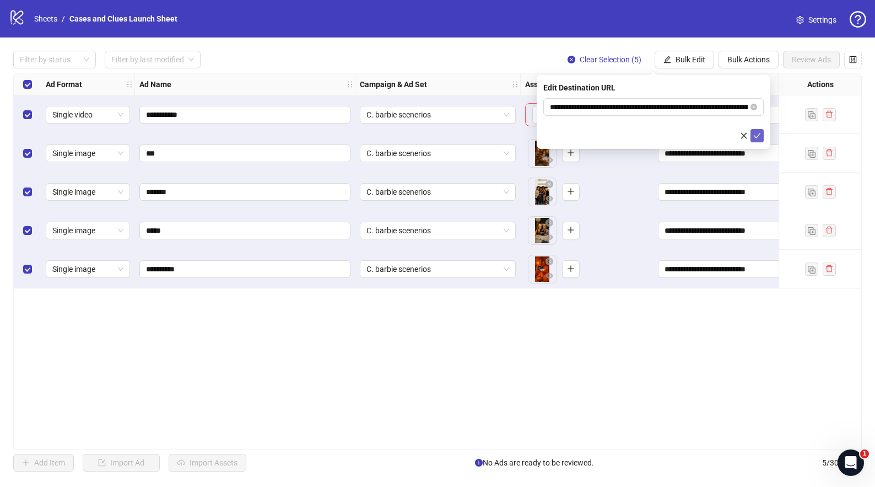
click at [757, 130] on button "submit" at bounding box center [757, 135] width 13 height 13
click at [696, 58] on span "Bulk Edit" at bounding box center [691, 59] width 30 height 9
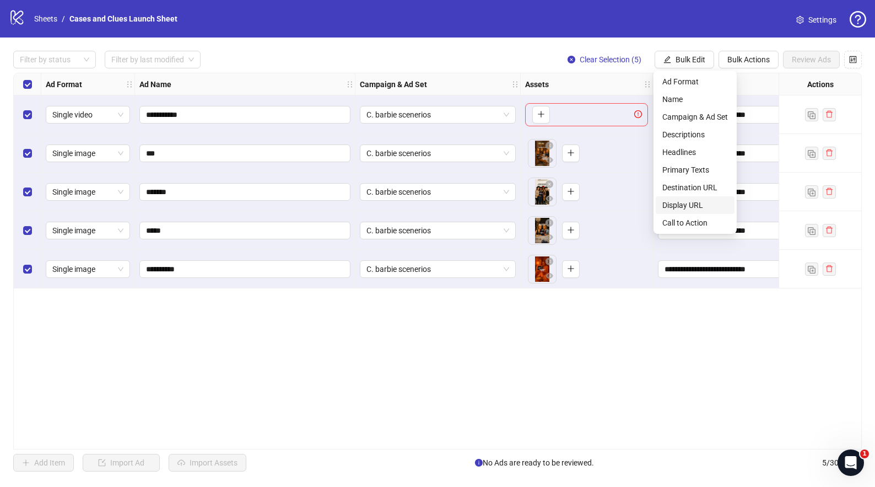
click at [693, 200] on span "Display URL" at bounding box center [696, 205] width 66 height 12
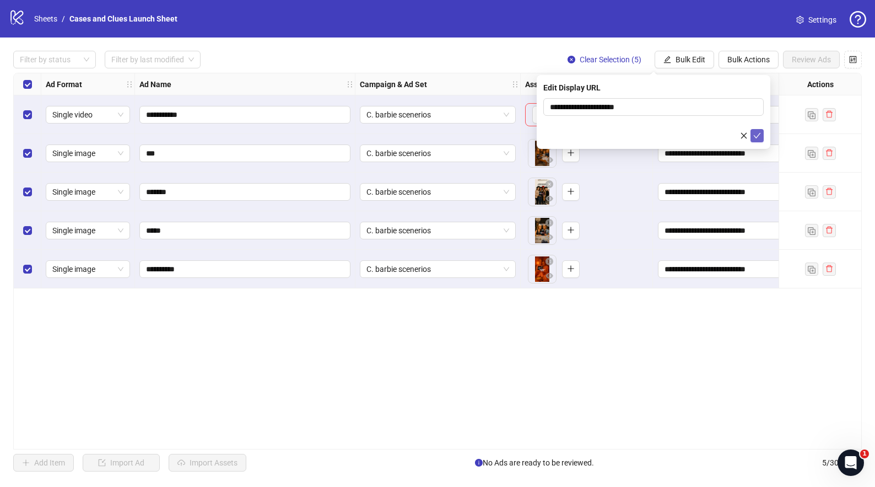
click at [755, 135] on icon "check" at bounding box center [758, 136] width 8 height 8
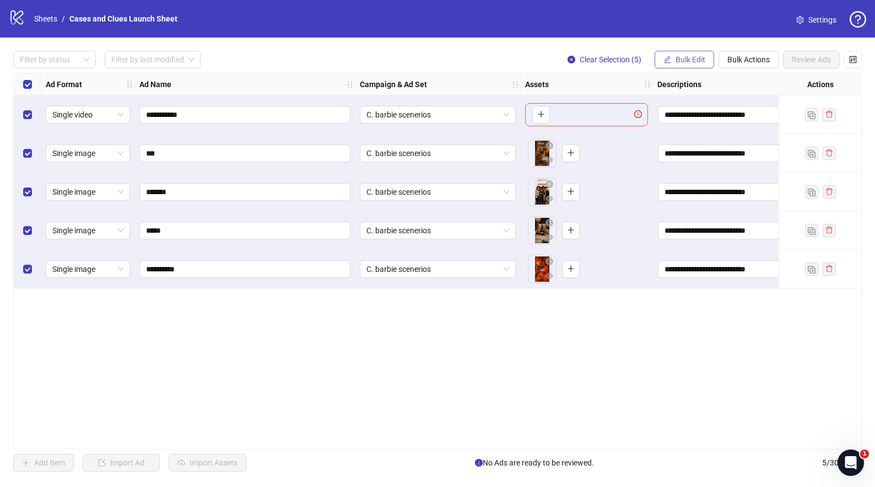
click at [692, 60] on span "Bulk Edit" at bounding box center [691, 59] width 30 height 9
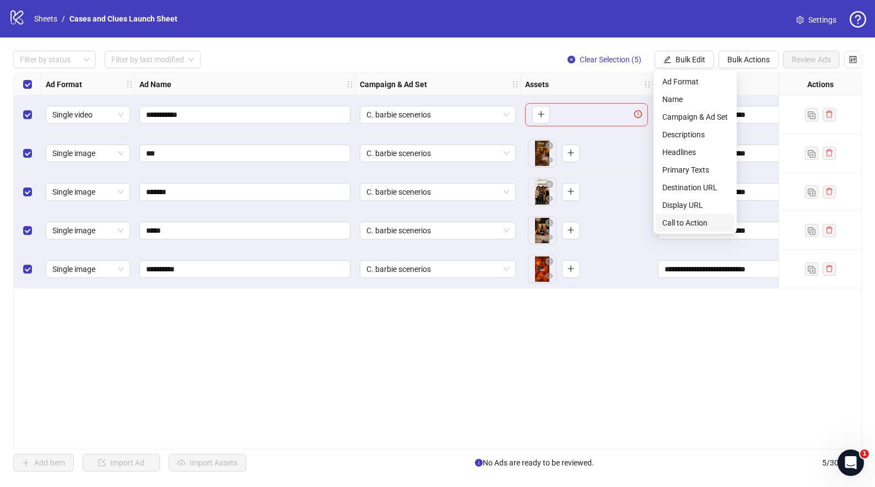
click at [683, 219] on span "Call to Action" at bounding box center [696, 223] width 66 height 12
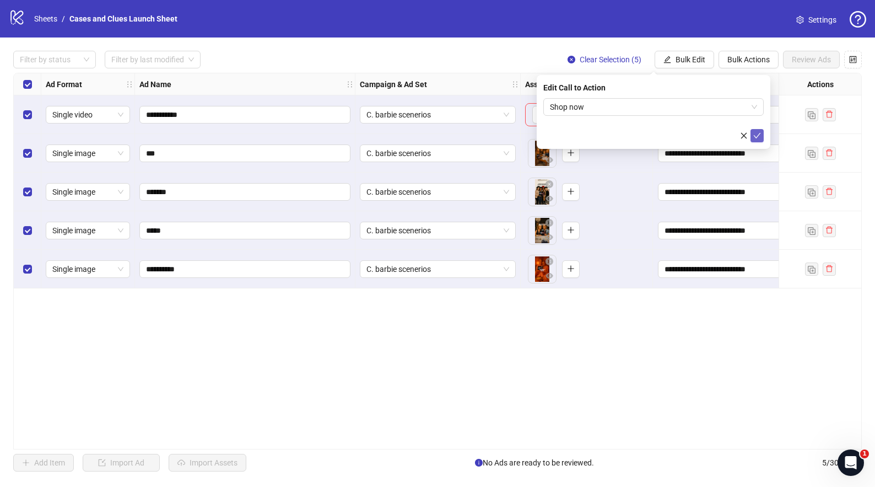
click at [759, 133] on icon "check" at bounding box center [758, 136] width 8 height 8
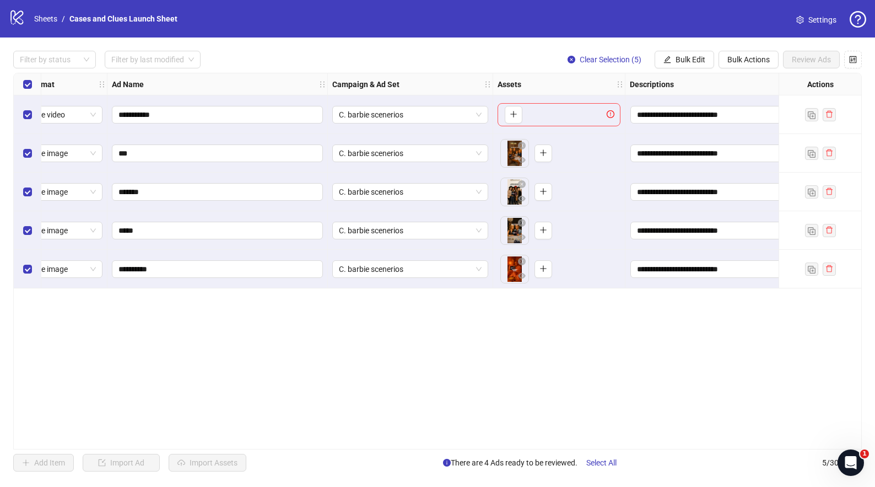
scroll to position [0, 0]
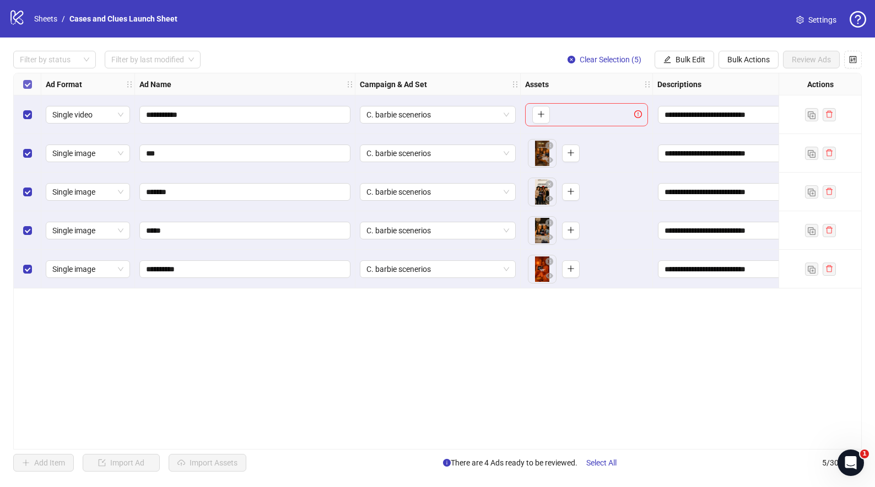
click at [26, 79] on label "Select all rows" at bounding box center [27, 84] width 9 height 12
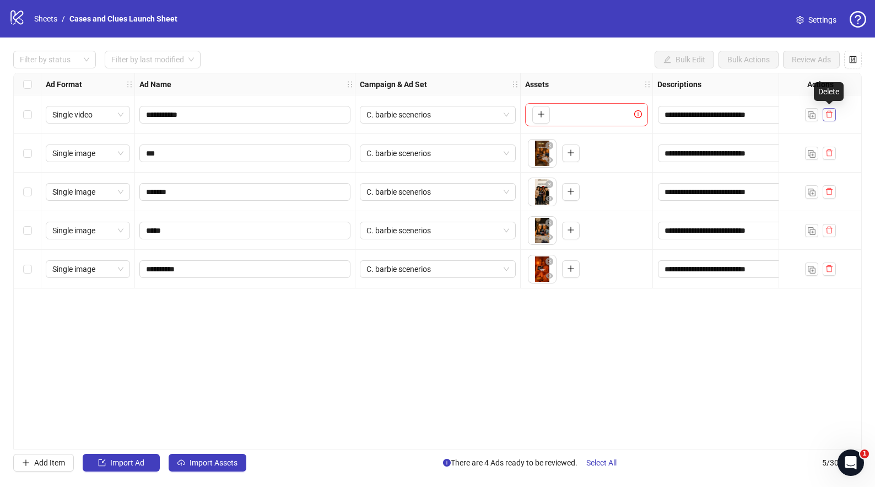
click at [834, 115] on button "button" at bounding box center [829, 114] width 13 height 13
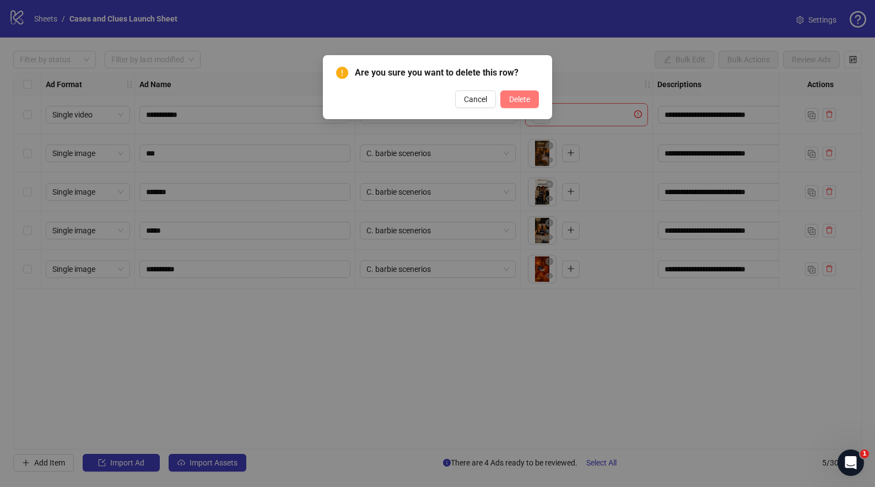
click at [515, 95] on span "Delete" at bounding box center [519, 99] width 21 height 9
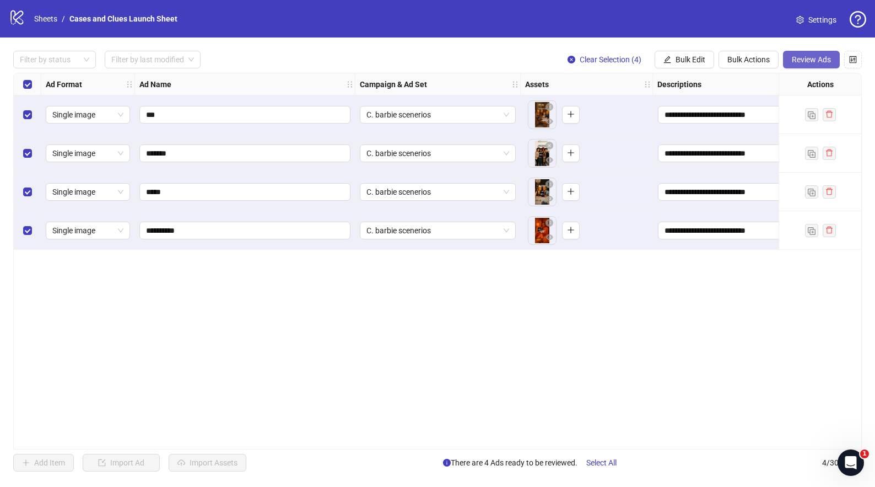
click at [805, 59] on span "Review Ads" at bounding box center [811, 59] width 39 height 9
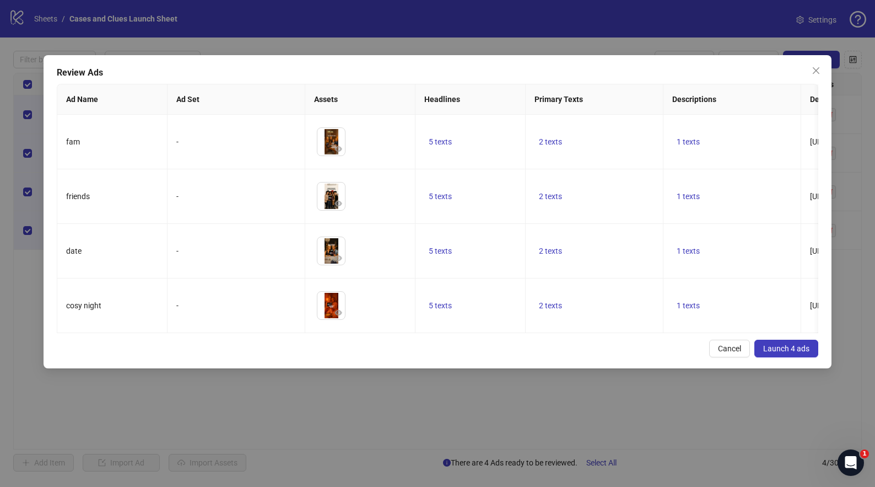
click at [785, 353] on span "Launch 4 ads" at bounding box center [787, 348] width 46 height 9
